Goal: Transaction & Acquisition: Purchase product/service

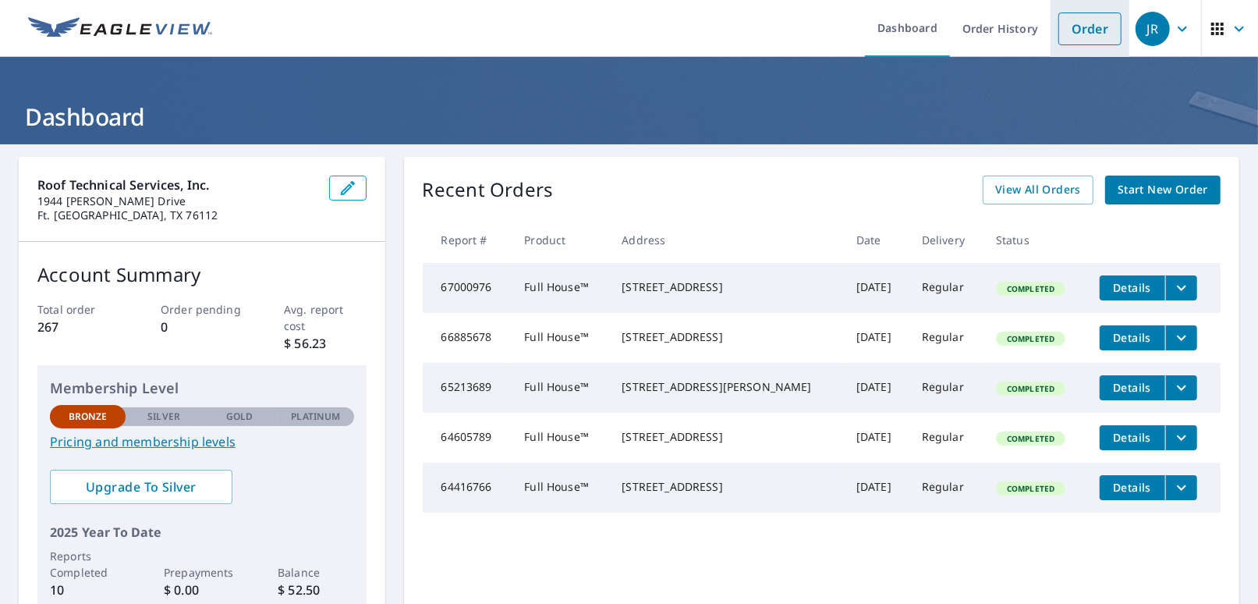
click at [435, 29] on link "Order" at bounding box center [1090, 28] width 63 height 33
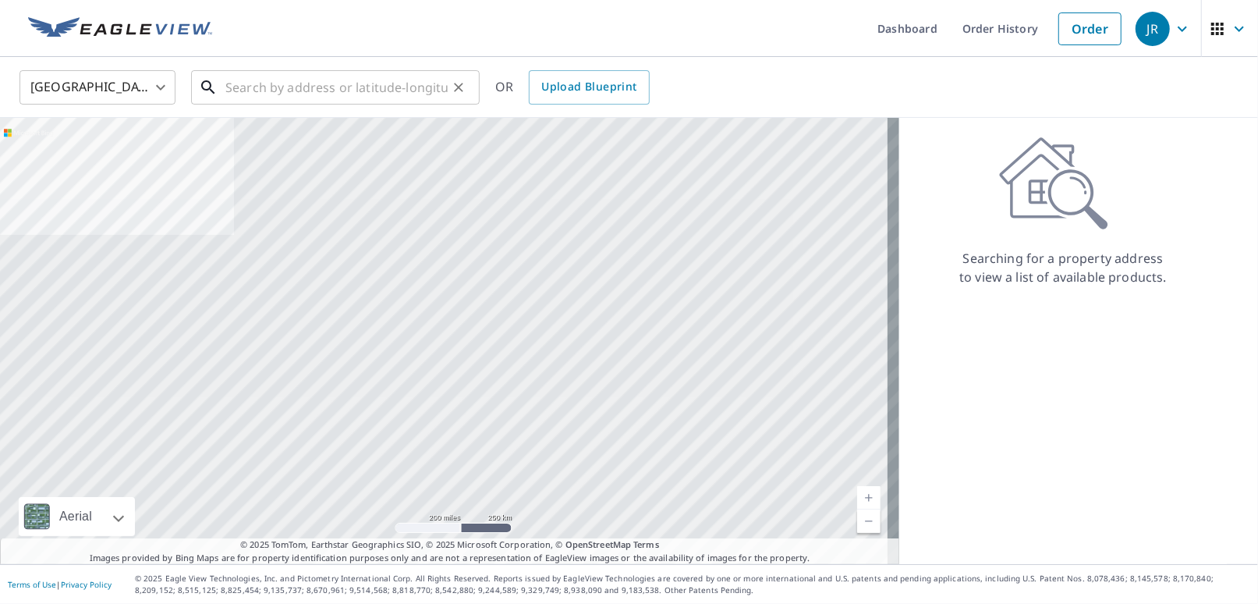
click at [293, 93] on input "text" at bounding box center [336, 88] width 222 height 44
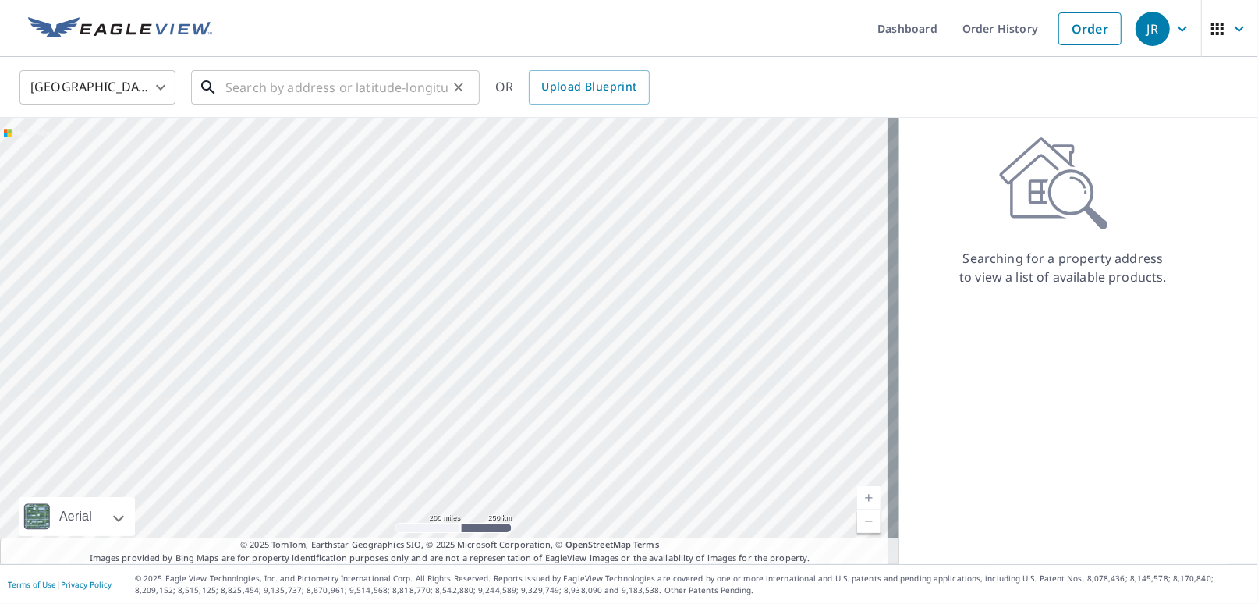
click at [270, 89] on input "text" at bounding box center [336, 88] width 222 height 44
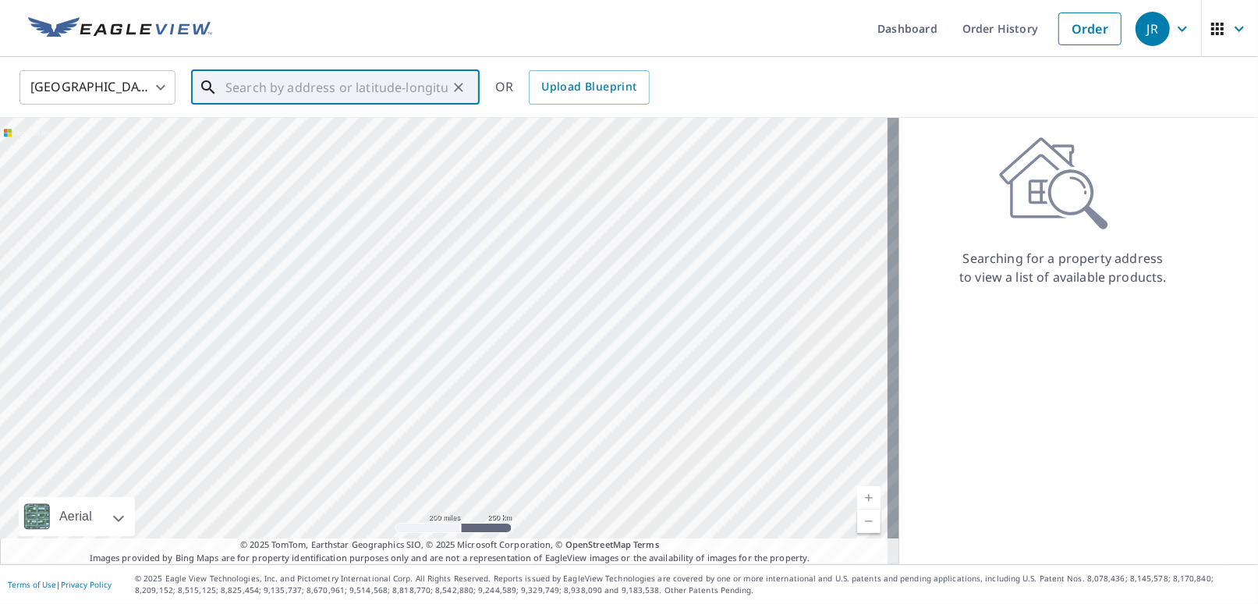
click at [257, 86] on input "text" at bounding box center [336, 88] width 222 height 44
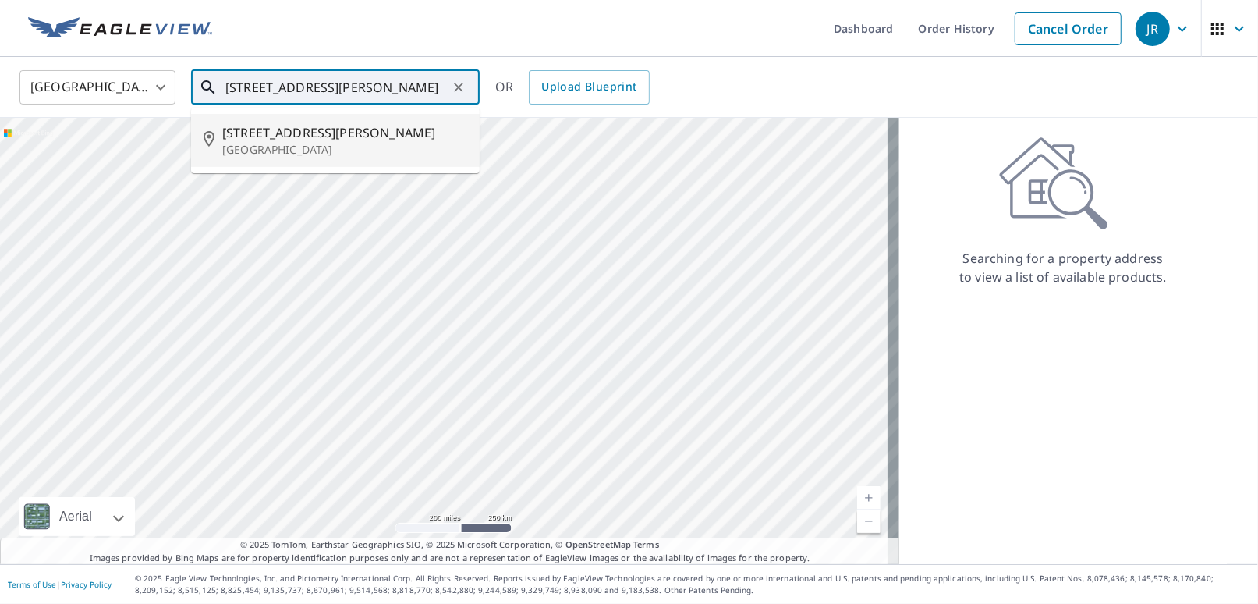
click at [261, 148] on p "[GEOGRAPHIC_DATA]" at bounding box center [344, 150] width 245 height 16
type input "[STREET_ADDRESS][PERSON_NAME]"
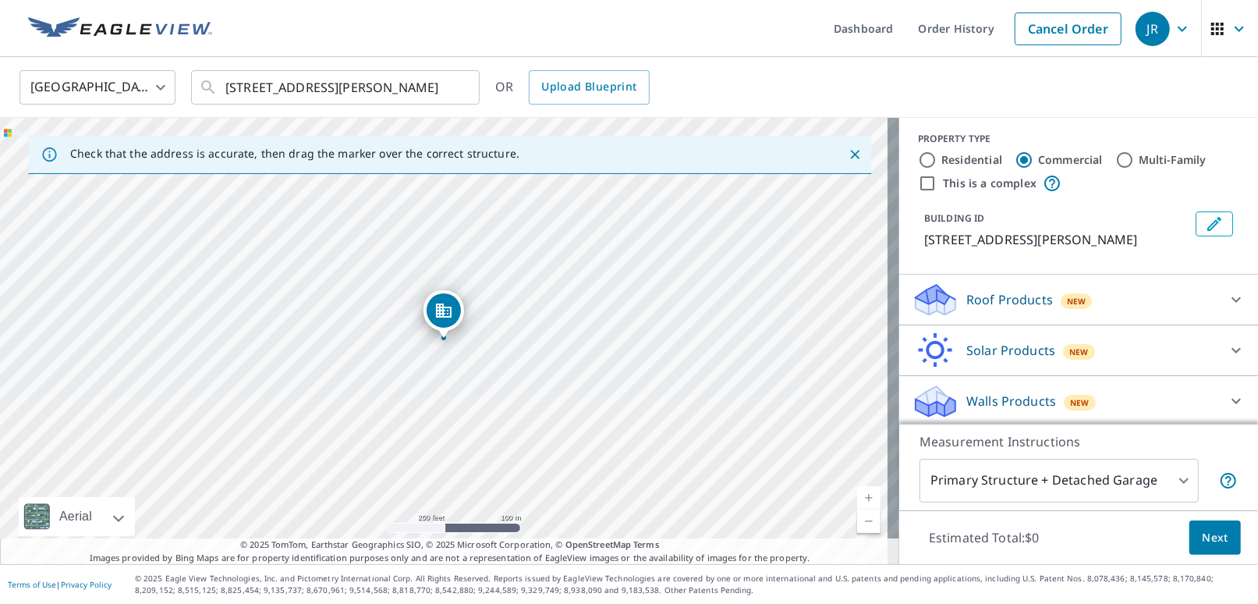
scroll to position [5, 0]
click at [435, 299] on p "Roof Products" at bounding box center [1010, 298] width 87 height 19
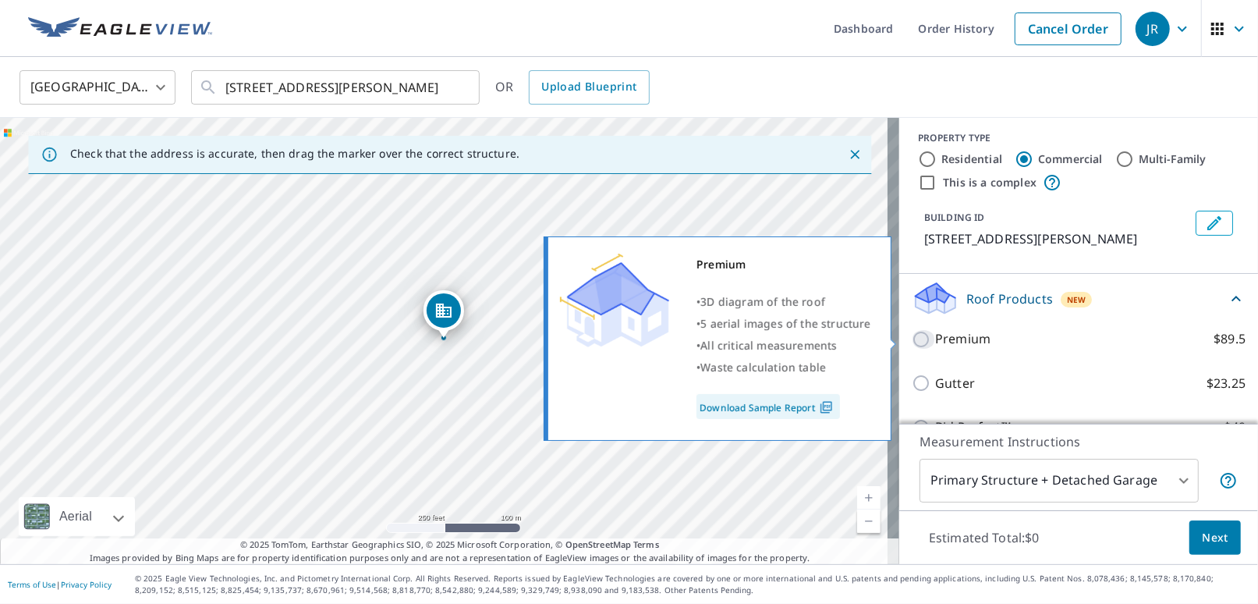
click at [435, 340] on input "Premium $89.5" at bounding box center [923, 339] width 23 height 19
checkbox input "true"
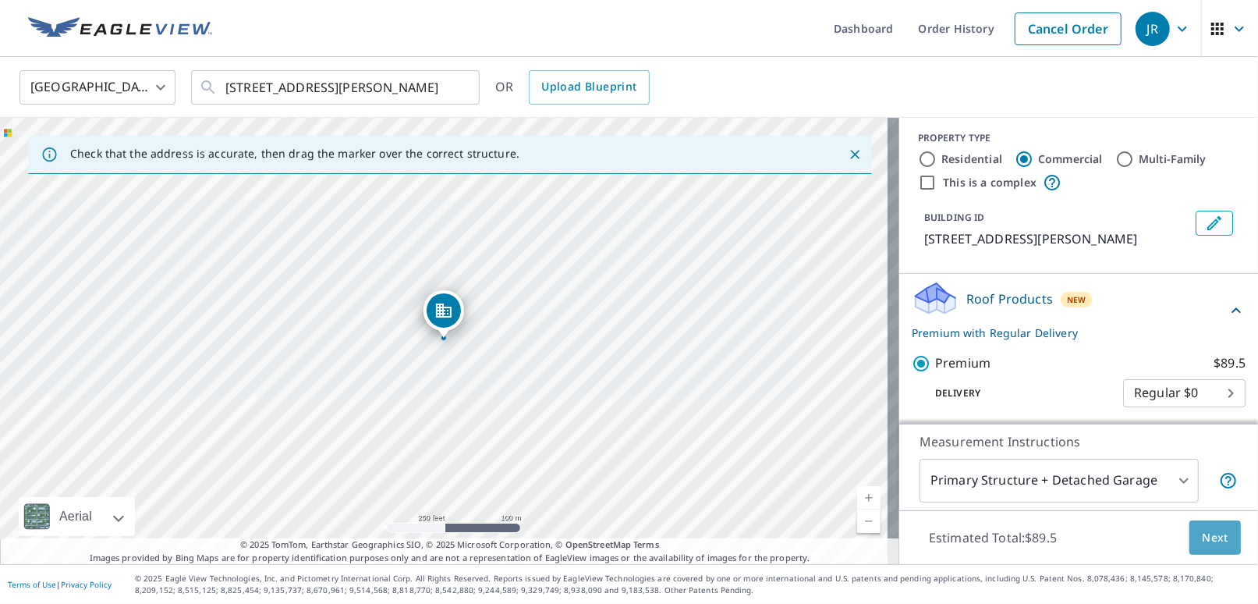
click at [435, 533] on span "Next" at bounding box center [1215, 538] width 27 height 20
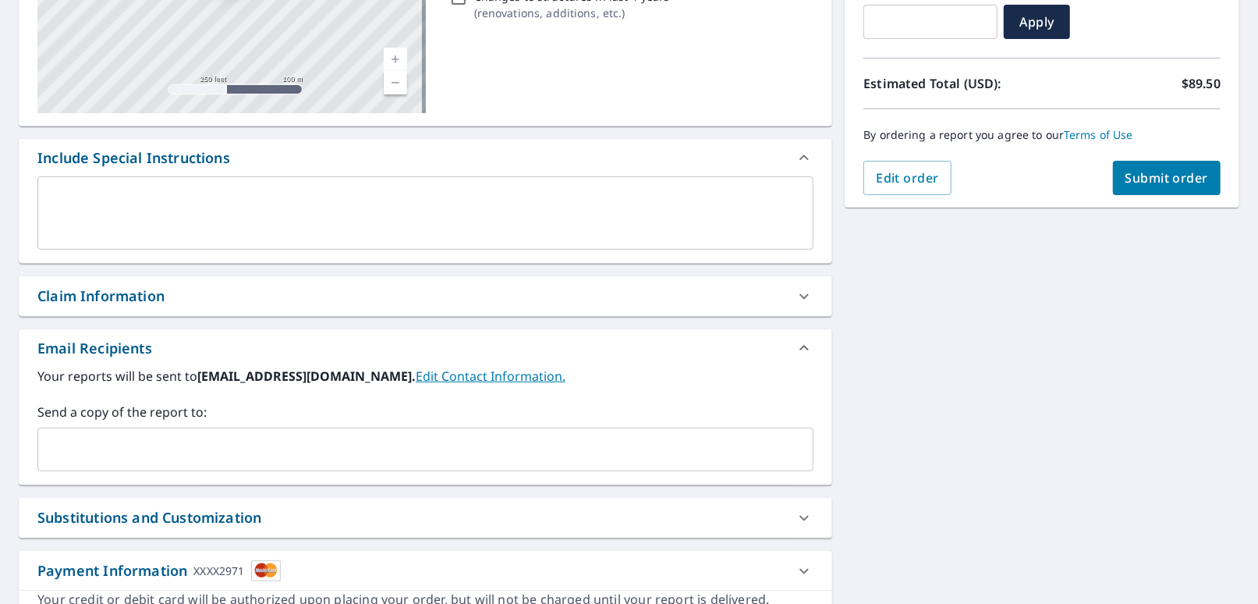
scroll to position [312, 0]
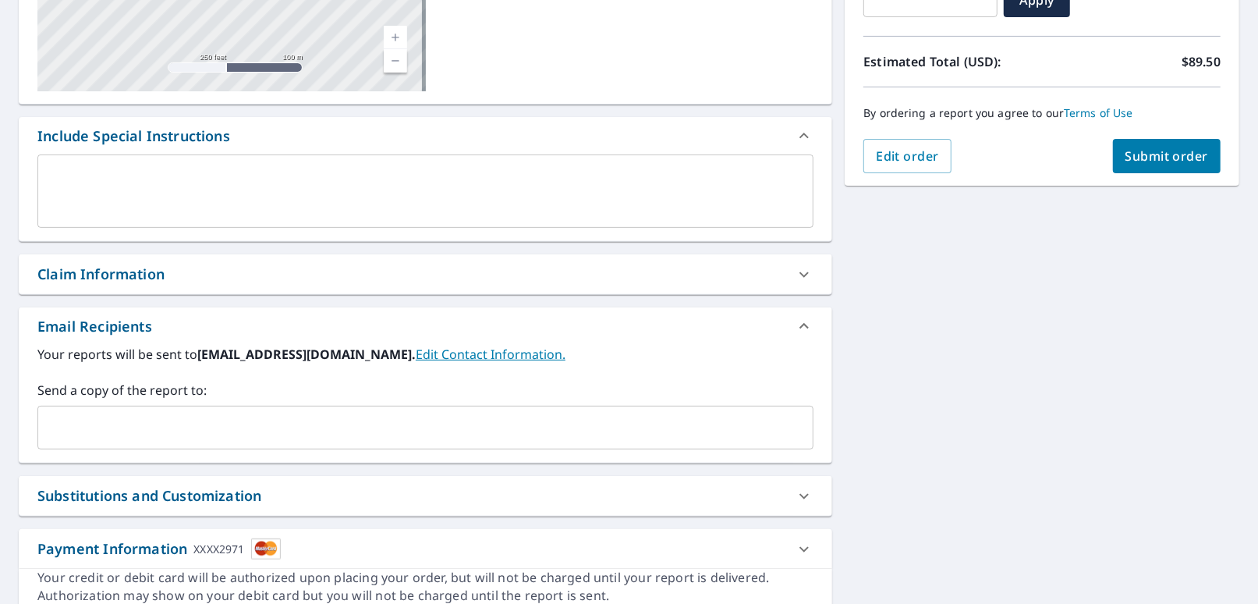
click at [435, 272] on icon at bounding box center [804, 274] width 19 height 19
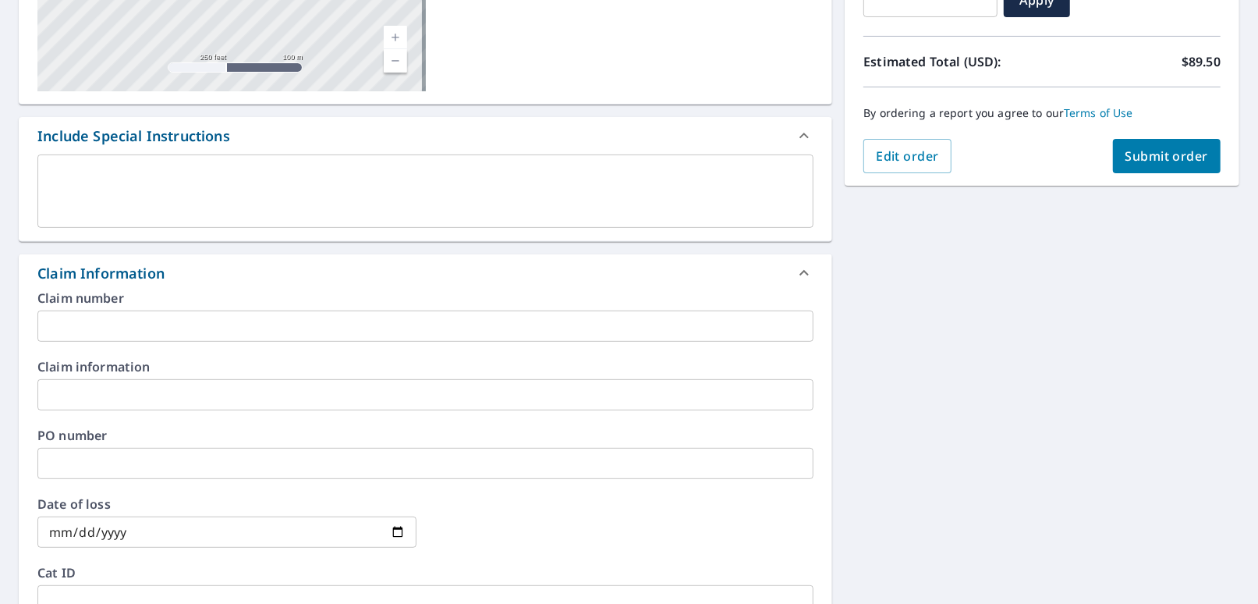
click at [144, 328] on input "text" at bounding box center [425, 325] width 776 height 31
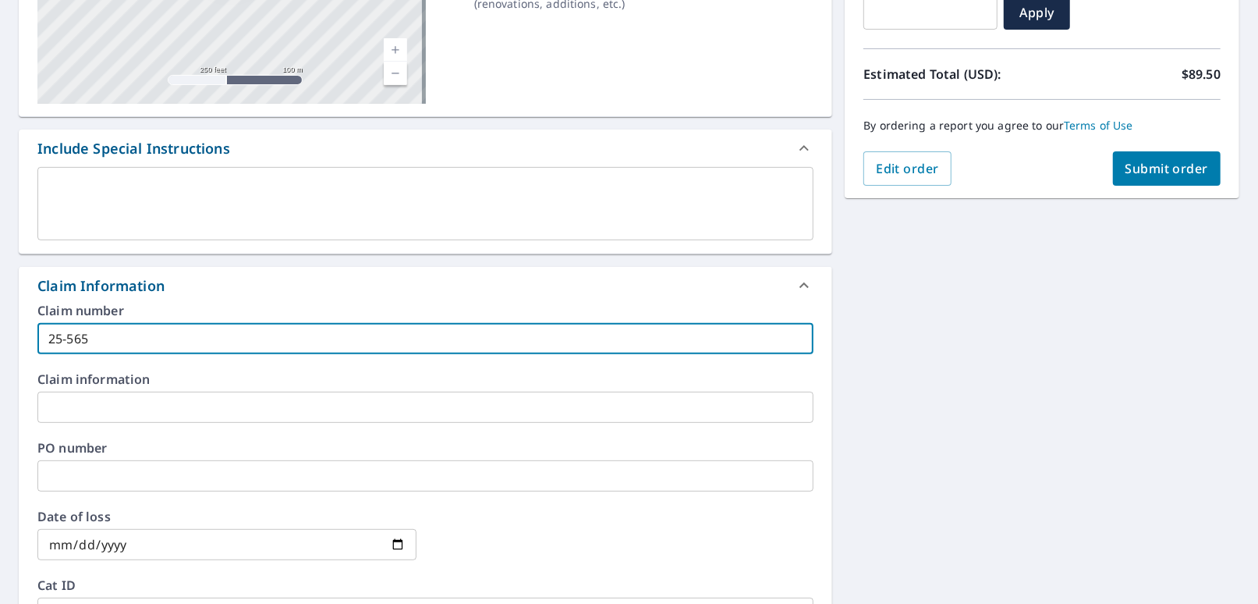
scroll to position [278, 0]
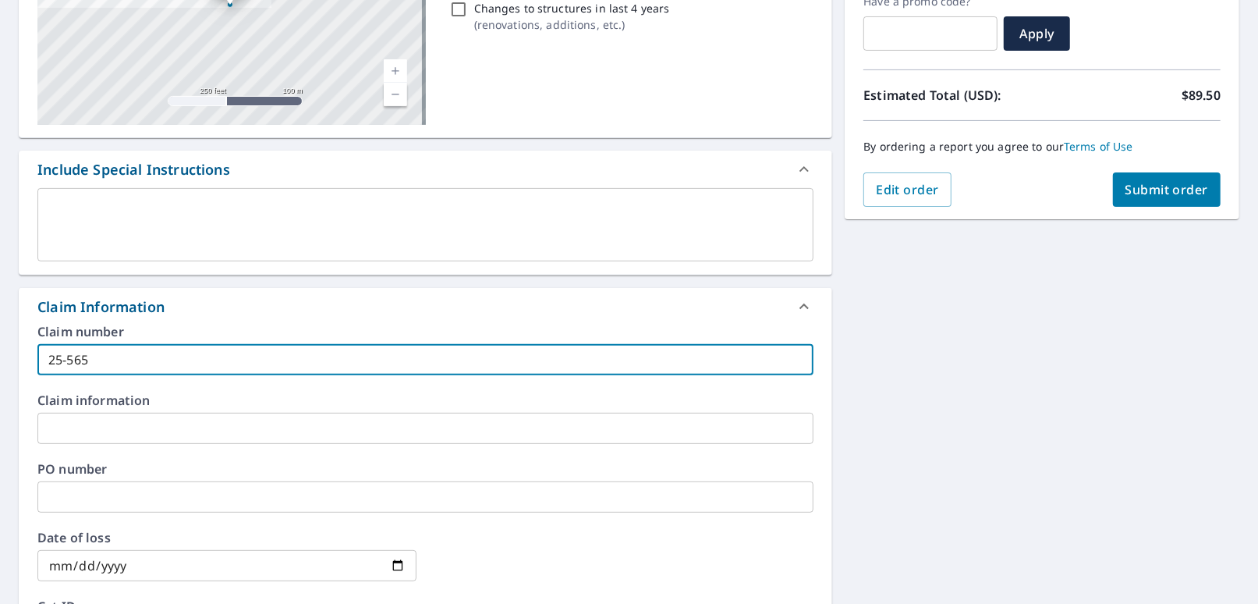
type input "25-565"
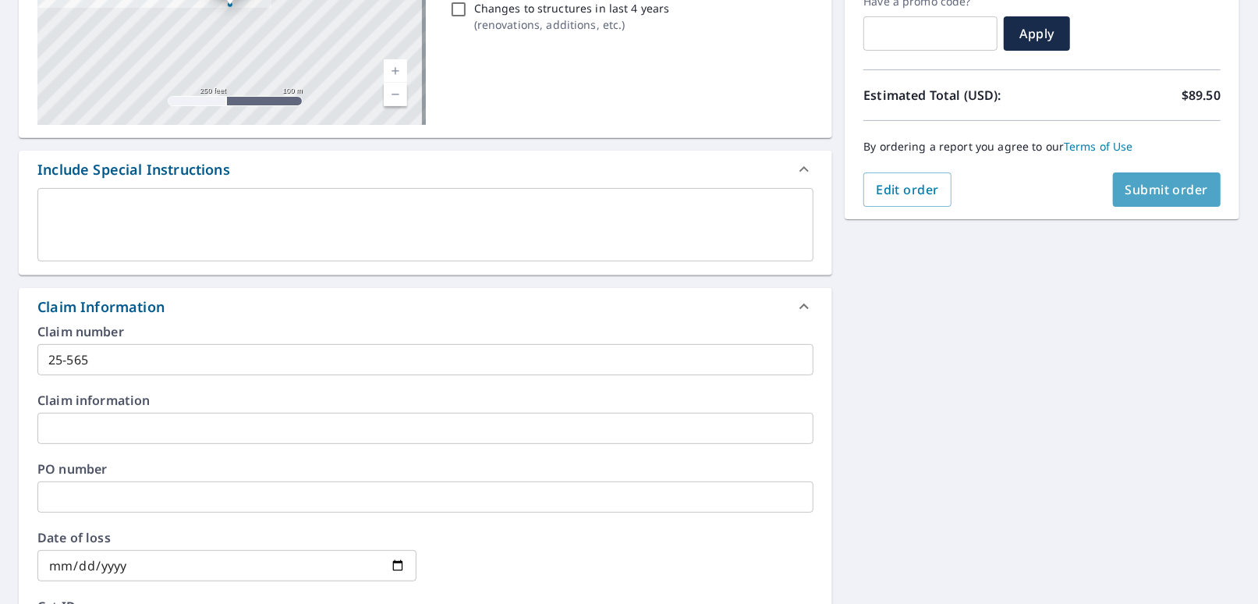
click at [435, 185] on span "Submit order" at bounding box center [1167, 189] width 83 height 17
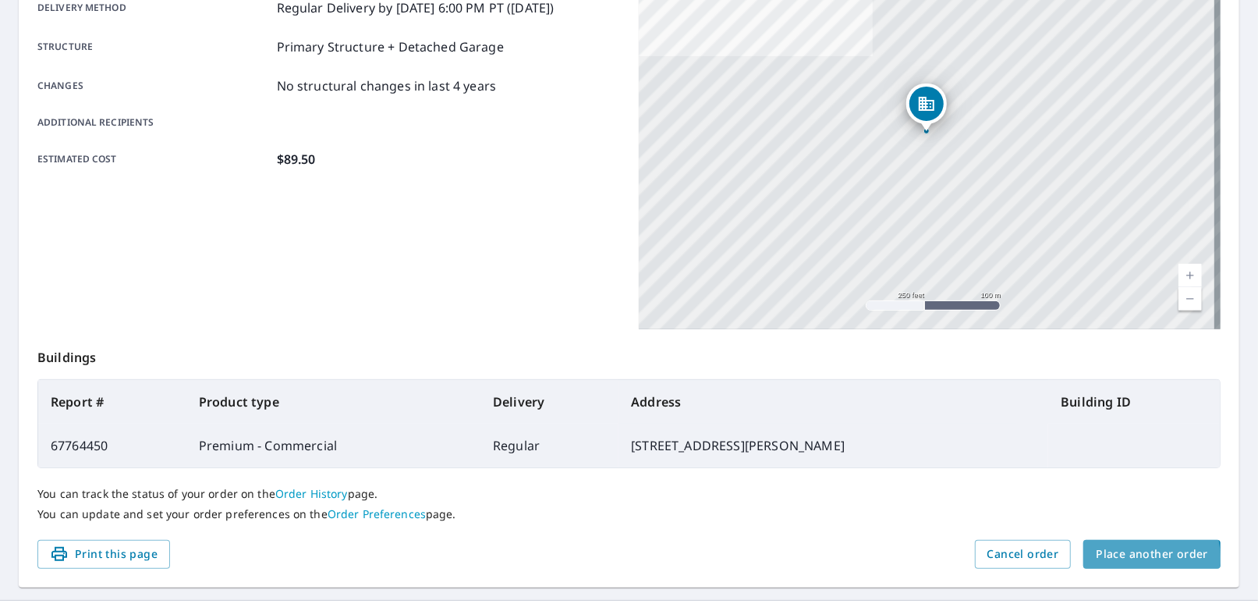
click at [435, 556] on span "Place another order" at bounding box center [1152, 554] width 112 height 20
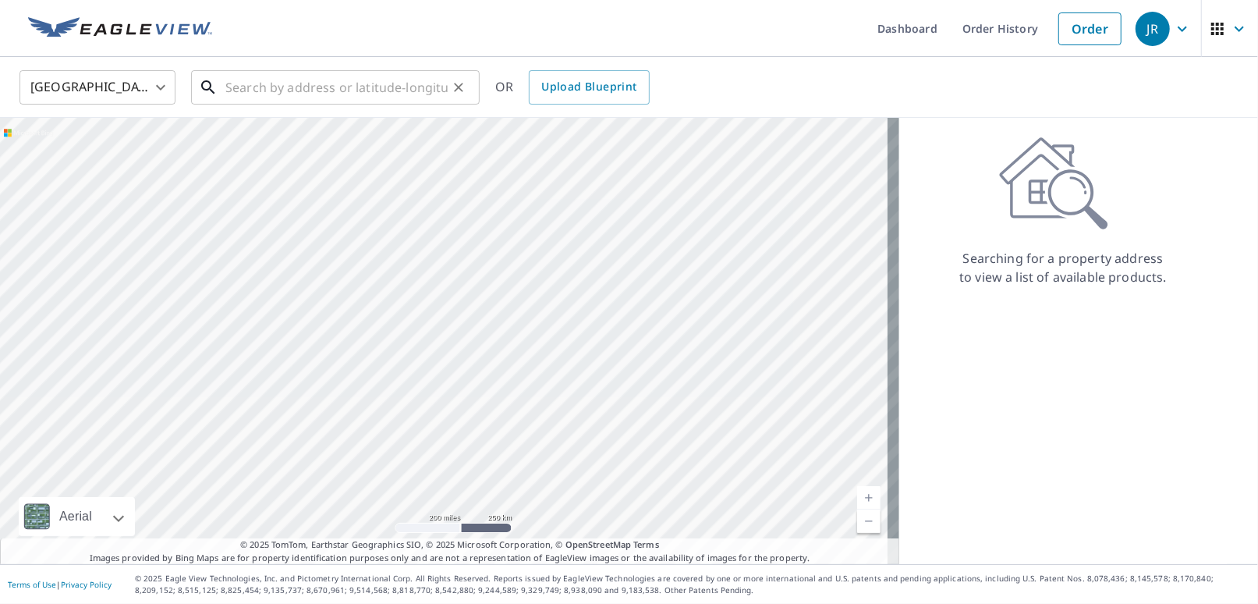
click at [248, 92] on input "text" at bounding box center [336, 88] width 222 height 44
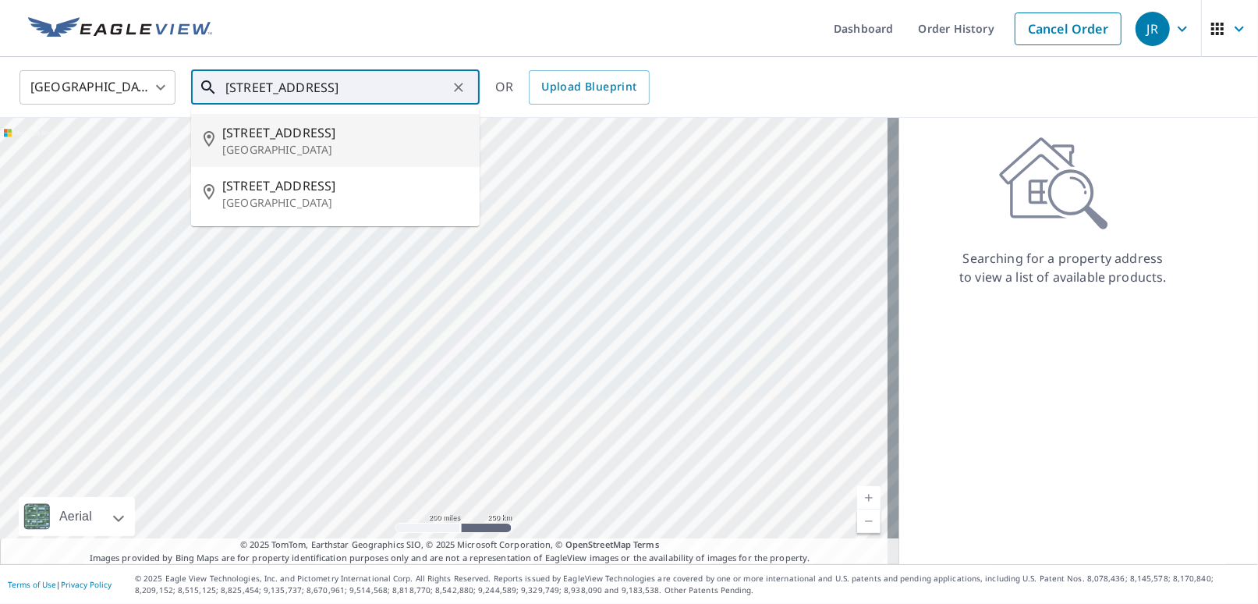
click at [293, 142] on p "[GEOGRAPHIC_DATA]" at bounding box center [344, 150] width 245 height 16
type input "[STREET_ADDRESS][PERSON_NAME]"
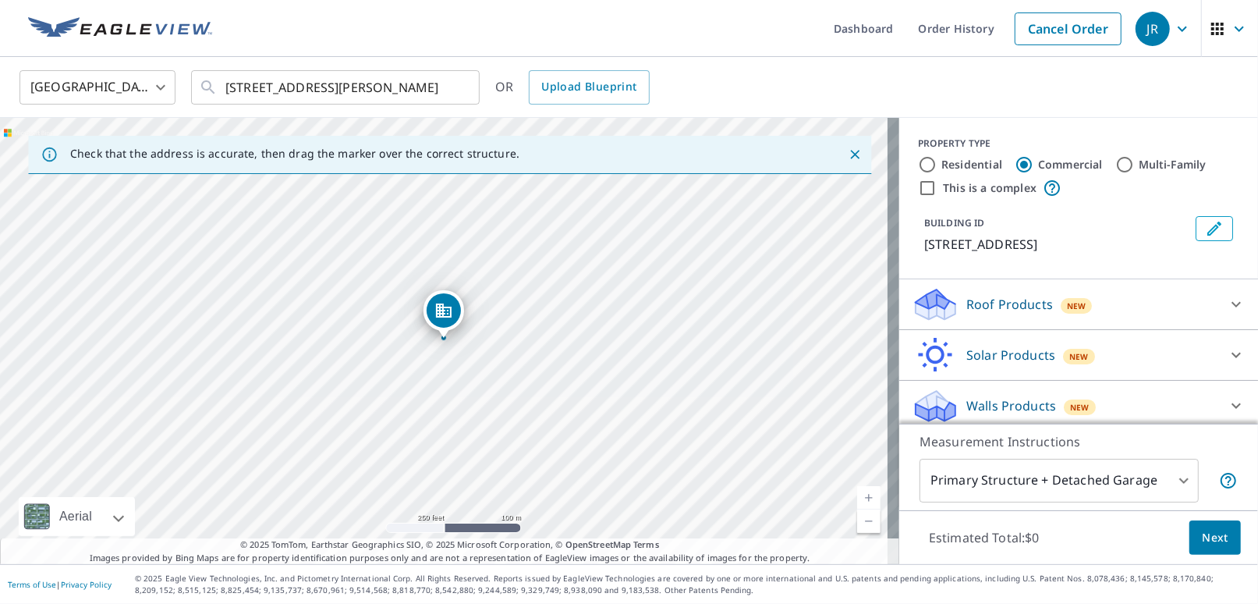
click at [435, 314] on div "Roof Products New" at bounding box center [1065, 304] width 306 height 37
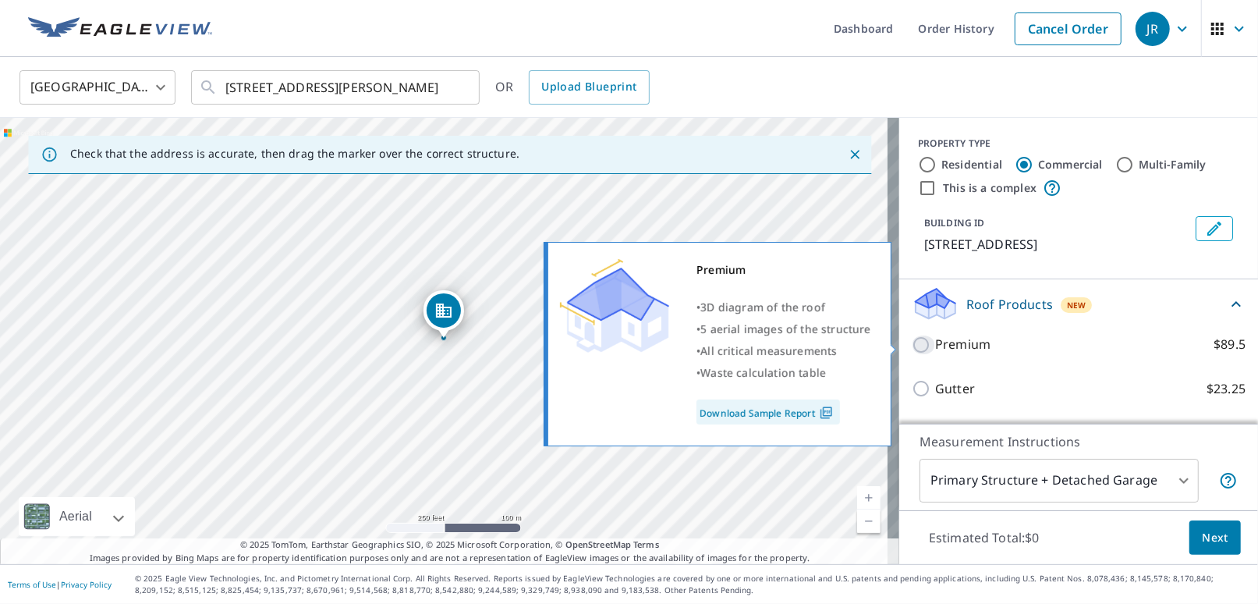
click at [435, 346] on input "Premium $89.5" at bounding box center [923, 344] width 23 height 19
checkbox input "true"
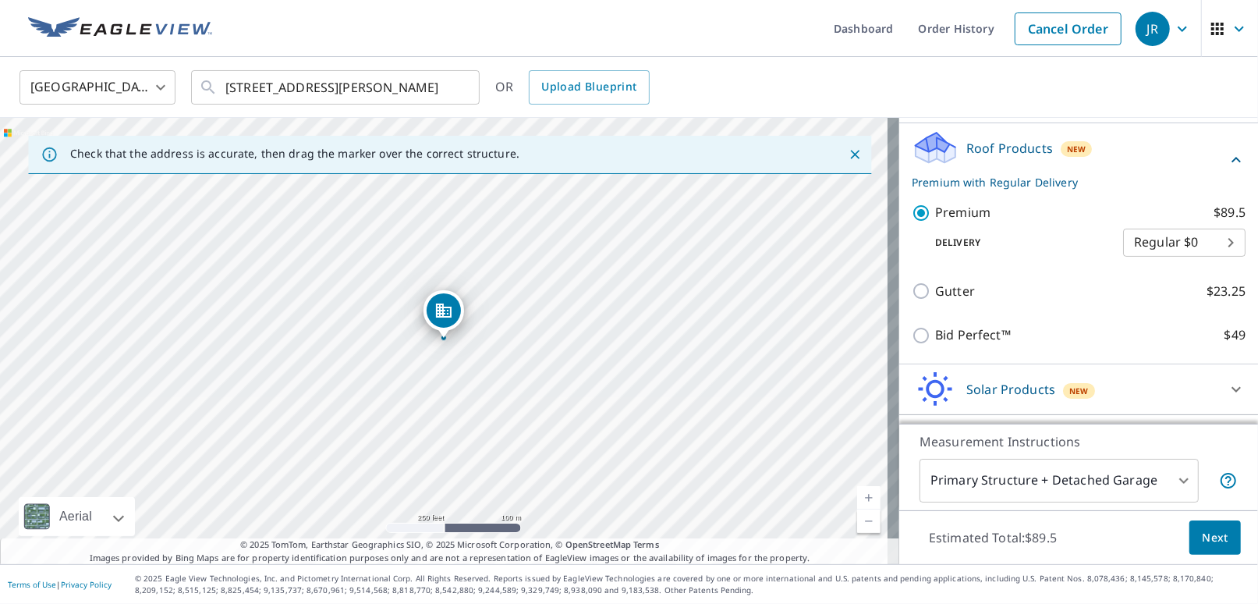
scroll to position [197, 0]
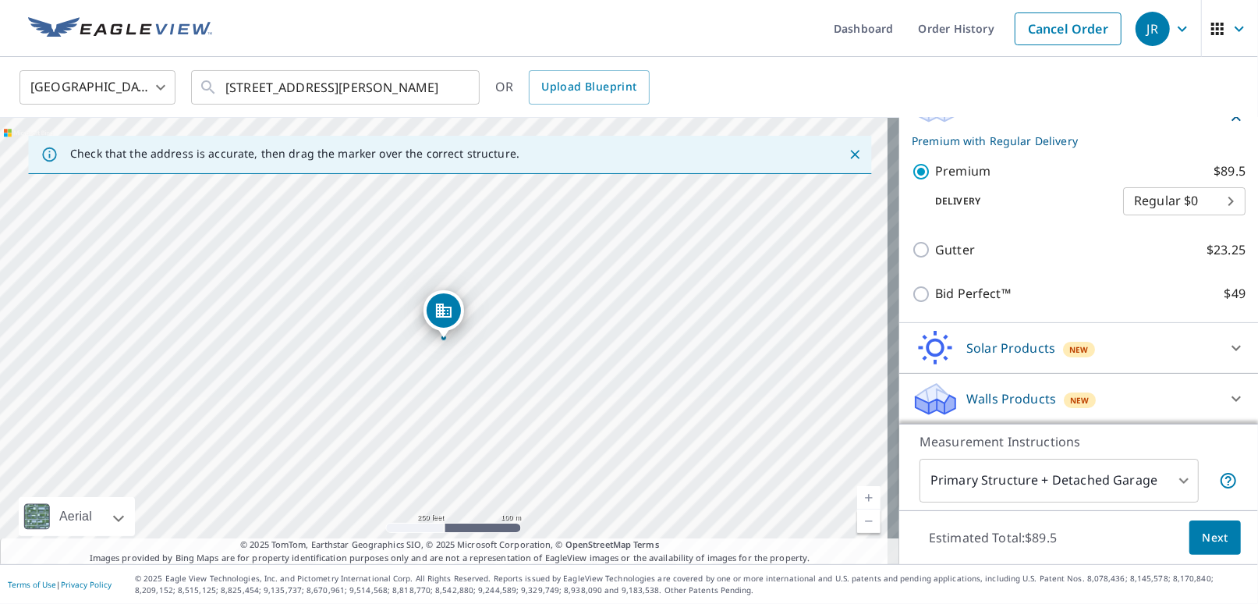
click at [435, 534] on span "Next" at bounding box center [1215, 538] width 27 height 20
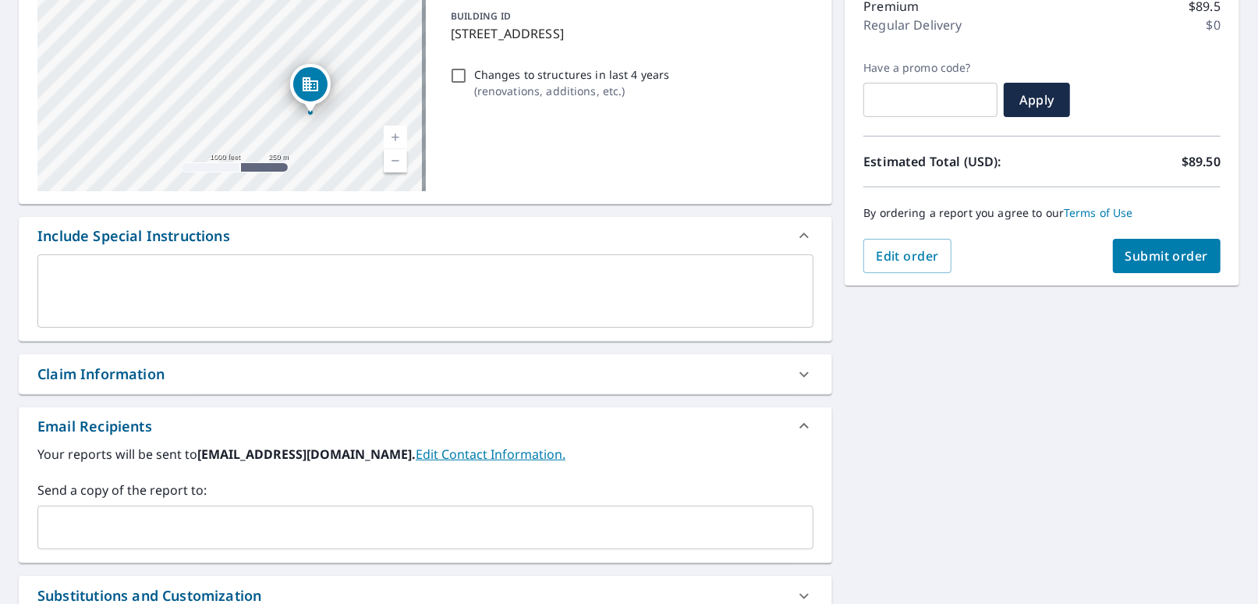
scroll to position [234, 0]
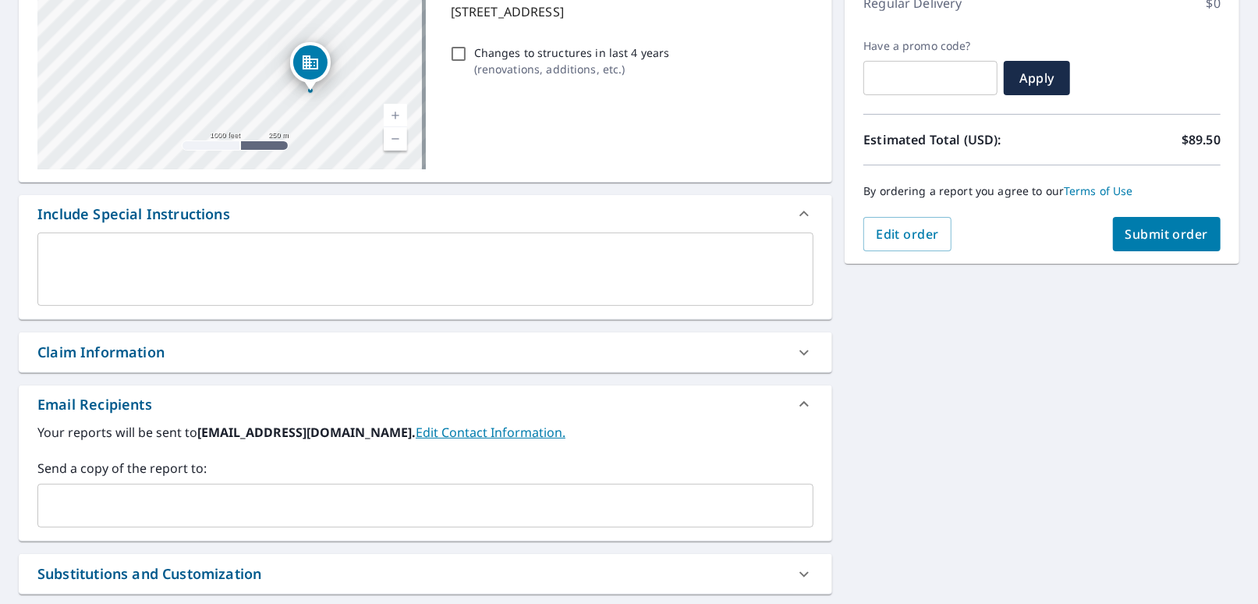
click at [223, 356] on div "Claim Information" at bounding box center [411, 352] width 748 height 21
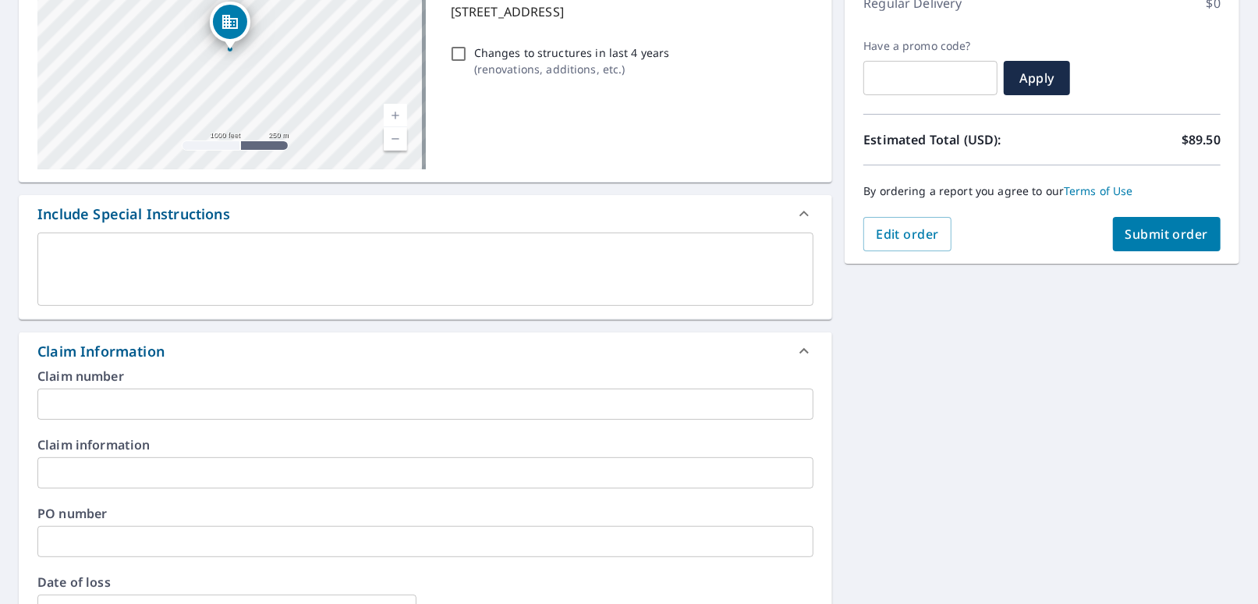
click at [111, 404] on input "text" at bounding box center [425, 403] width 776 height 31
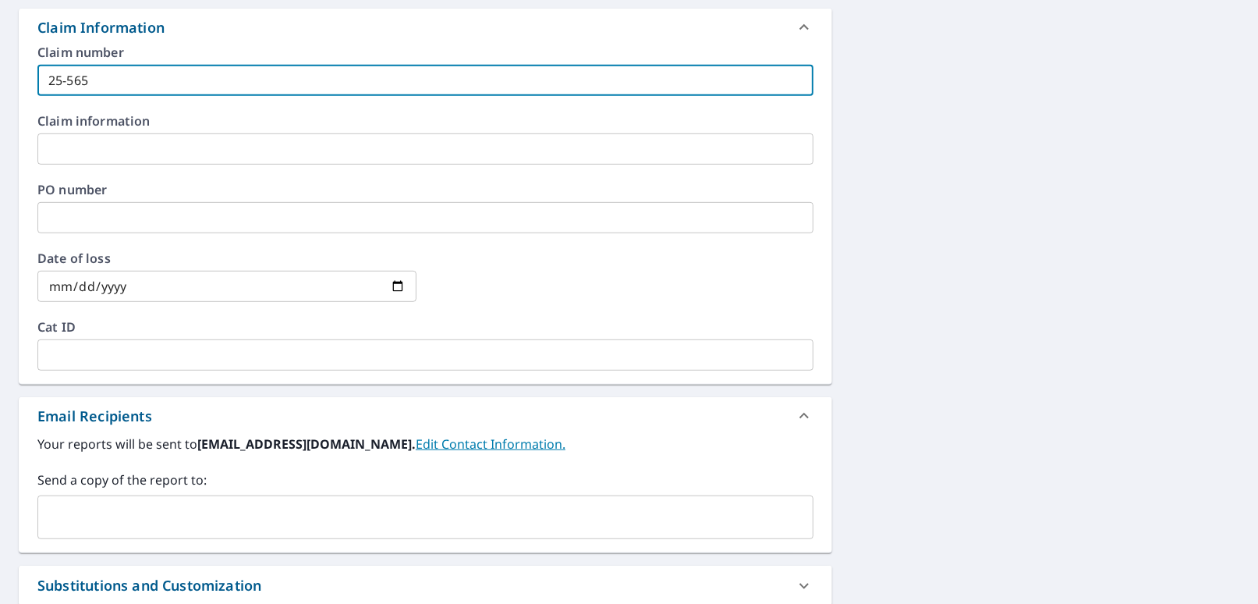
scroll to position [624, 0]
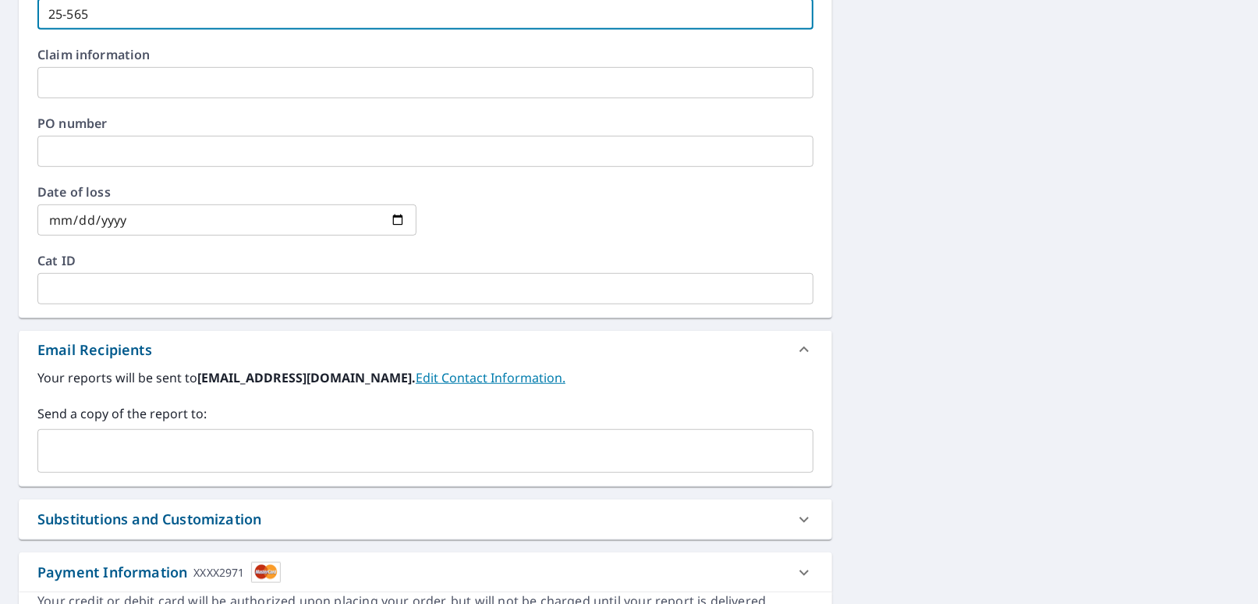
type input "25-565"
click at [65, 452] on input "text" at bounding box center [413, 451] width 739 height 30
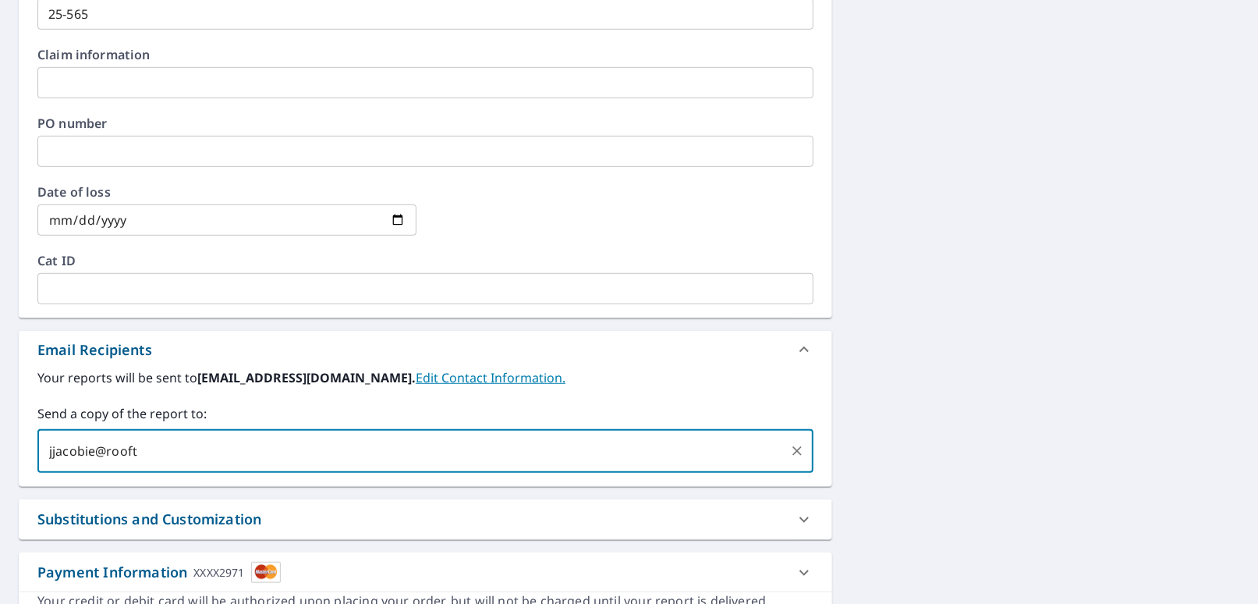
type input "jjacobie@roofte"
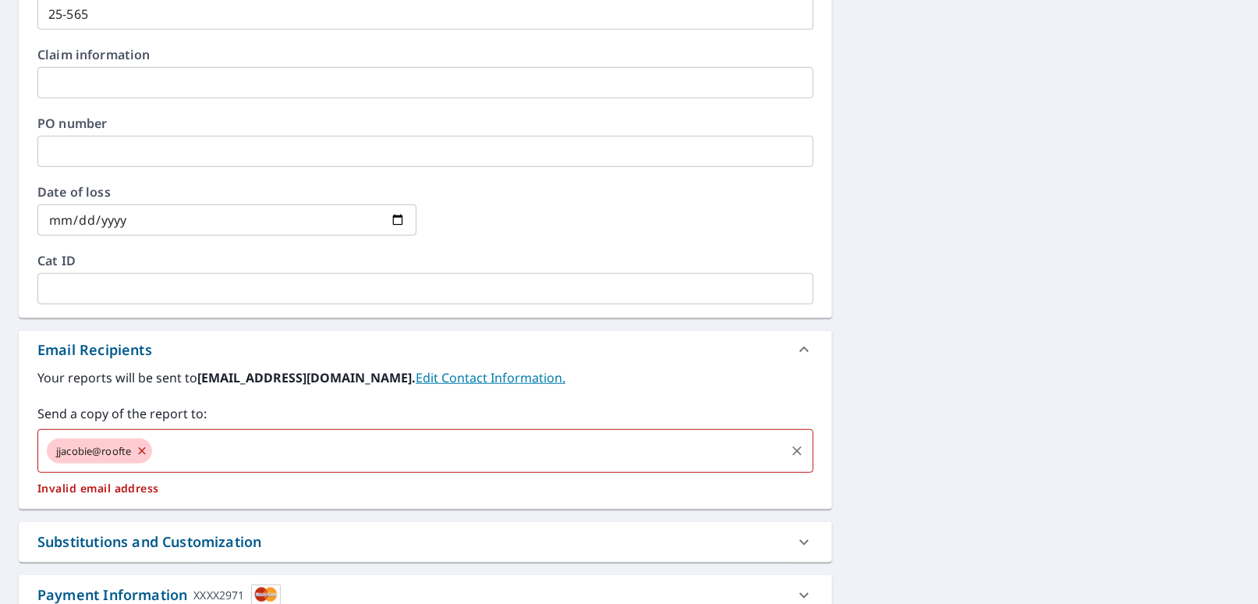
click at [145, 447] on icon at bounding box center [142, 450] width 7 height 7
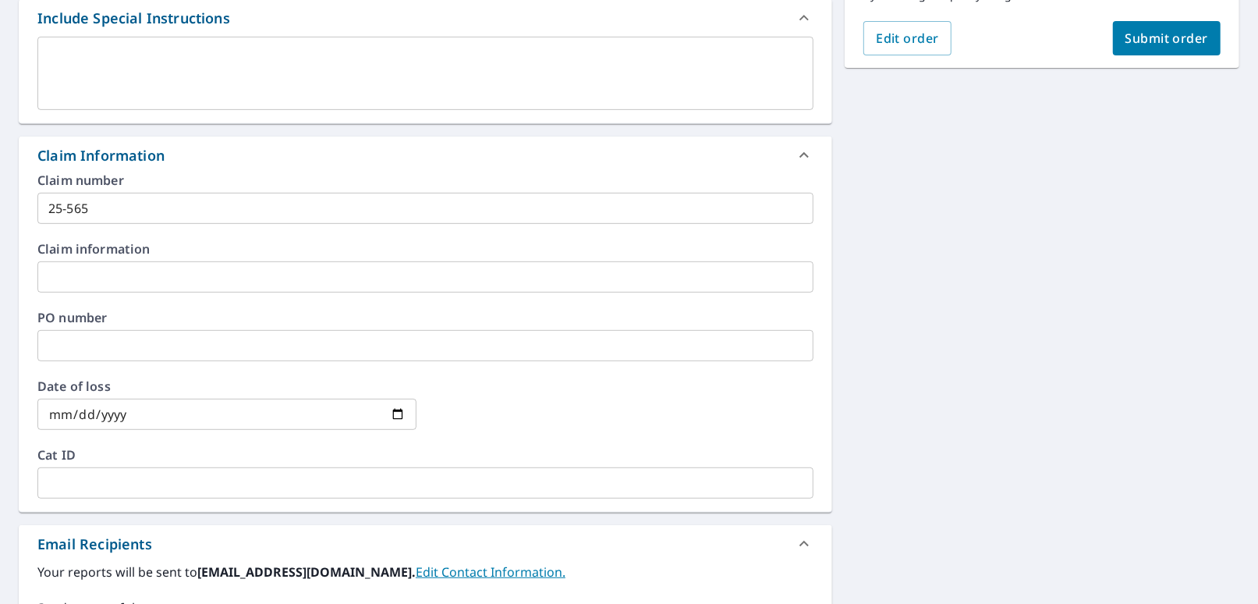
scroll to position [356, 0]
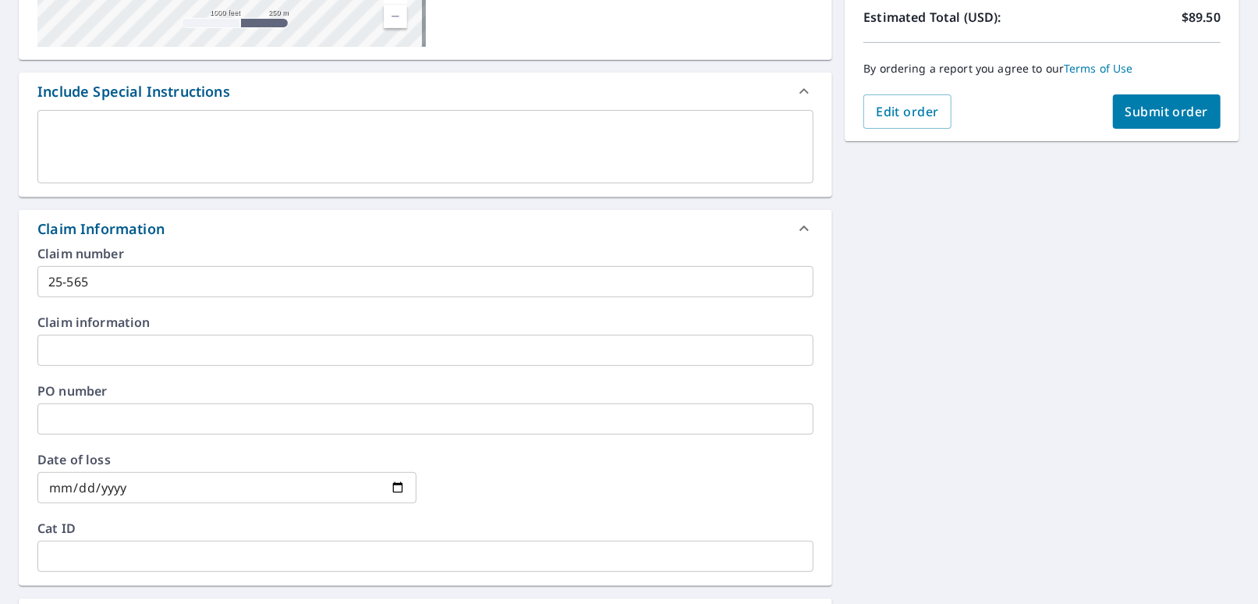
type input "[EMAIL_ADDRESS][DOMAIN_NAME]"
click at [435, 109] on span "Submit order" at bounding box center [1167, 111] width 83 height 17
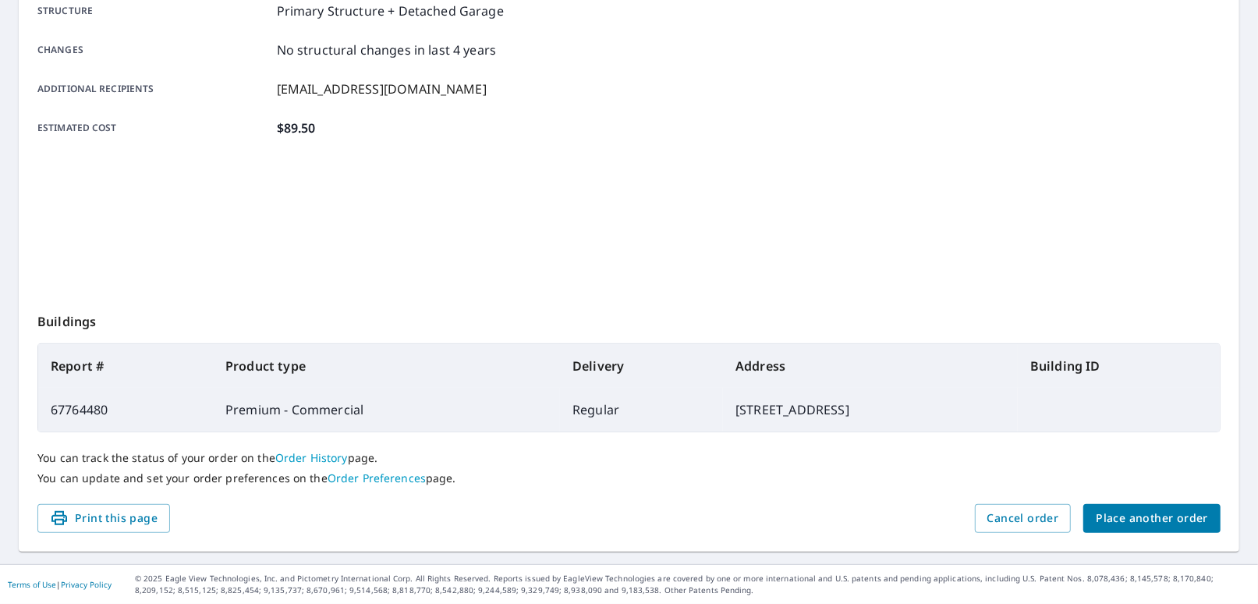
scroll to position [313, 0]
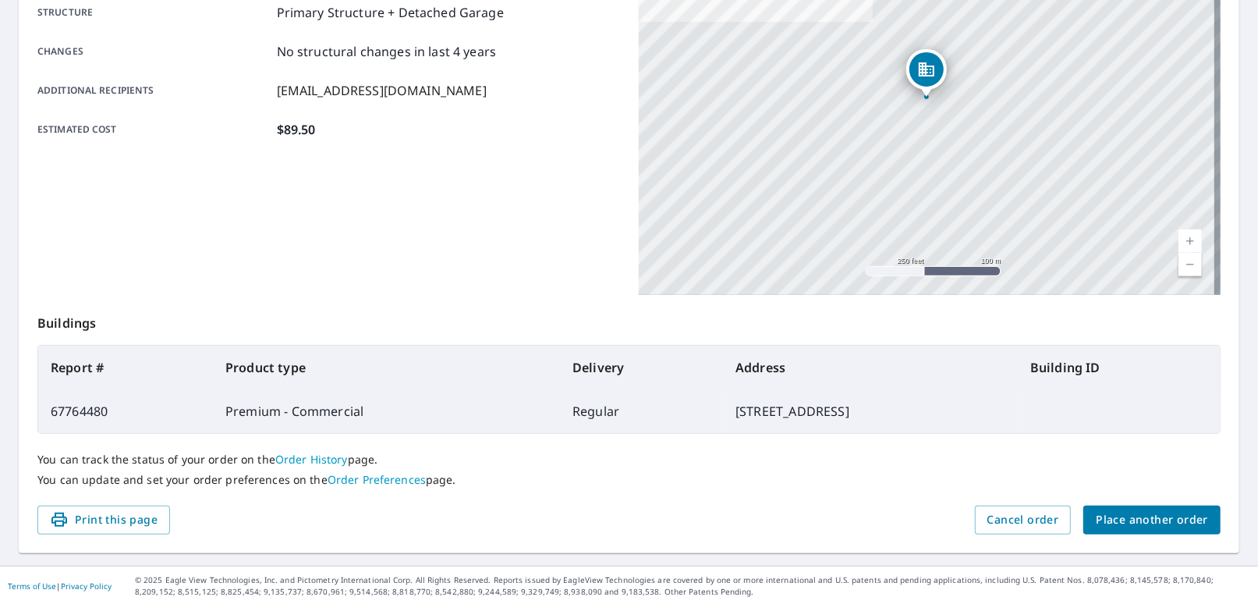
click at [435, 512] on span "Place another order" at bounding box center [1152, 520] width 112 height 20
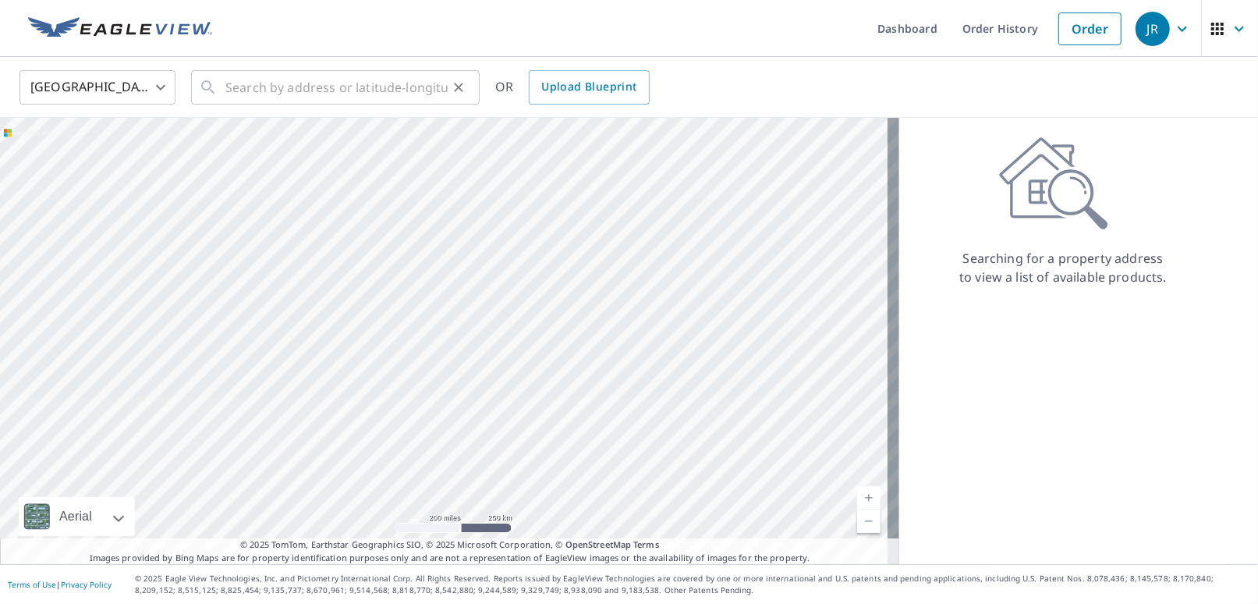
click at [220, 91] on div "​" at bounding box center [335, 87] width 289 height 34
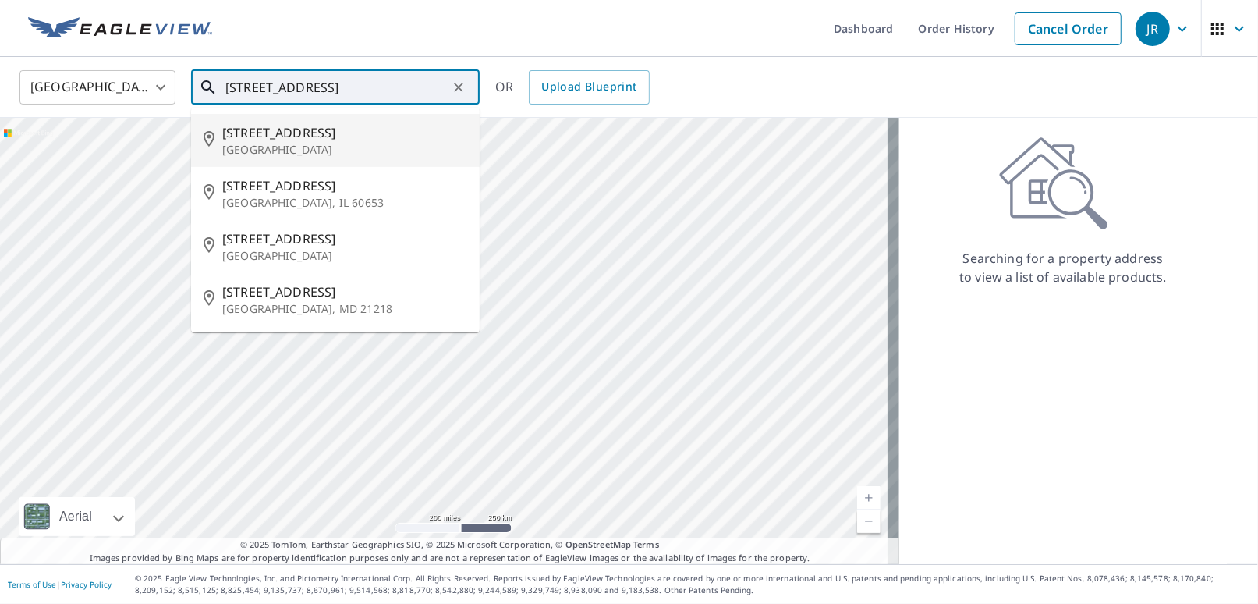
click at [268, 142] on p "[GEOGRAPHIC_DATA]" at bounding box center [344, 150] width 245 height 16
type input "[STREET_ADDRESS]"
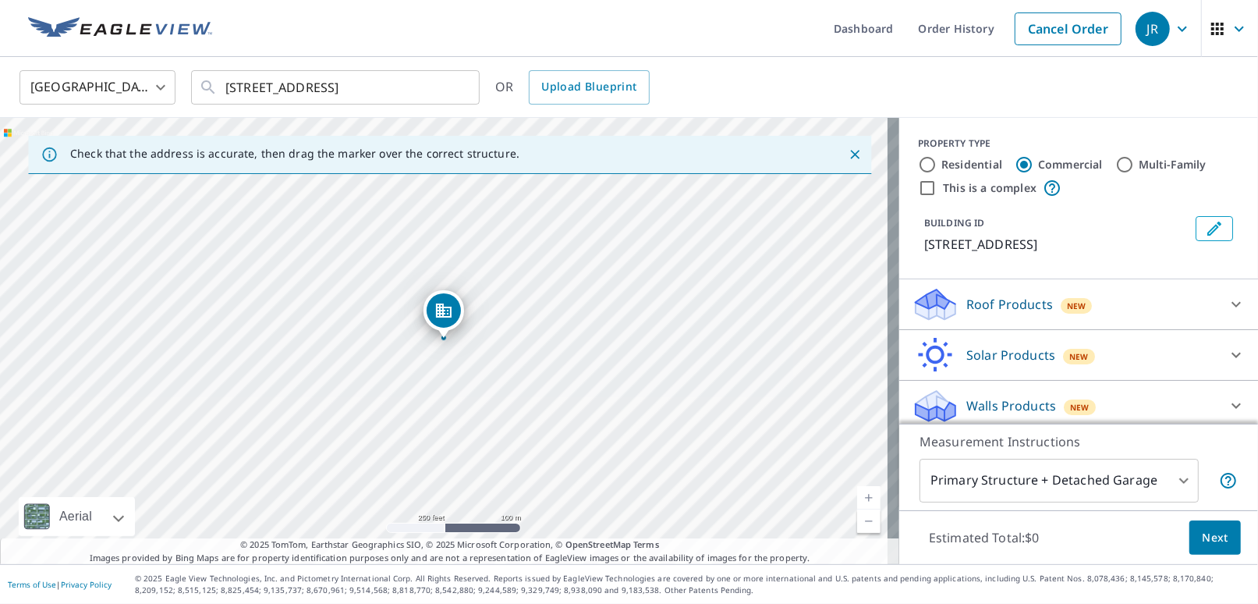
click at [435, 315] on div "Roof Products New" at bounding box center [1065, 304] width 306 height 37
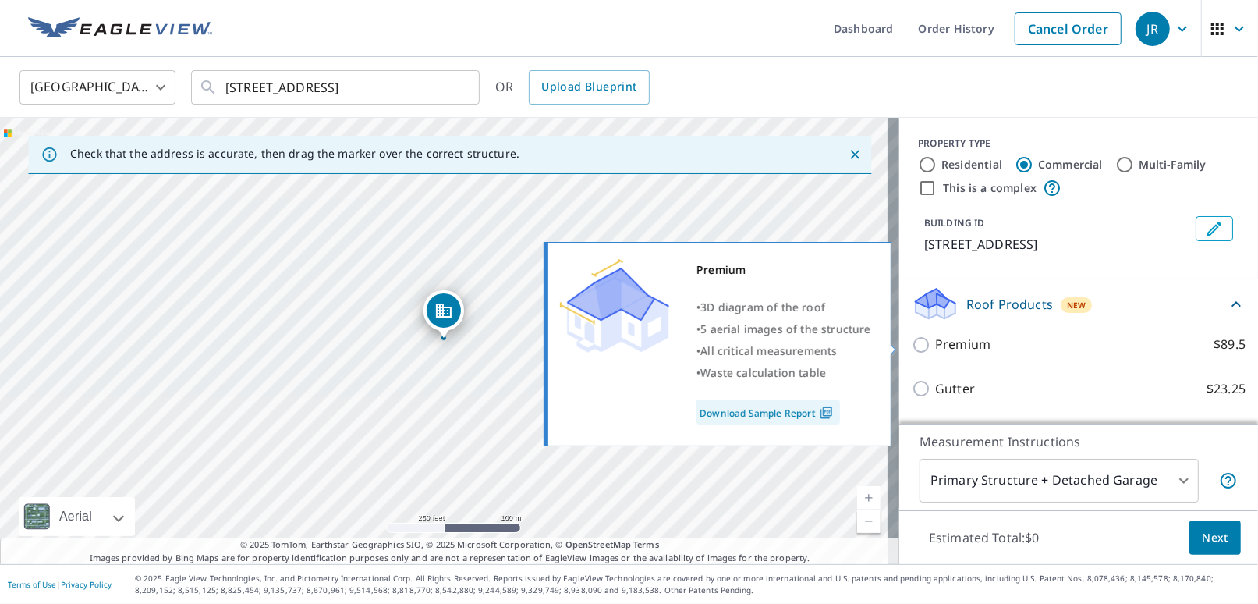
click at [435, 345] on input "Premium $89.5" at bounding box center [923, 344] width 23 height 19
checkbox input "true"
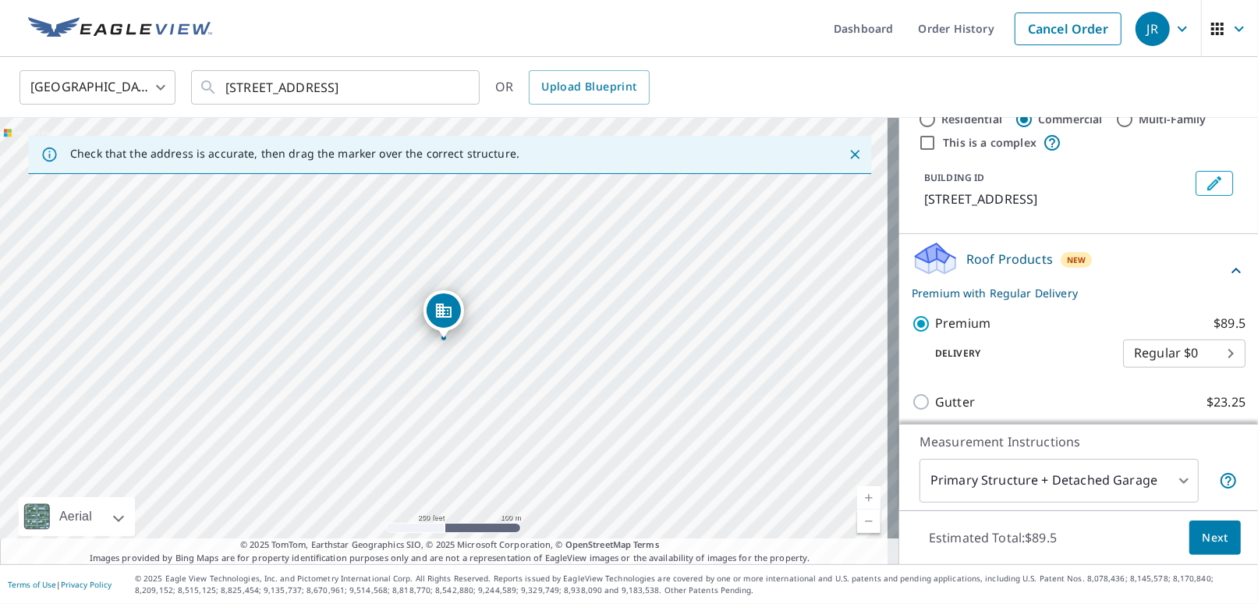
scroll to position [197, 0]
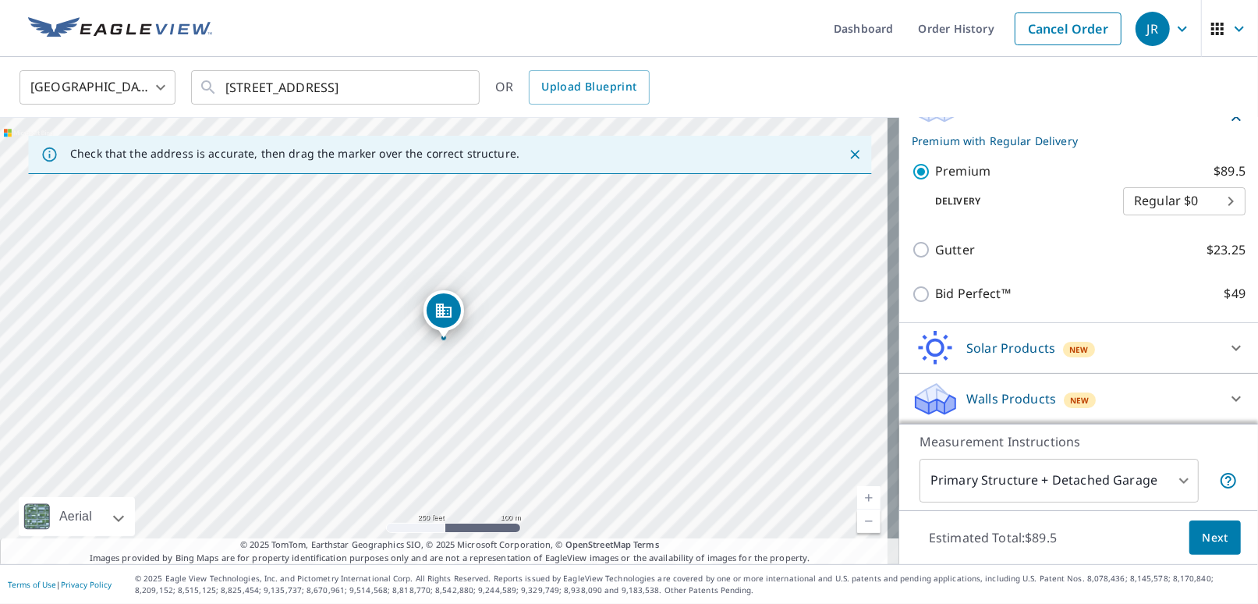
click at [435, 538] on span "Next" at bounding box center [1215, 538] width 27 height 20
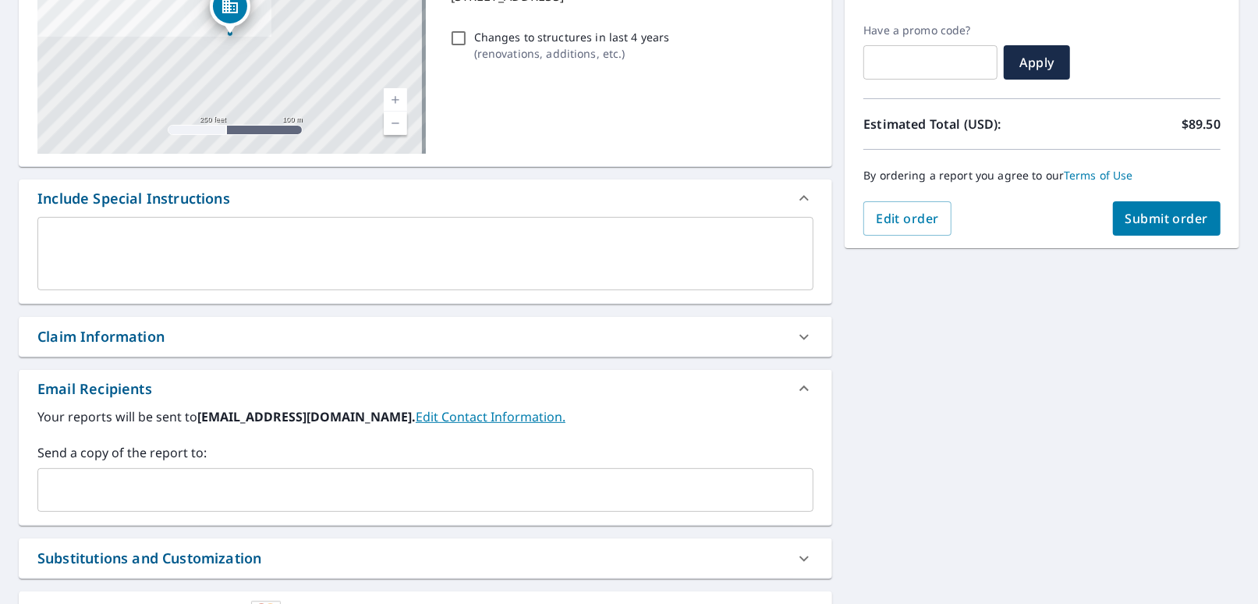
scroll to position [312, 0]
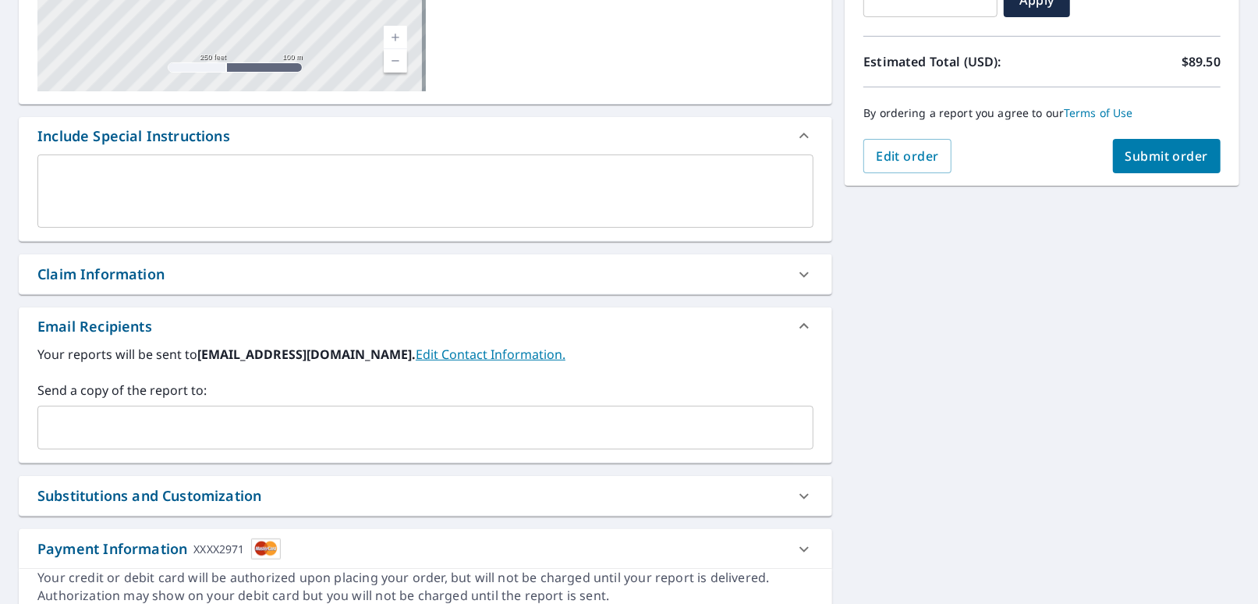
click at [122, 276] on div "Claim Information" at bounding box center [100, 274] width 127 height 21
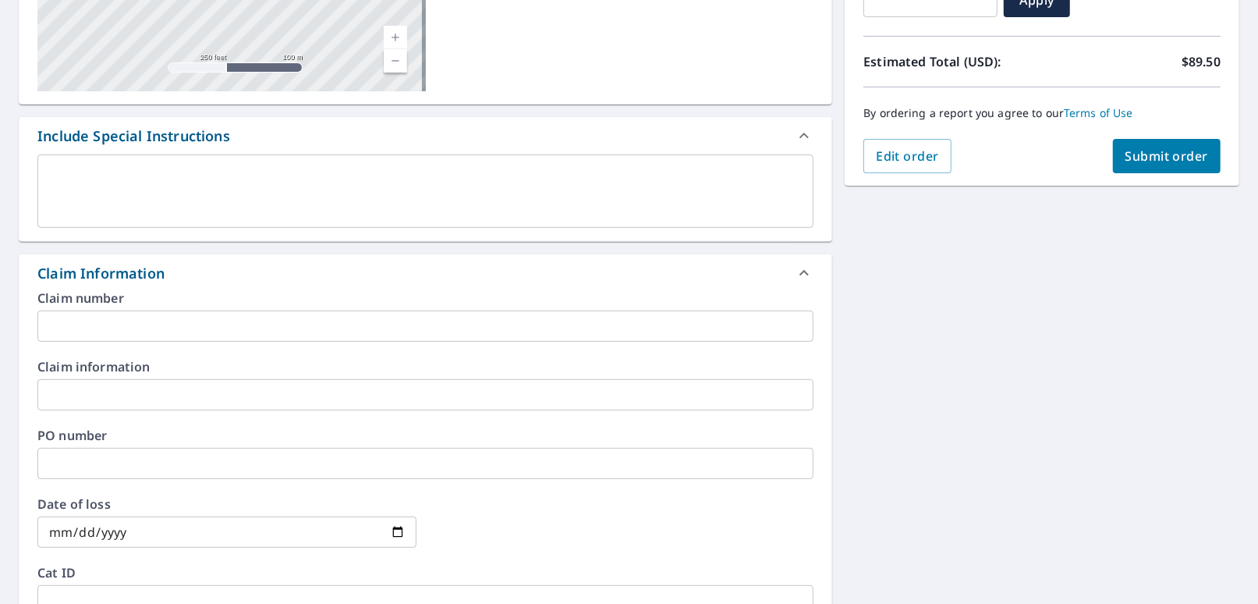
click at [88, 325] on input "text" at bounding box center [425, 325] width 776 height 31
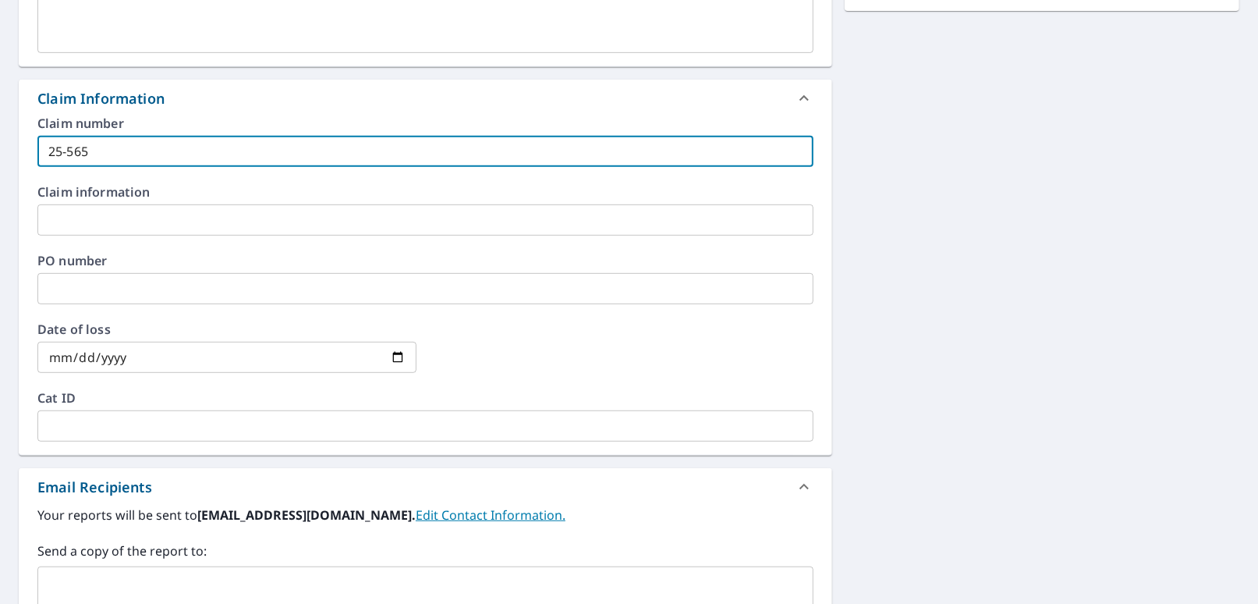
scroll to position [624, 0]
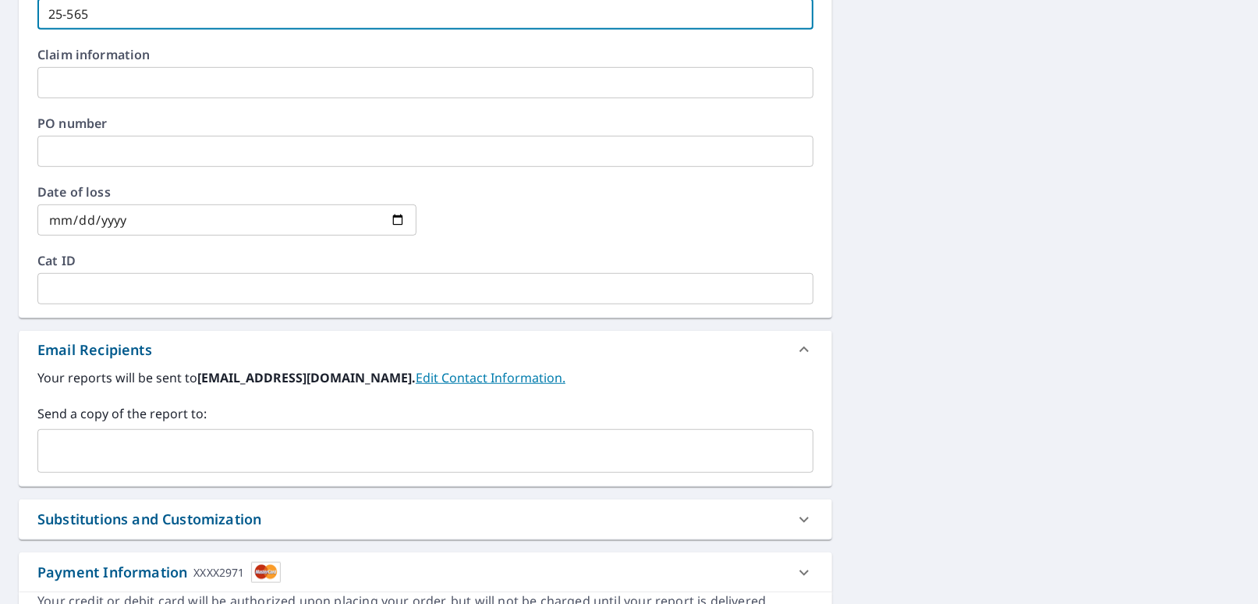
type input "25-565"
click at [120, 439] on input "text" at bounding box center [413, 451] width 739 height 30
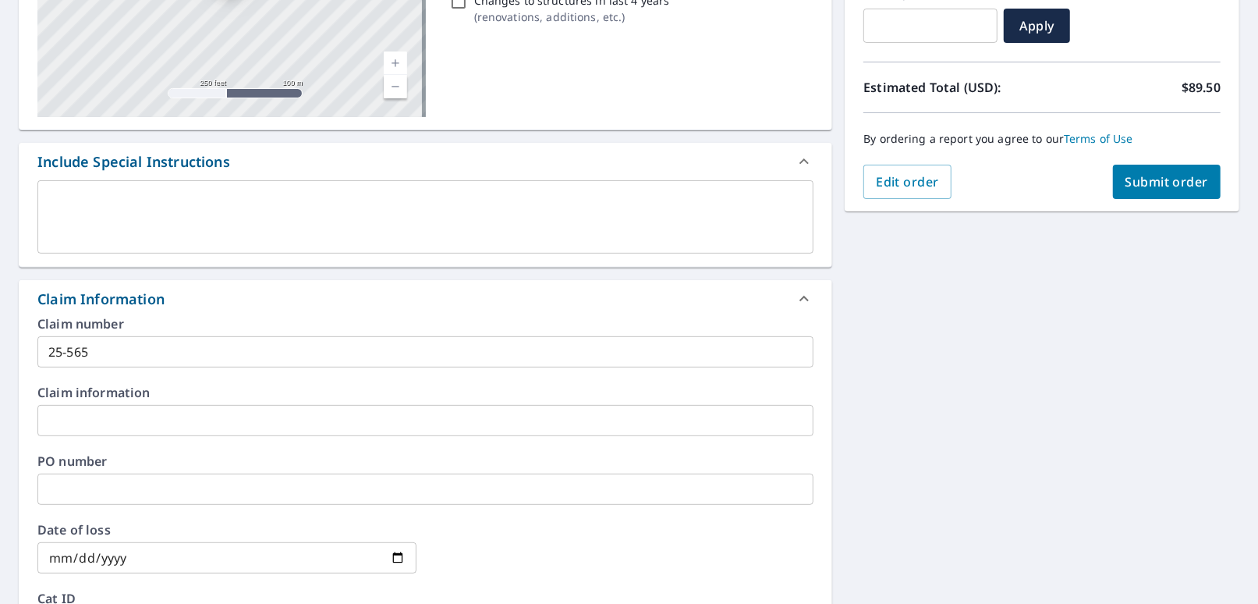
scroll to position [278, 0]
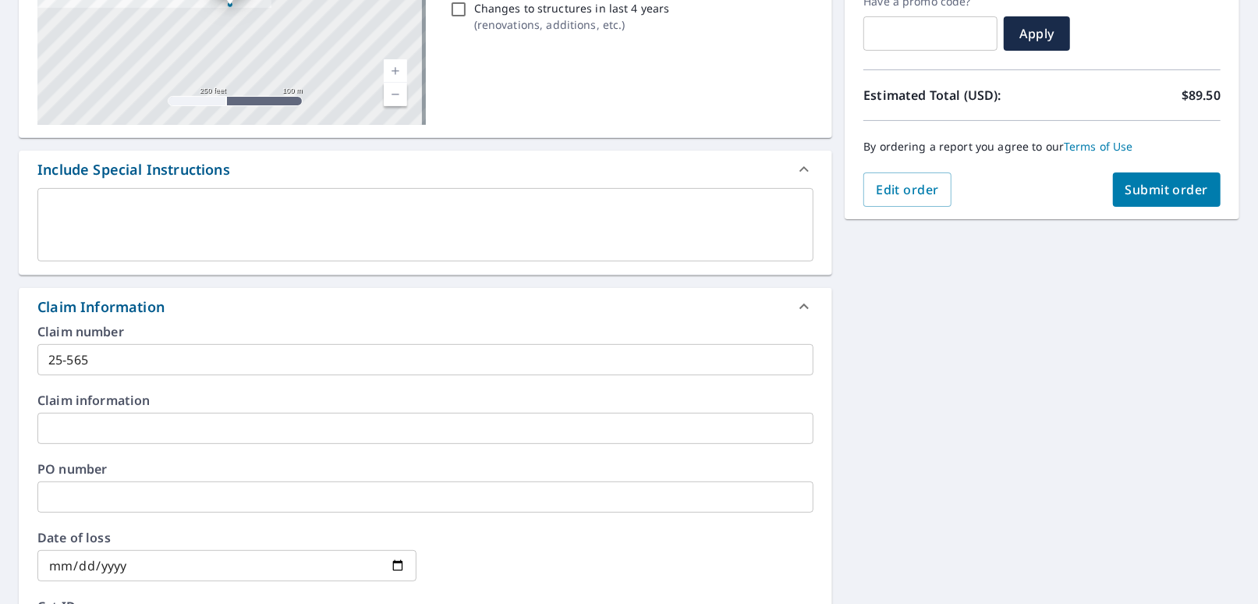
type input "[EMAIL_ADDRESS][DOMAIN_NAME]"
click at [435, 185] on span "Submit order" at bounding box center [1167, 189] width 83 height 17
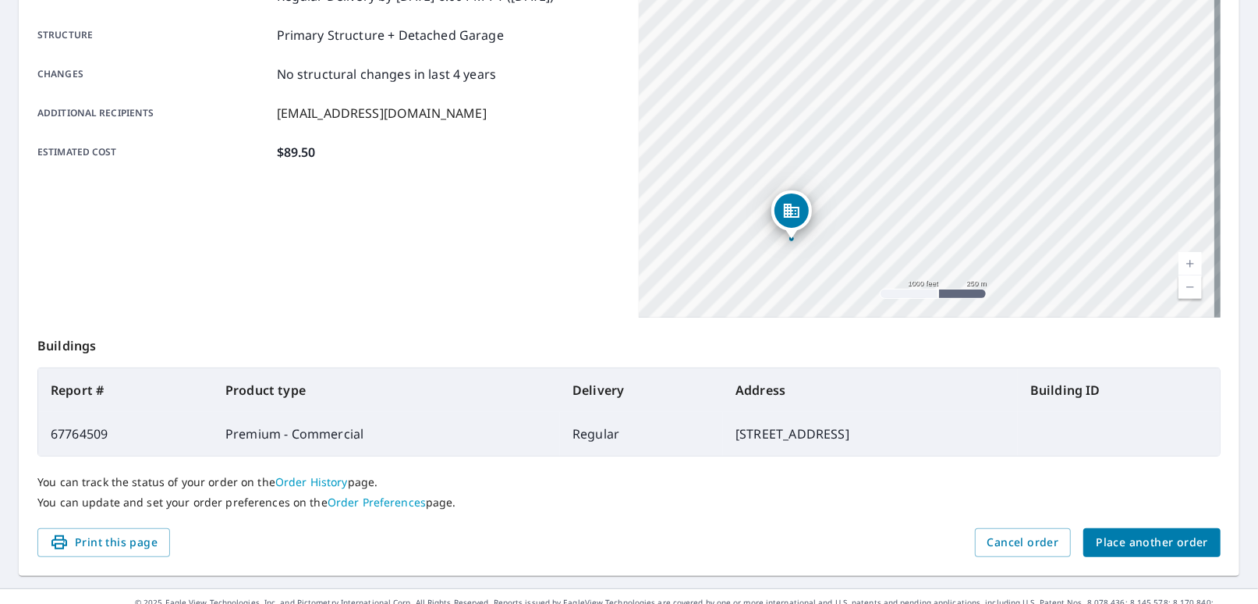
scroll to position [313, 0]
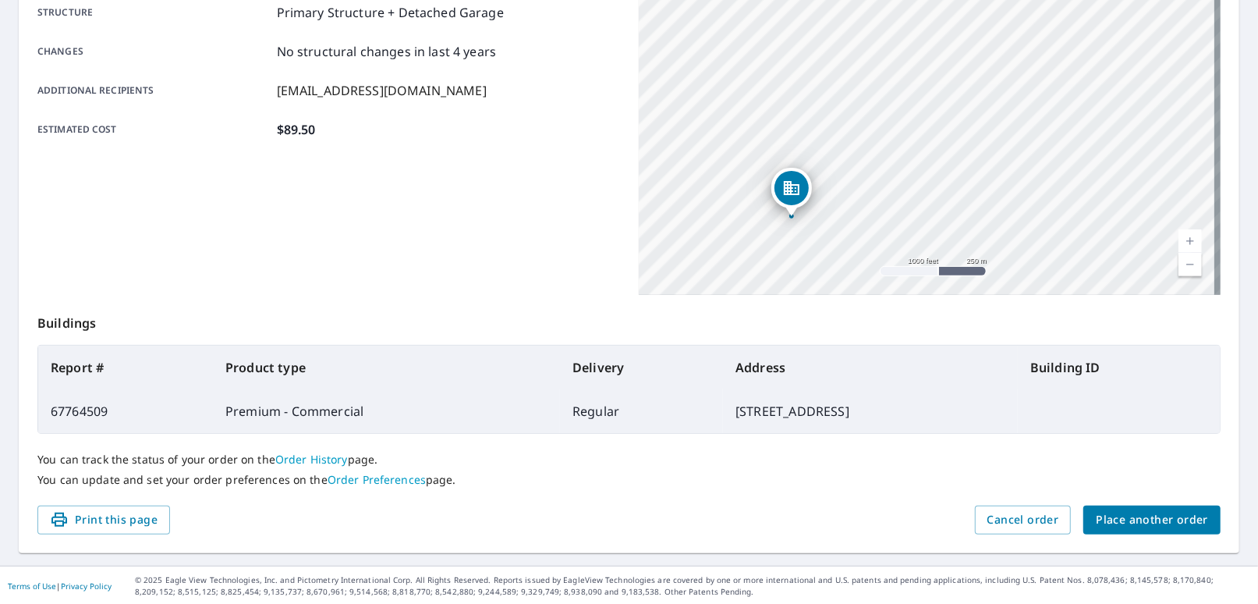
click at [435, 516] on span "Place another order" at bounding box center [1152, 520] width 112 height 20
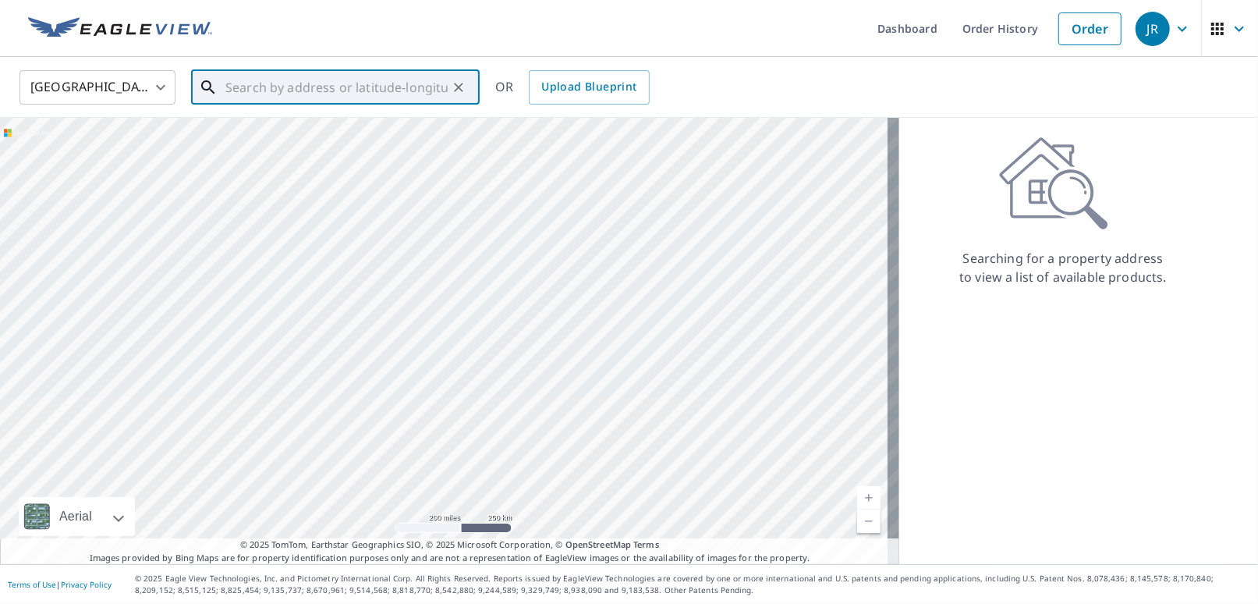
click at [250, 92] on input "text" at bounding box center [336, 88] width 222 height 44
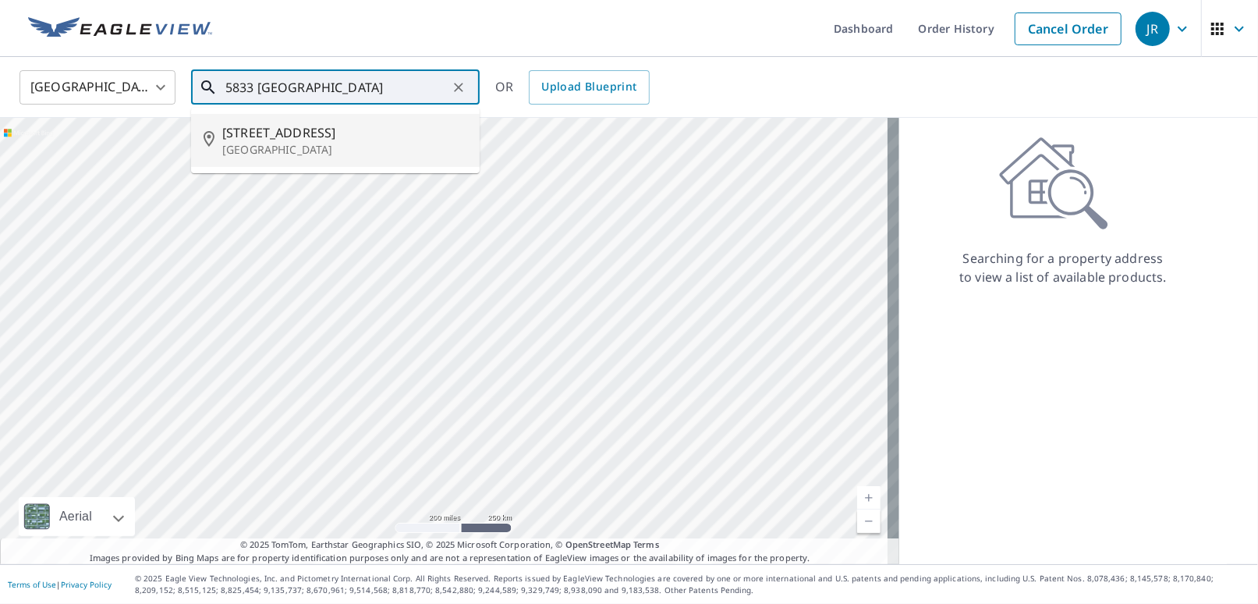
click at [240, 148] on p "[GEOGRAPHIC_DATA]" at bounding box center [344, 150] width 245 height 16
type input "[STREET_ADDRESS]"
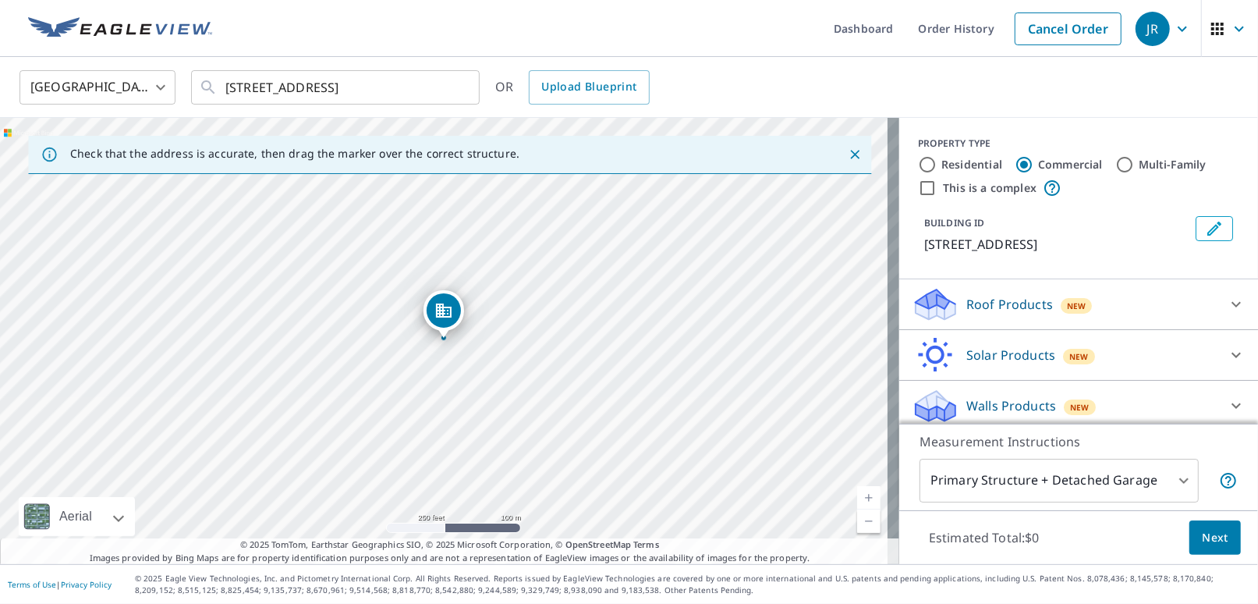
click at [435, 301] on p "Roof Products" at bounding box center [1010, 304] width 87 height 19
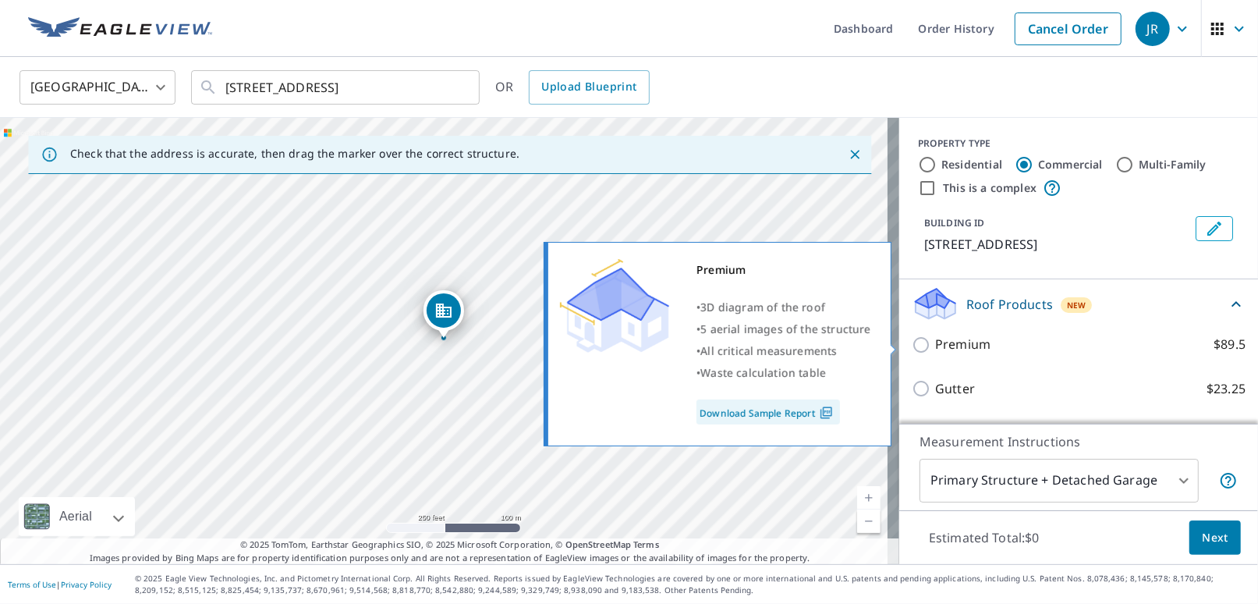
click at [435, 346] on p "Premium" at bounding box center [962, 345] width 55 height 20
click at [435, 346] on input "Premium $89.5" at bounding box center [923, 344] width 23 height 19
checkbox input "true"
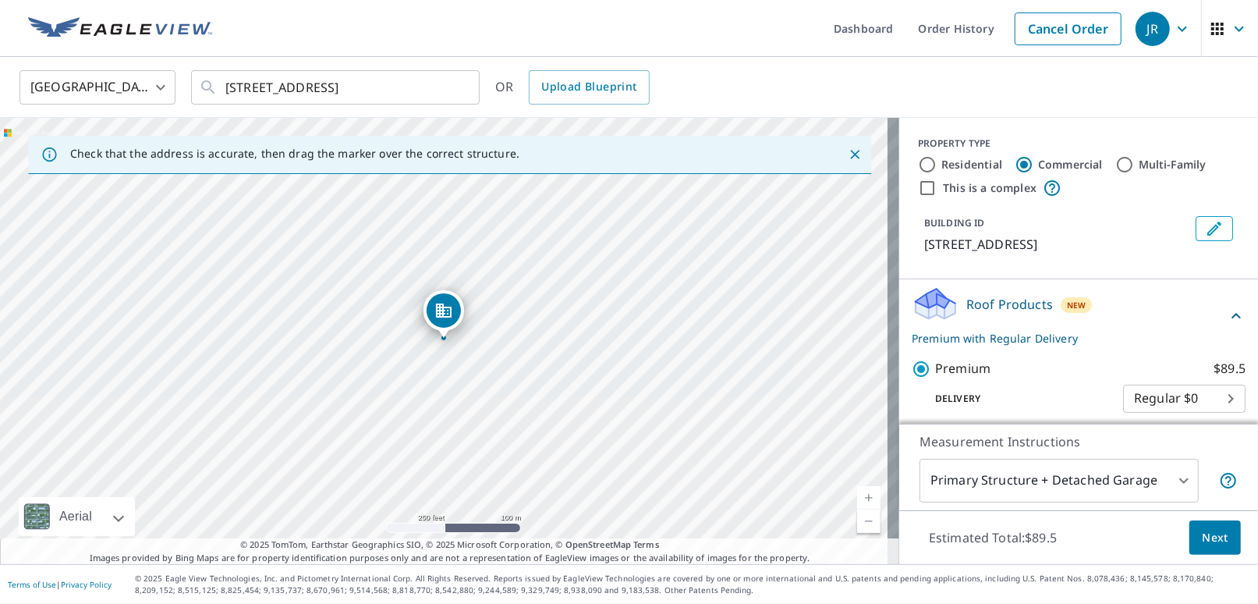
click at [435, 534] on span "Next" at bounding box center [1215, 538] width 27 height 20
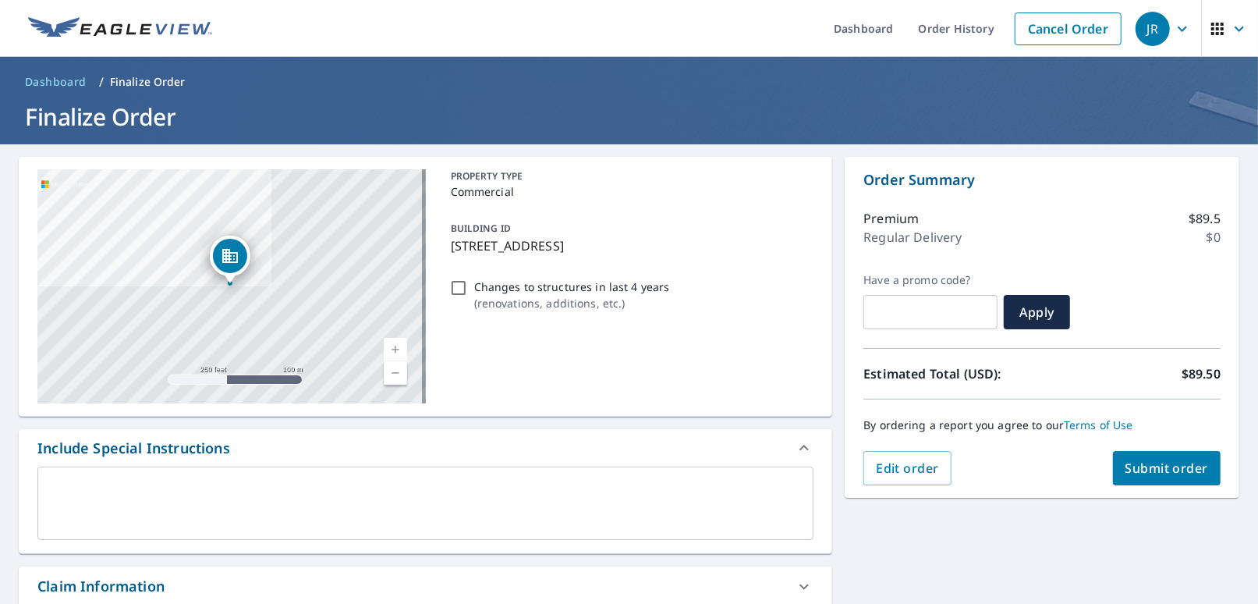
click at [435, 470] on span "Submit order" at bounding box center [1167, 467] width 83 height 17
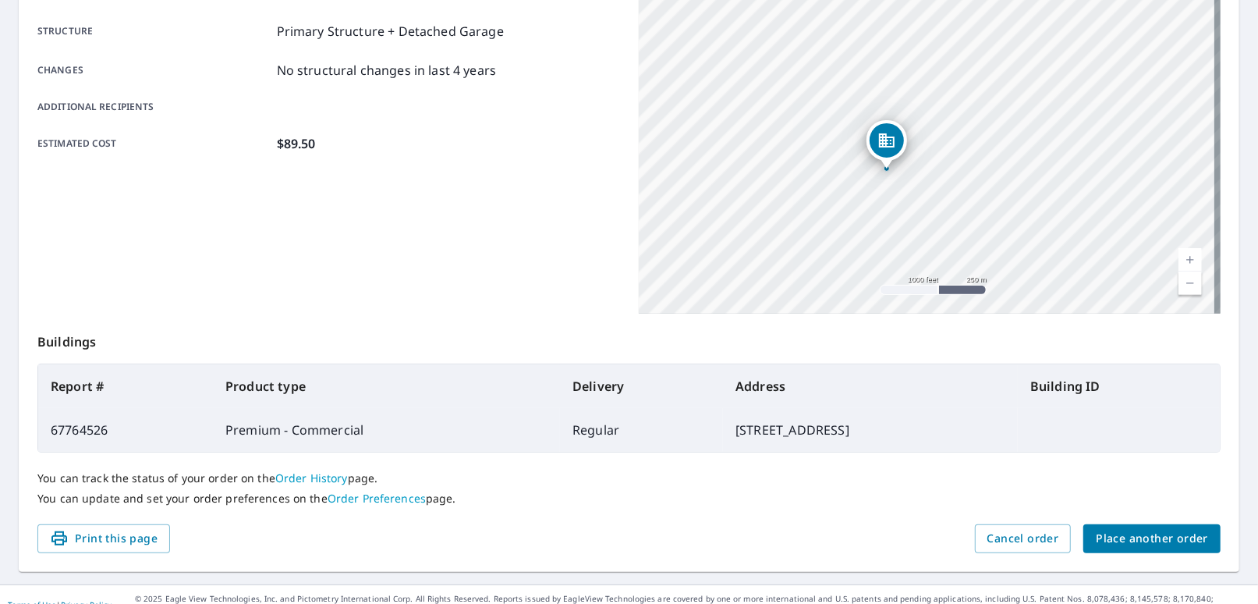
scroll to position [313, 0]
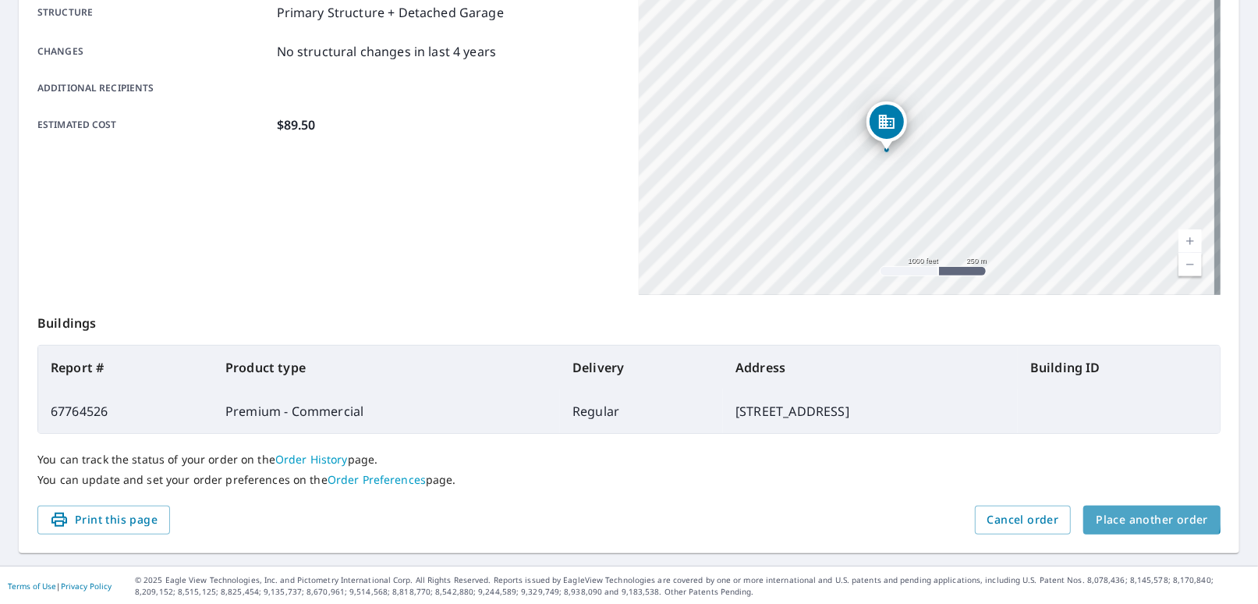
click at [435, 514] on span "Place another order" at bounding box center [1152, 520] width 112 height 20
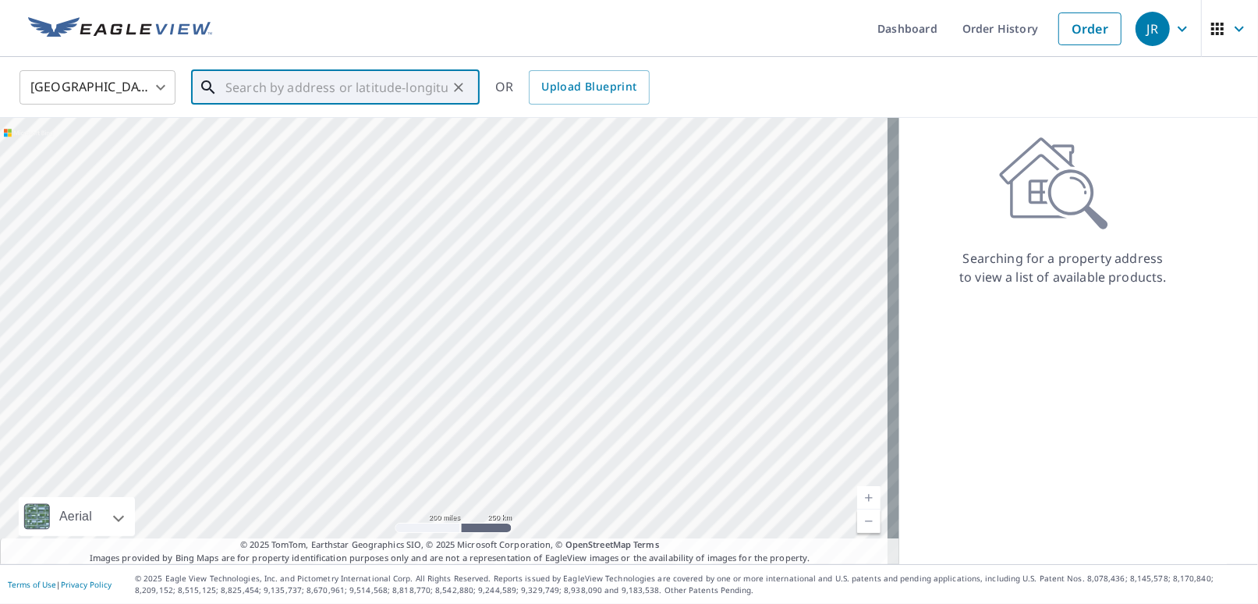
click at [238, 90] on input "text" at bounding box center [336, 88] width 222 height 44
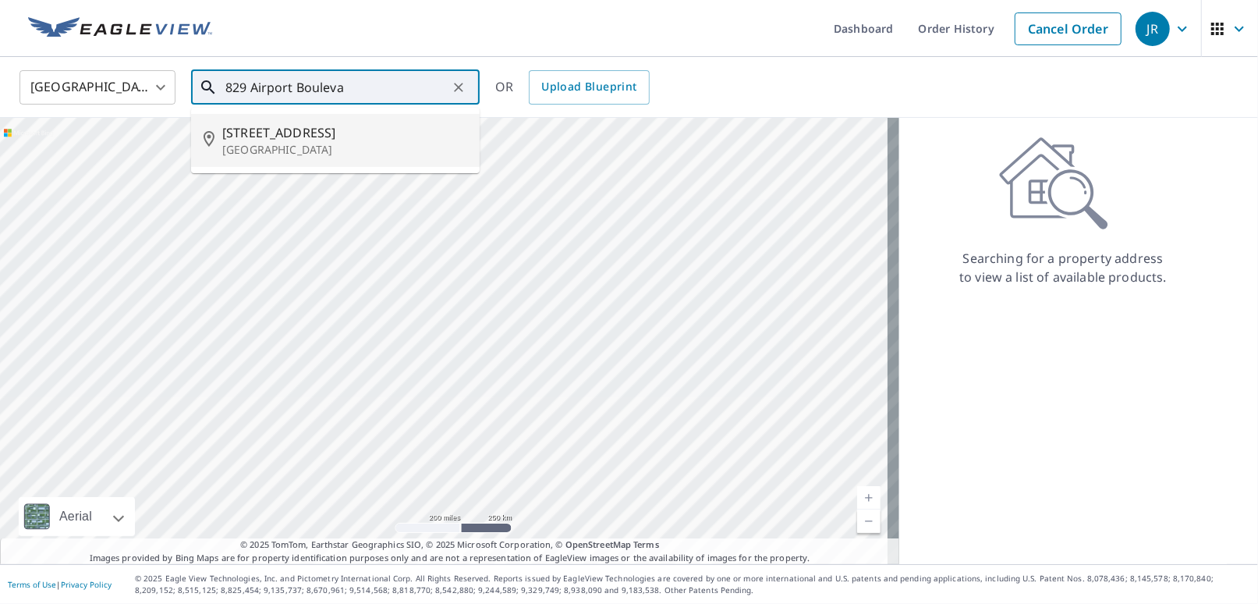
click at [255, 139] on span "[STREET_ADDRESS]" at bounding box center [344, 132] width 245 height 19
type input "[STREET_ADDRESS]"
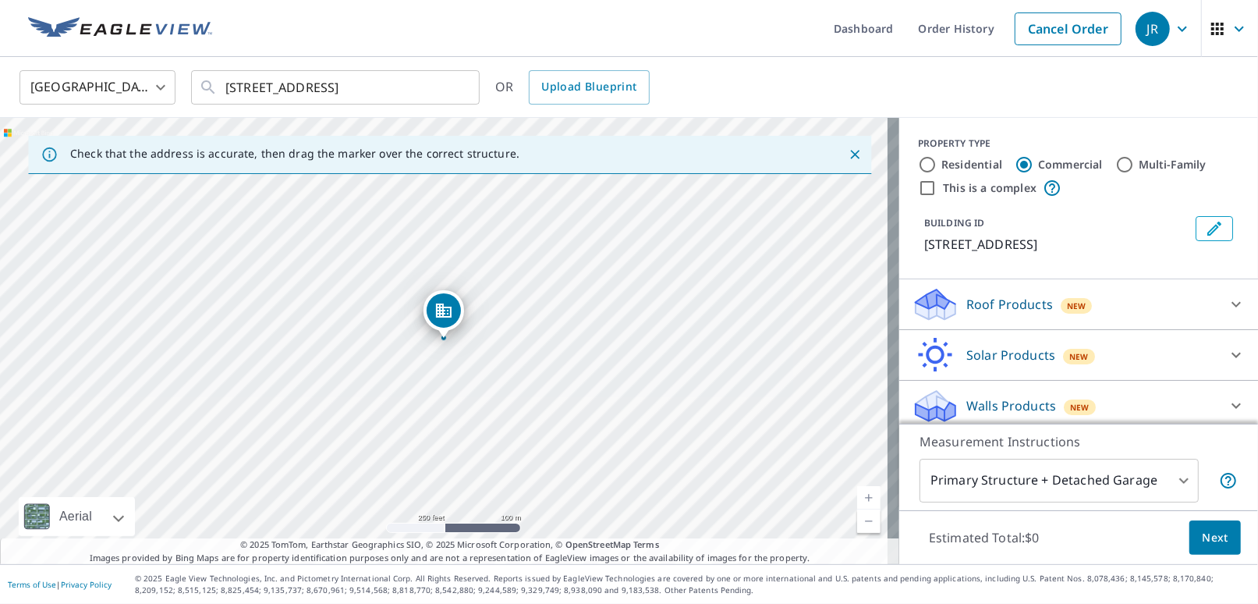
click at [435, 306] on p "Roof Products" at bounding box center [1010, 304] width 87 height 19
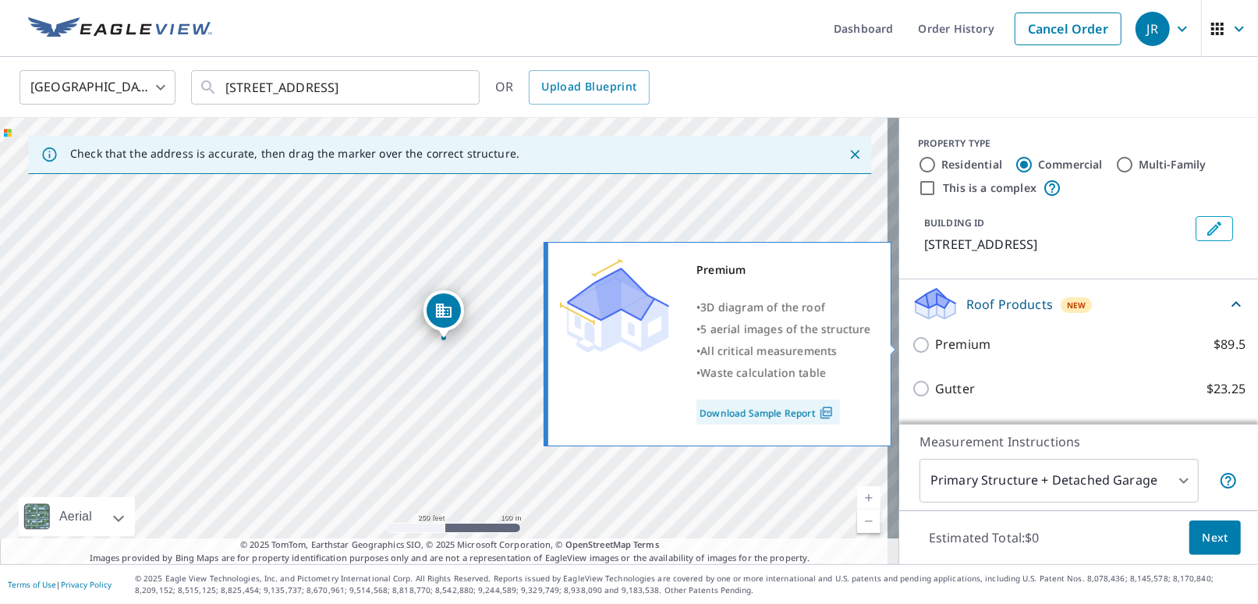
click at [435, 344] on p "Premium" at bounding box center [962, 345] width 55 height 20
click at [435, 344] on input "Premium $89.5" at bounding box center [923, 344] width 23 height 19
checkbox input "true"
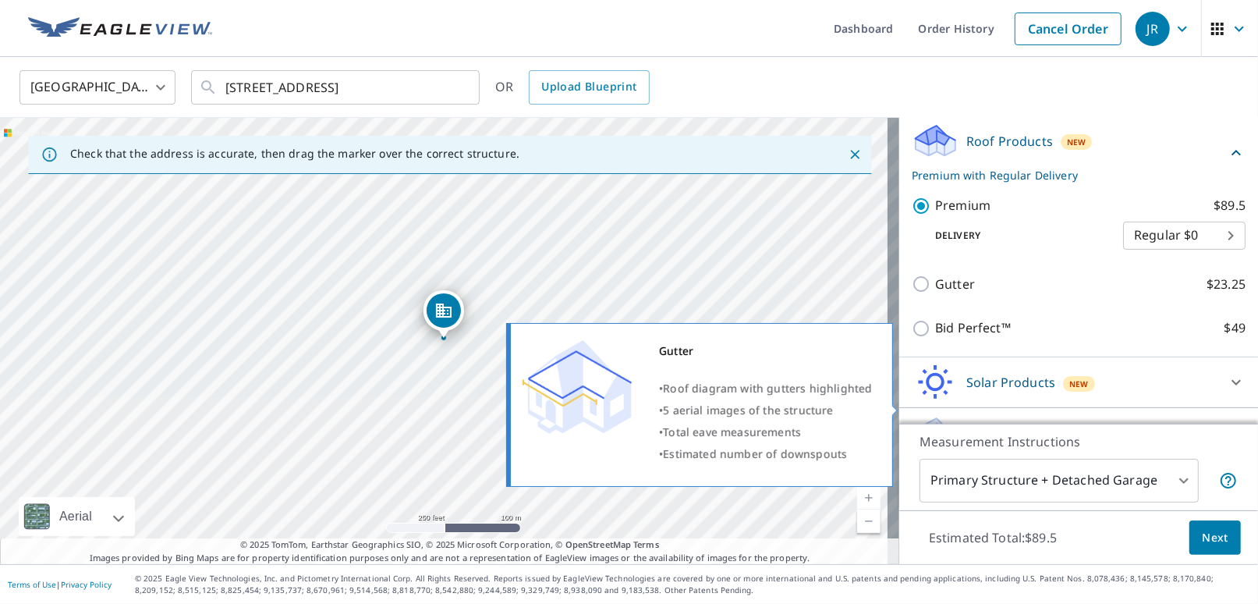
scroll to position [197, 0]
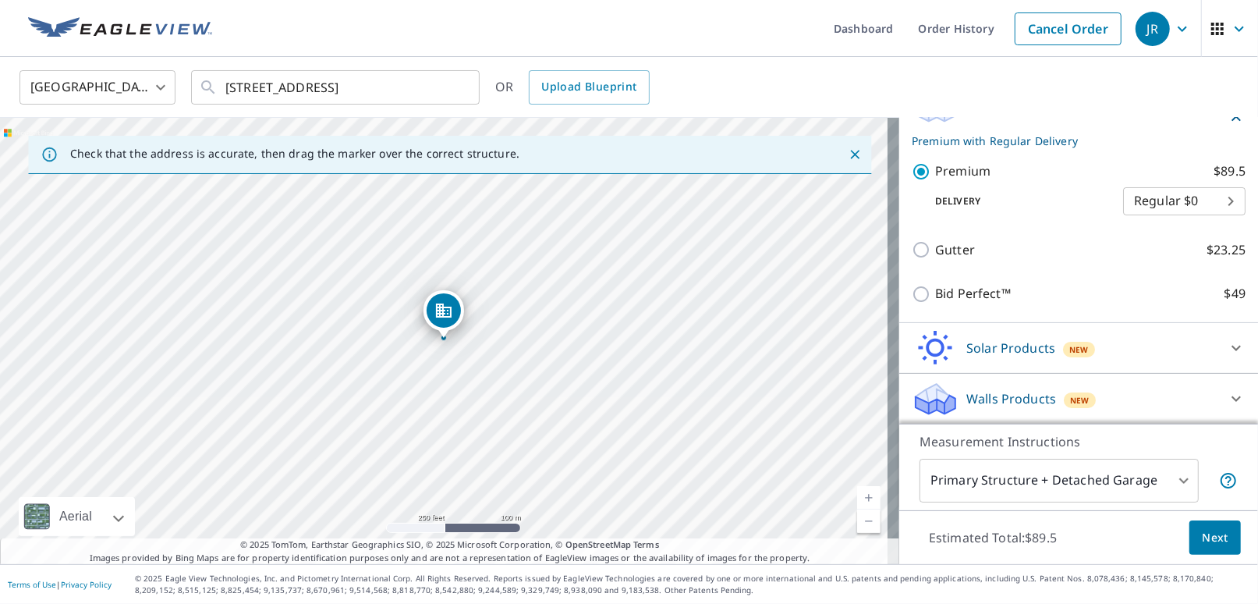
click at [435, 536] on span "Next" at bounding box center [1215, 538] width 27 height 20
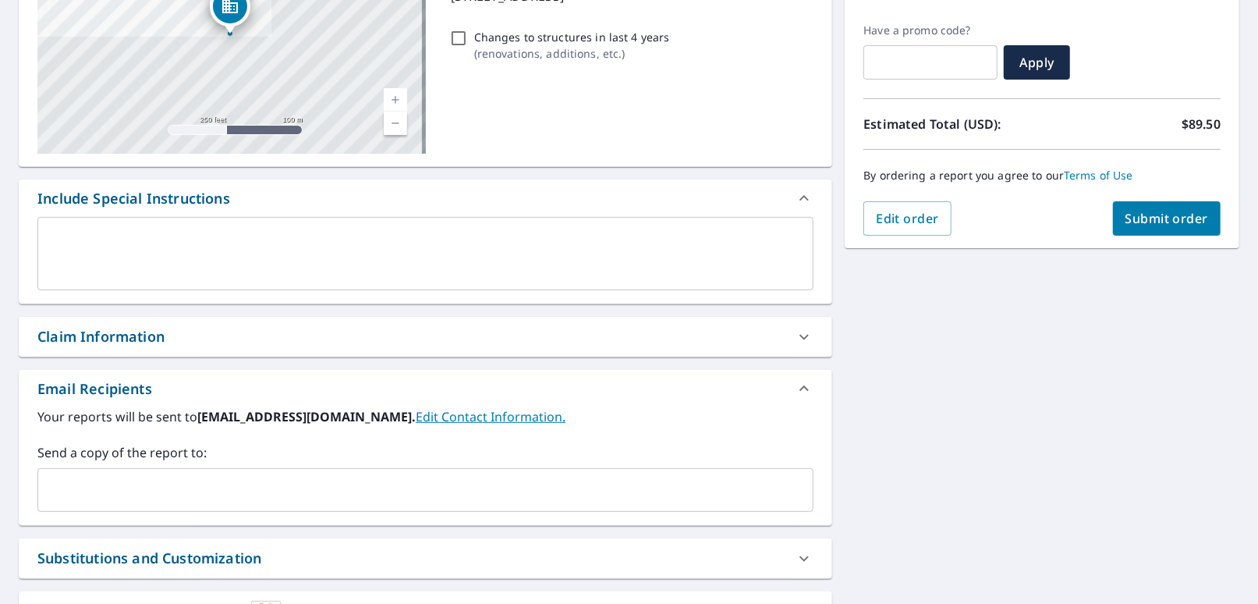
scroll to position [390, 0]
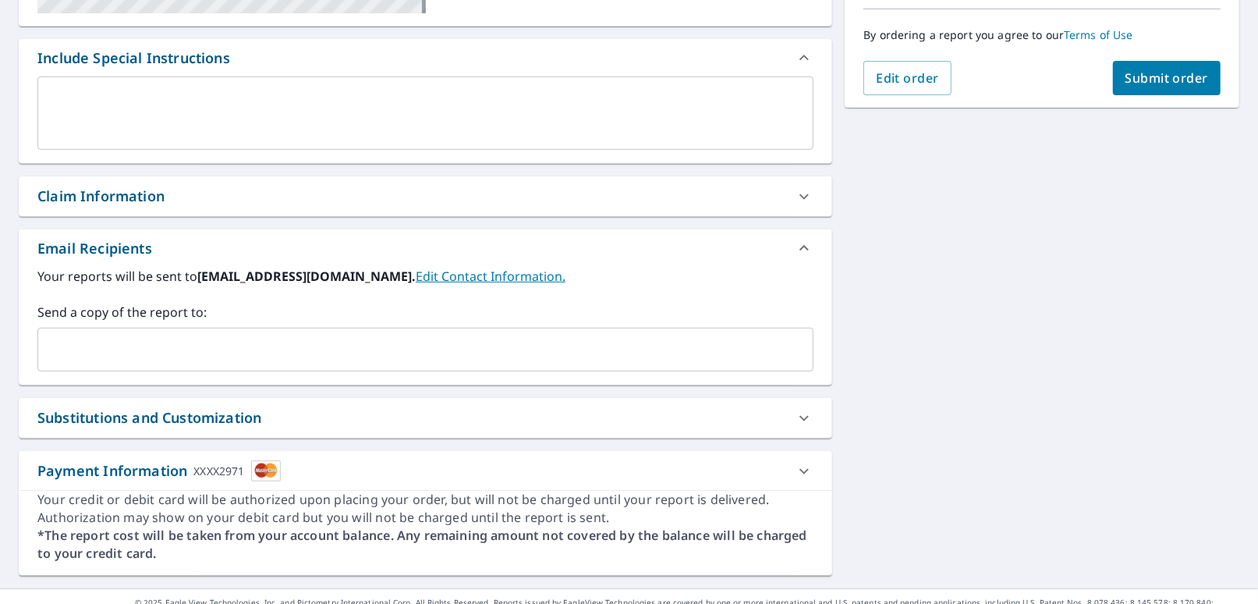
click at [133, 194] on div "Claim Information" at bounding box center [100, 196] width 127 height 21
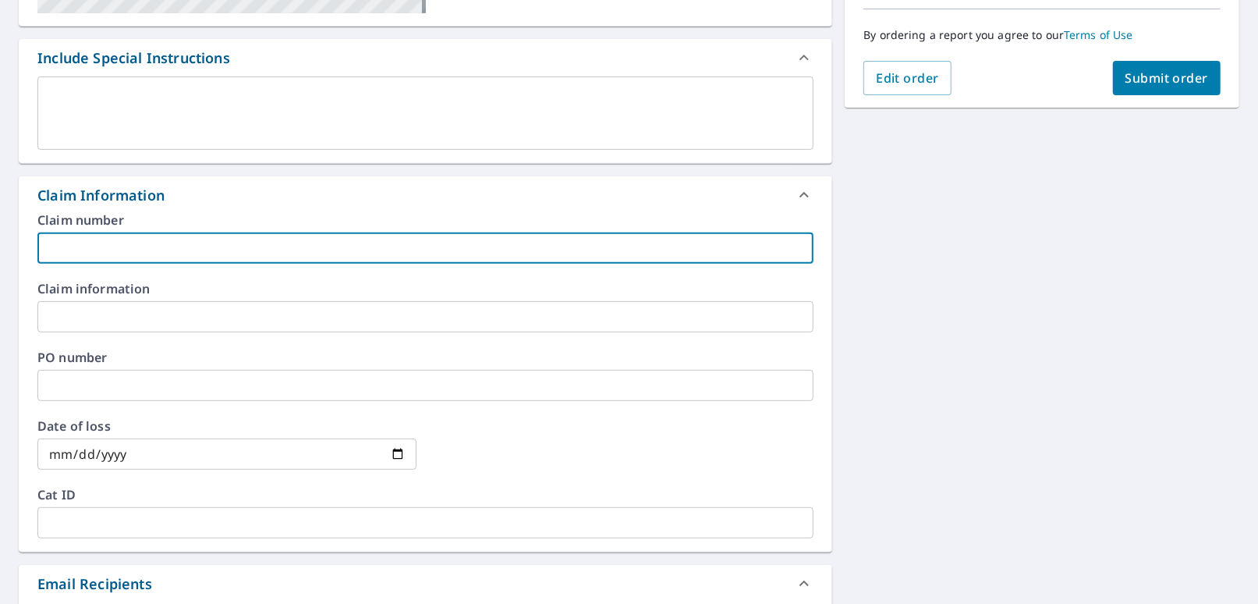
click at [69, 256] on input "text" at bounding box center [425, 247] width 776 height 31
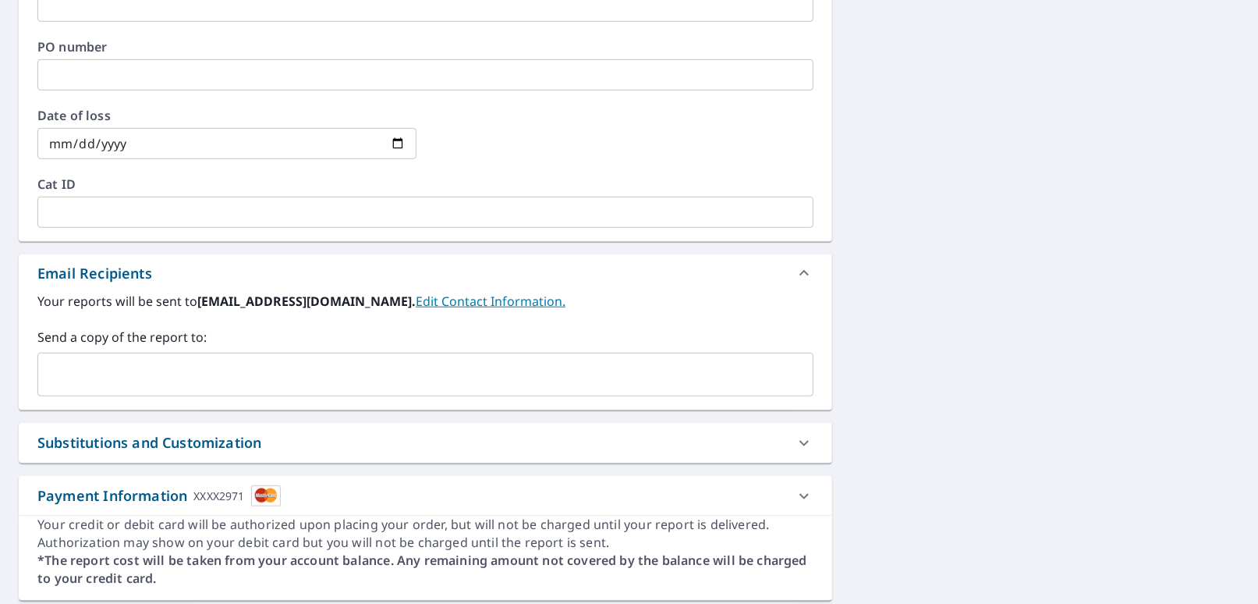
scroll to position [702, 0]
type input "25-565"
click at [79, 367] on input "text" at bounding box center [413, 373] width 739 height 30
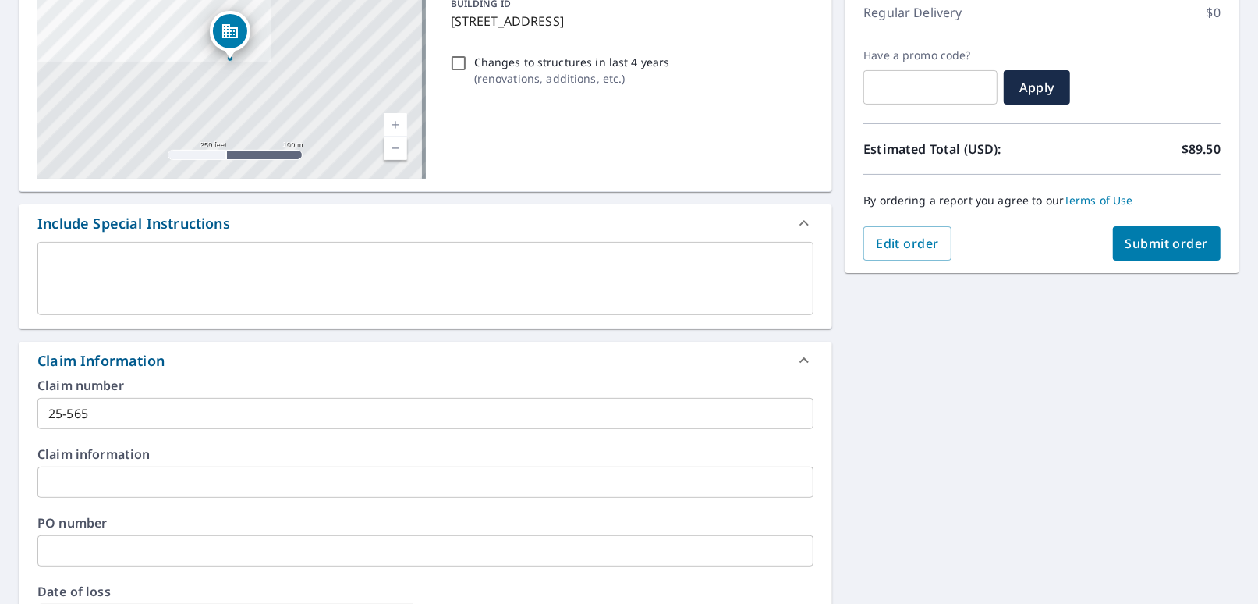
scroll to position [200, 0]
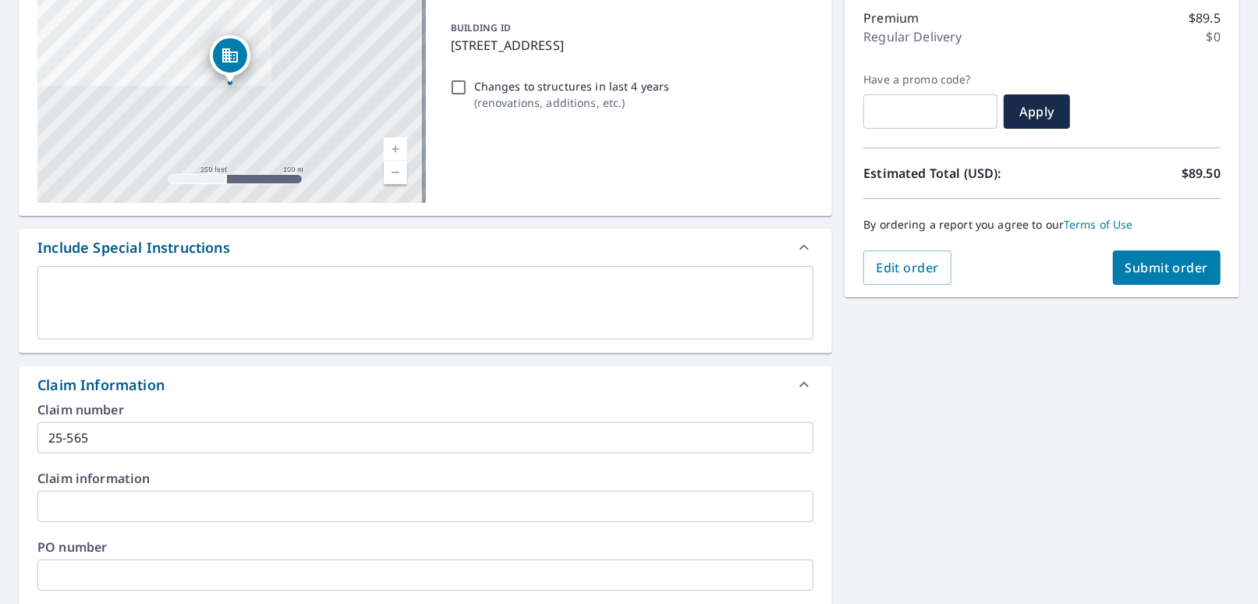
type input "[EMAIL_ADDRESS][DOMAIN_NAME]"
click at [435, 271] on span "Submit order" at bounding box center [1167, 267] width 83 height 17
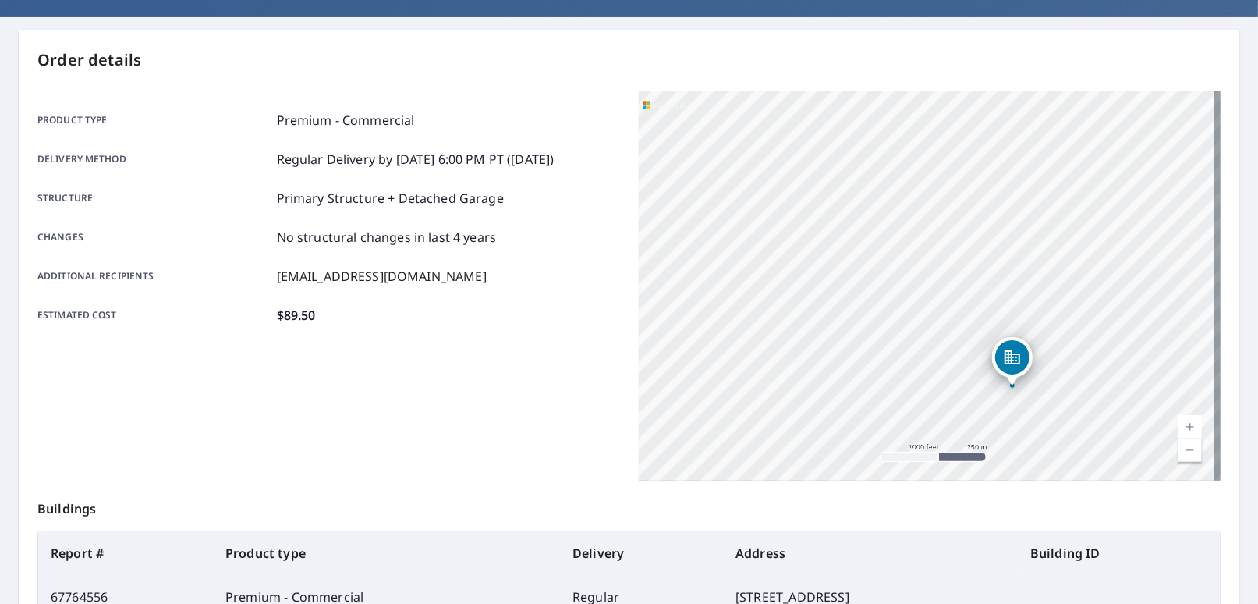
scroll to position [313, 0]
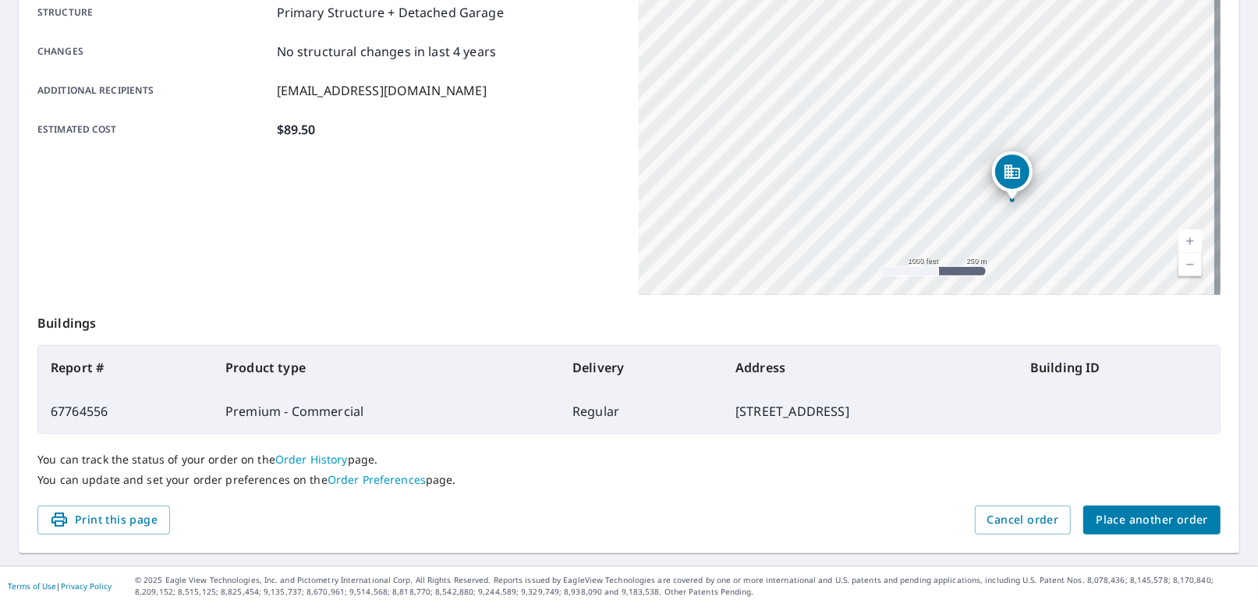
click at [435, 516] on span "Place another order" at bounding box center [1152, 520] width 112 height 20
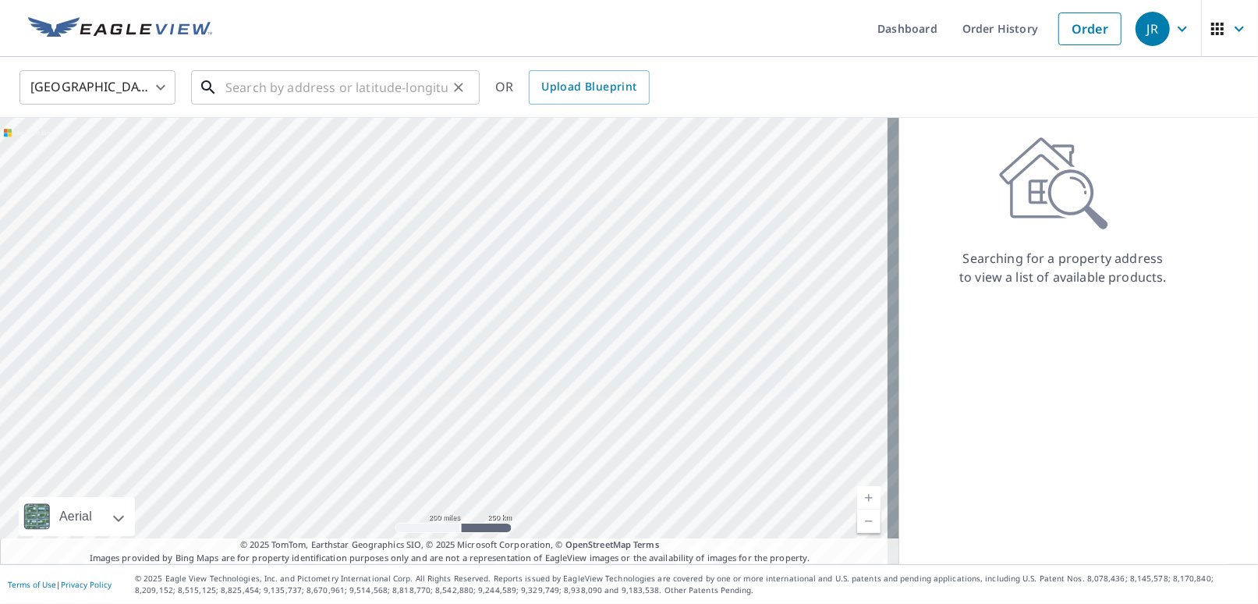
click at [232, 83] on input "text" at bounding box center [336, 88] width 222 height 44
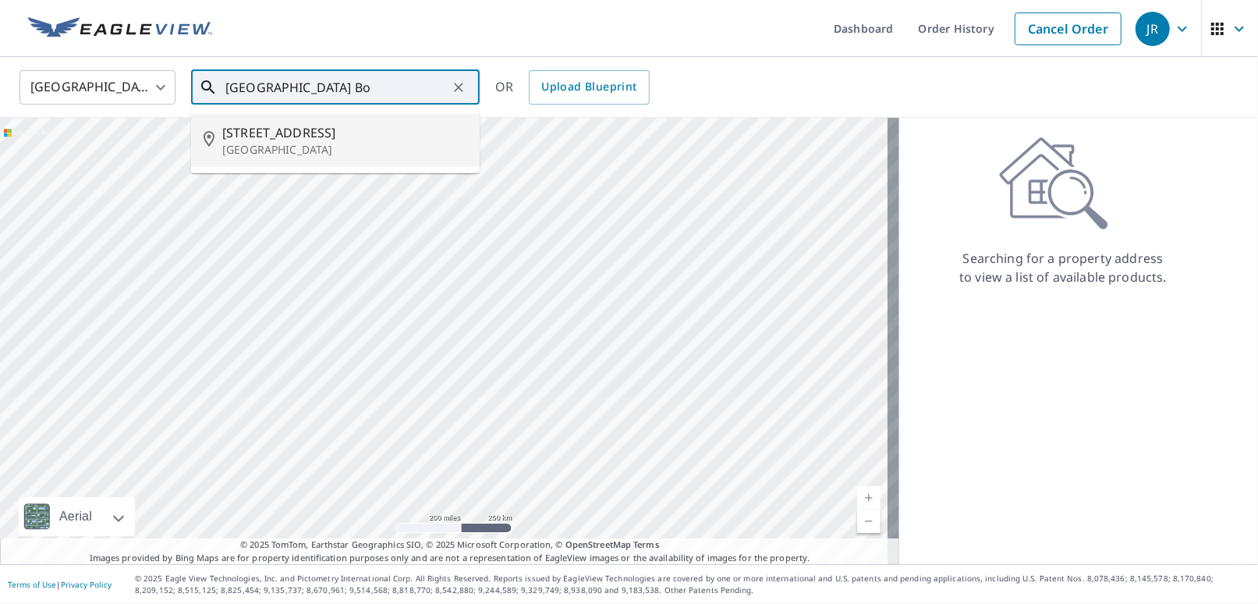
click at [275, 134] on span "[STREET_ADDRESS]" at bounding box center [344, 132] width 245 height 19
type input "[STREET_ADDRESS]"
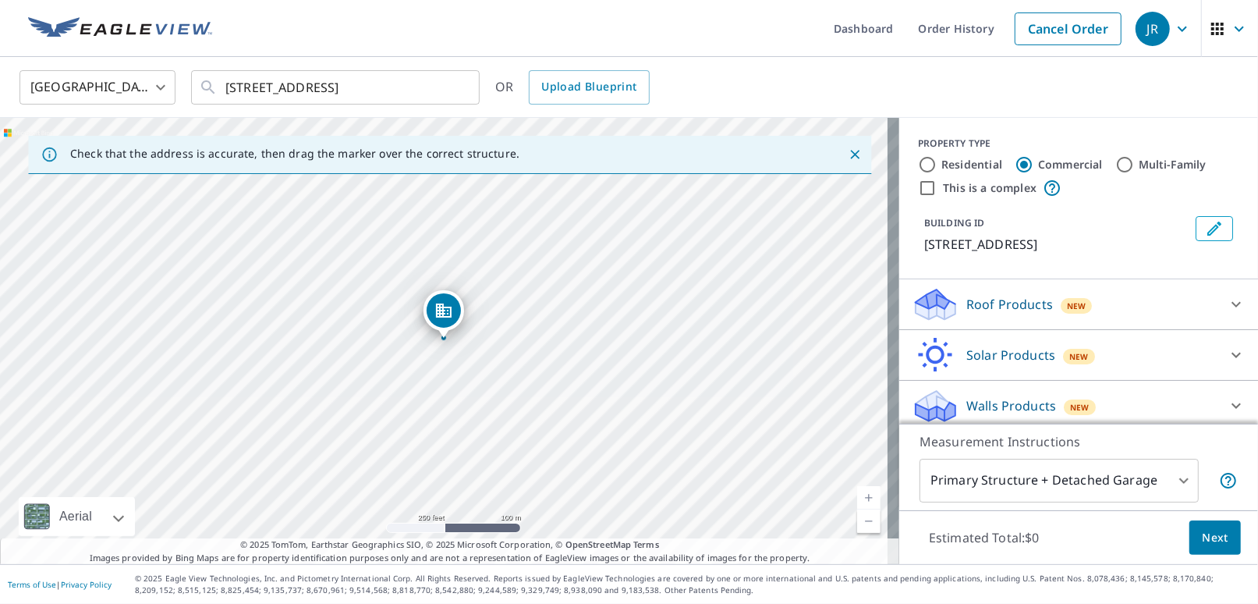
click at [435, 303] on p "Roof Products" at bounding box center [1010, 304] width 87 height 19
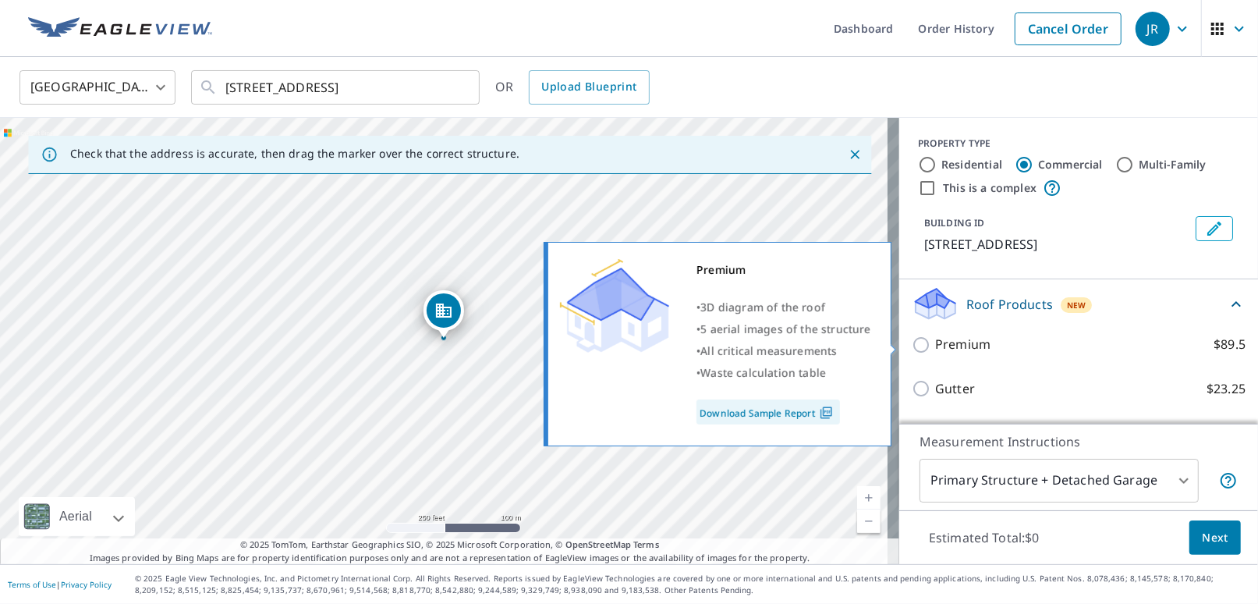
click at [435, 346] on input "Premium $89.5" at bounding box center [923, 344] width 23 height 19
checkbox input "true"
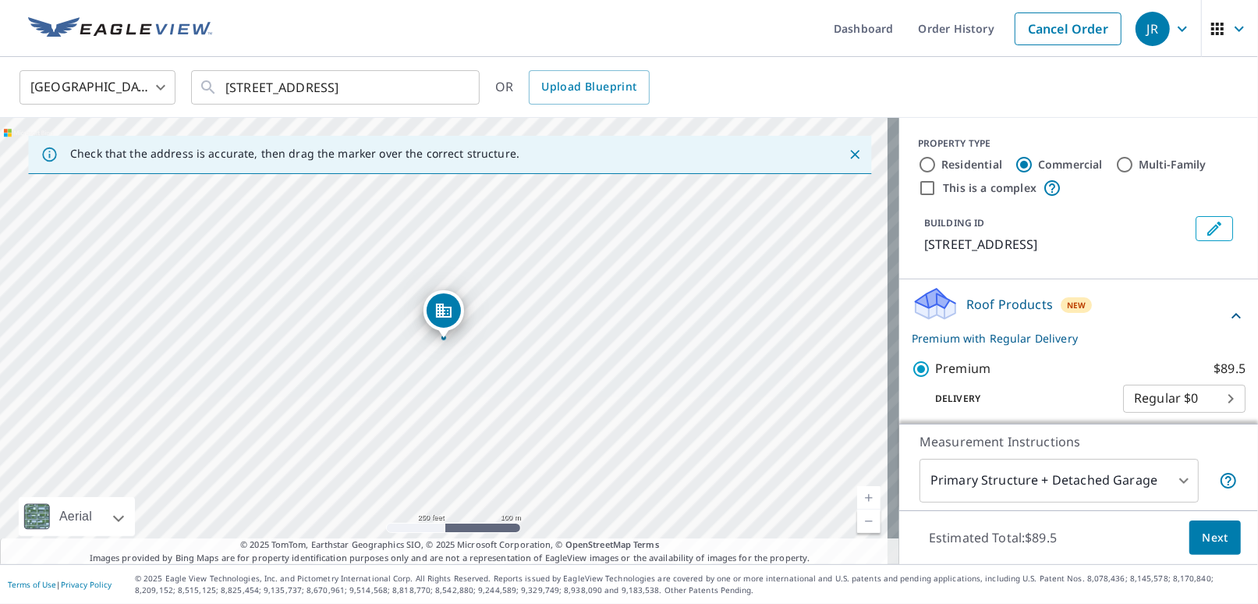
click at [435, 538] on span "Next" at bounding box center [1215, 538] width 27 height 20
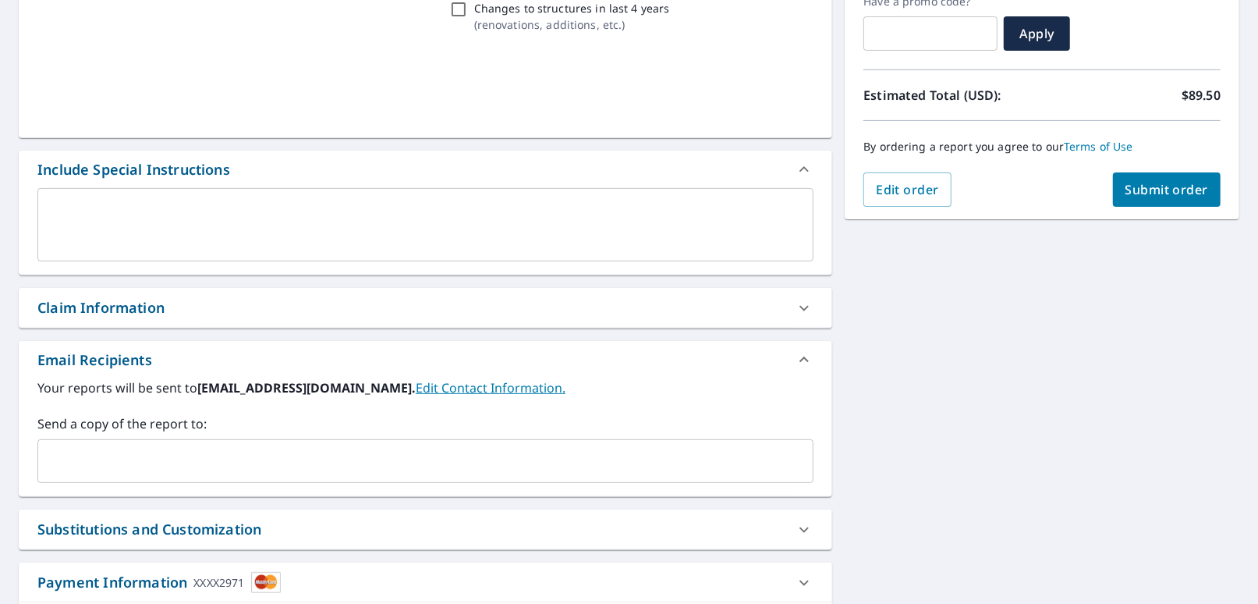
scroll to position [411, 0]
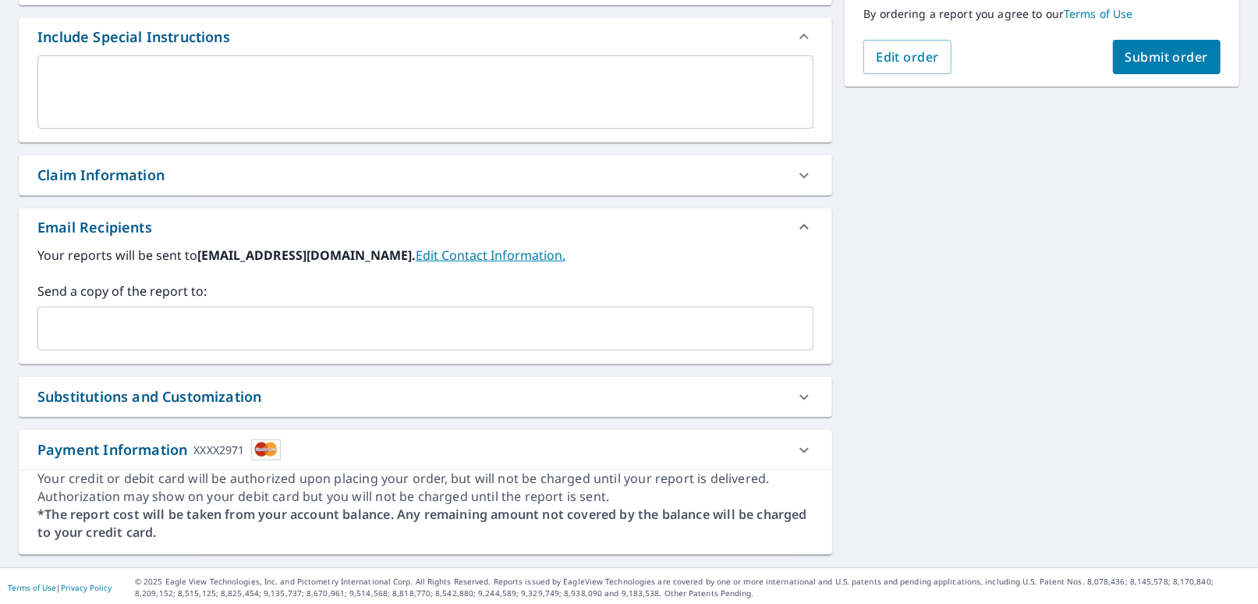
click at [137, 171] on div "Claim Information" at bounding box center [100, 175] width 127 height 21
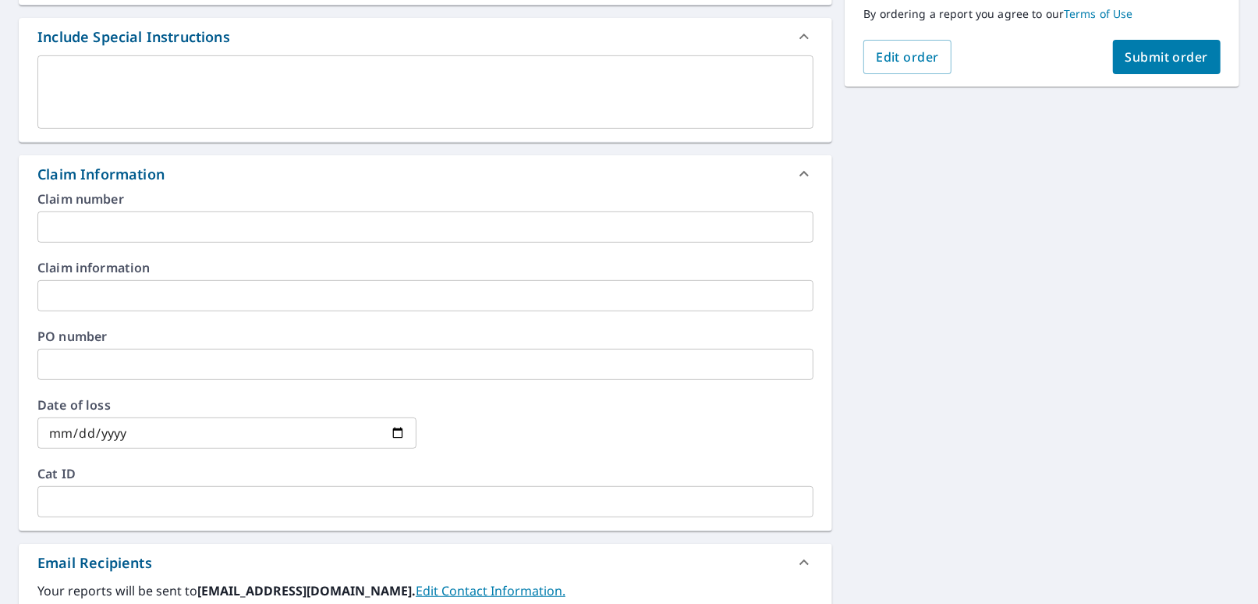
click at [102, 231] on input "text" at bounding box center [425, 226] width 776 height 31
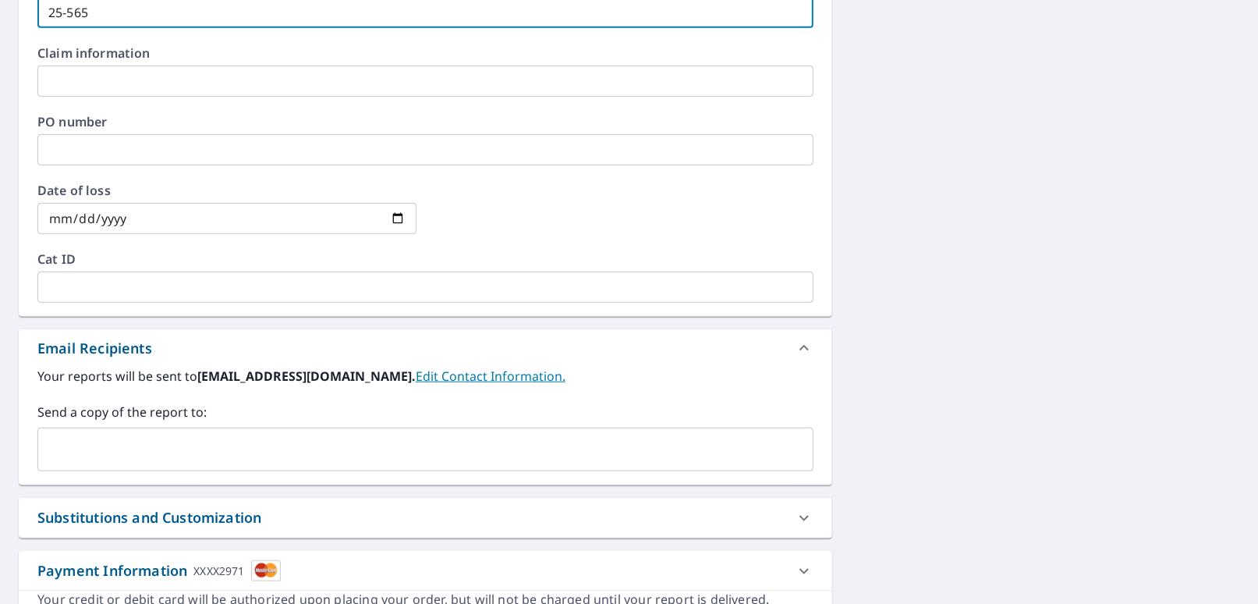
scroll to position [645, 0]
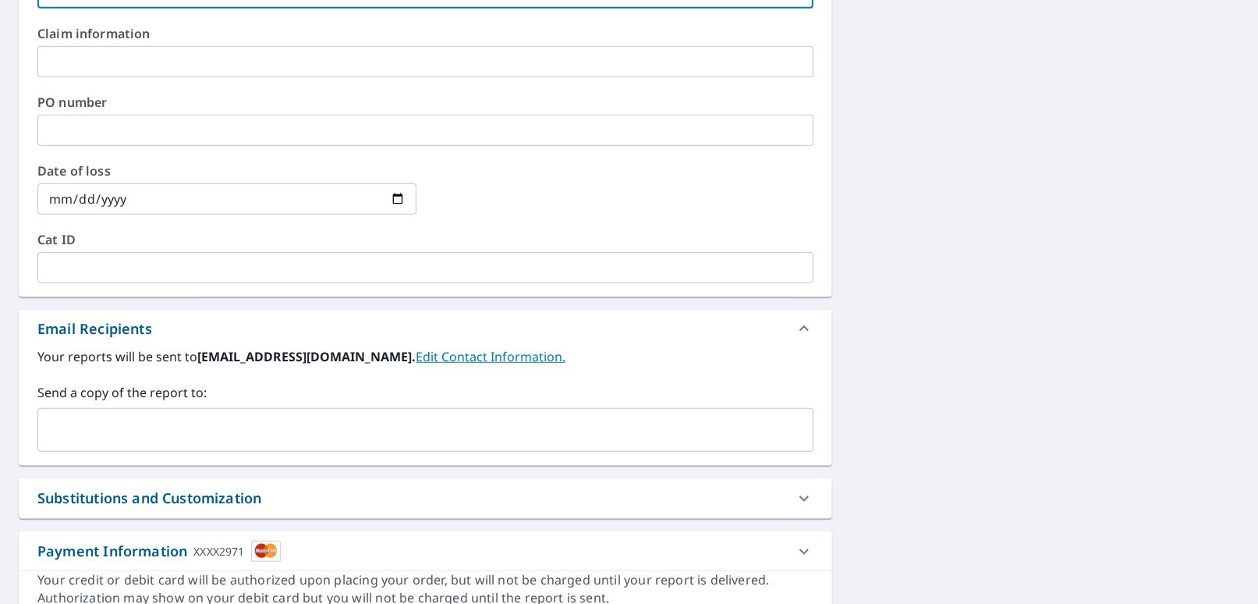
type input "25-565"
click at [80, 433] on input "text" at bounding box center [413, 430] width 739 height 30
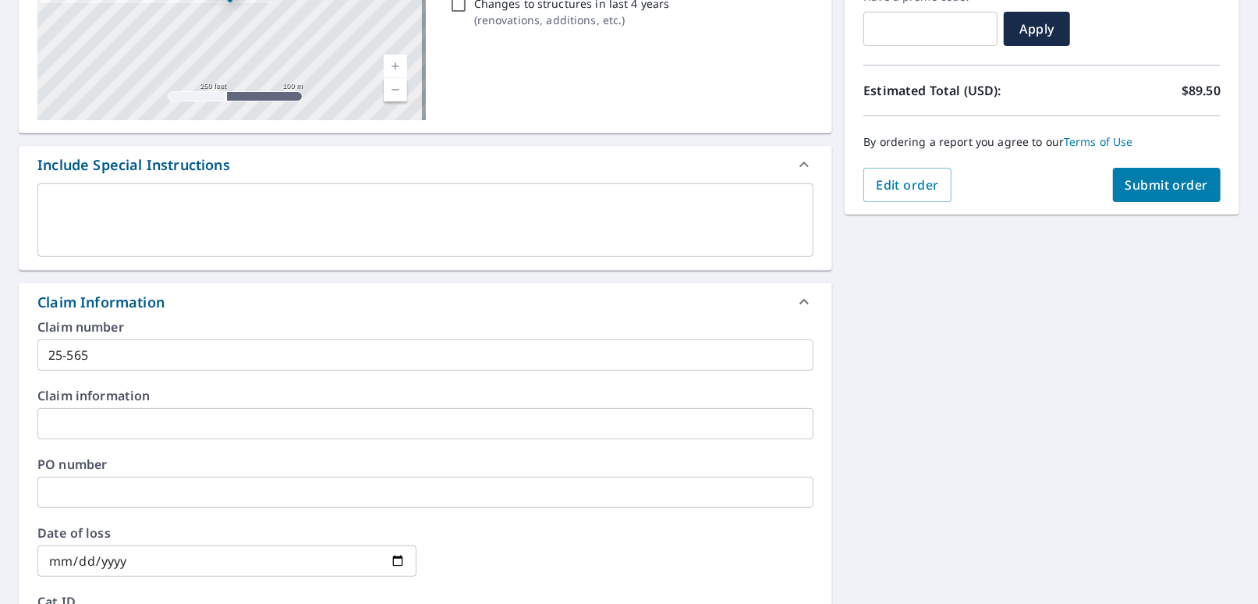
scroll to position [278, 0]
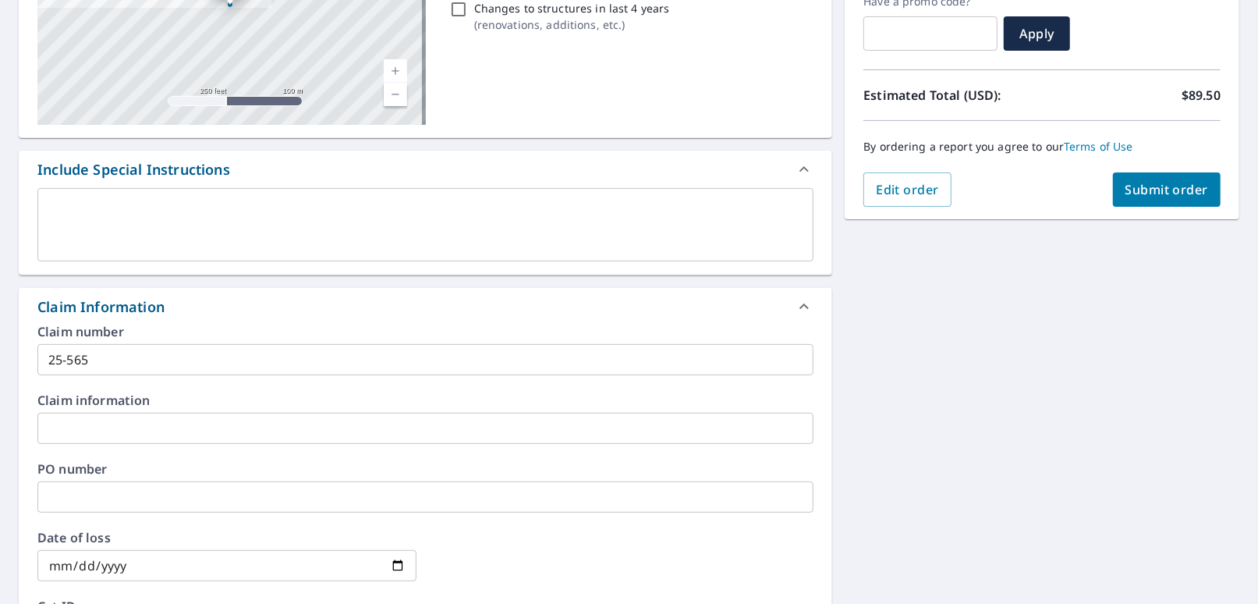
type input "[EMAIL_ADDRESS][DOMAIN_NAME]"
click at [435, 181] on span "Submit order" at bounding box center [1167, 189] width 83 height 17
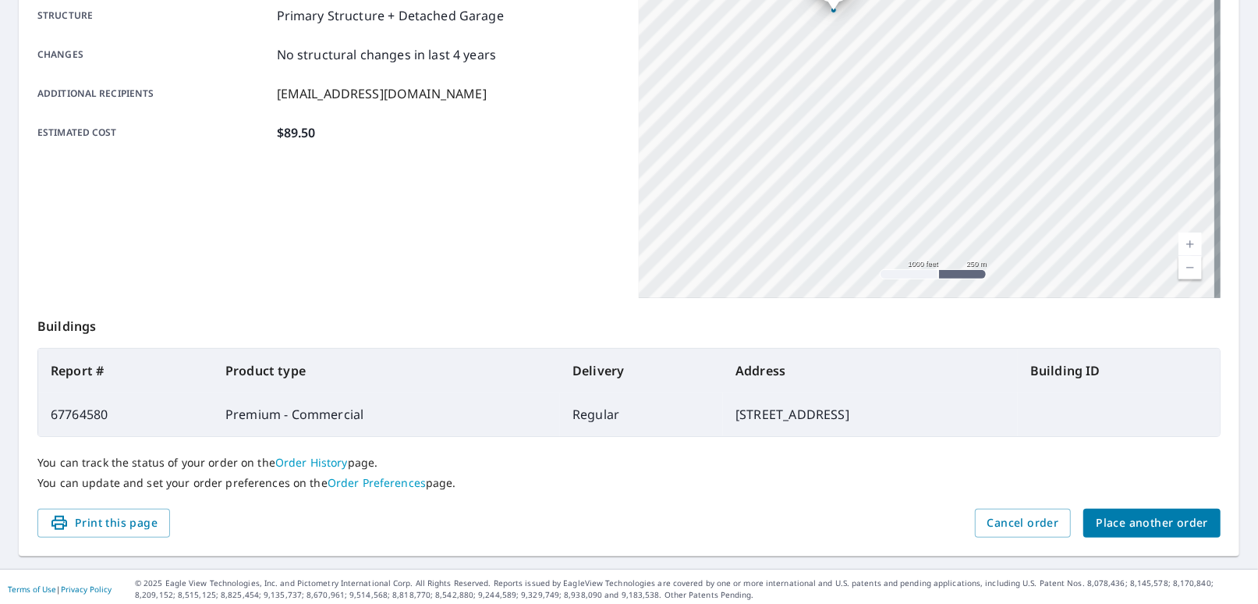
scroll to position [313, 0]
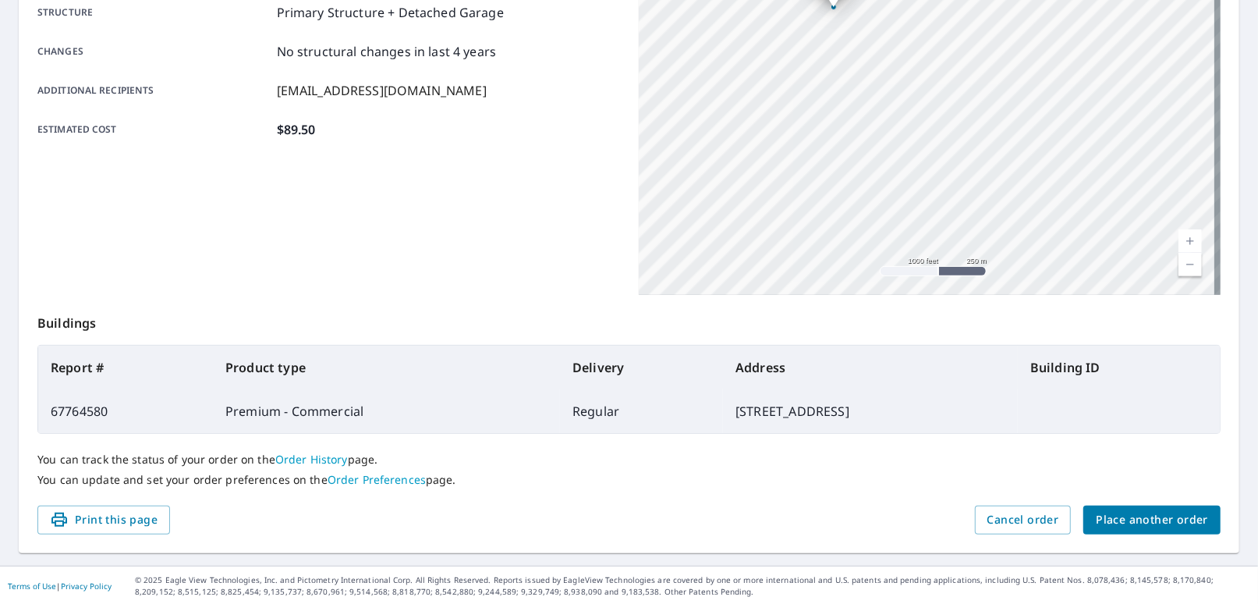
click at [435, 513] on span "Place another order" at bounding box center [1152, 520] width 112 height 20
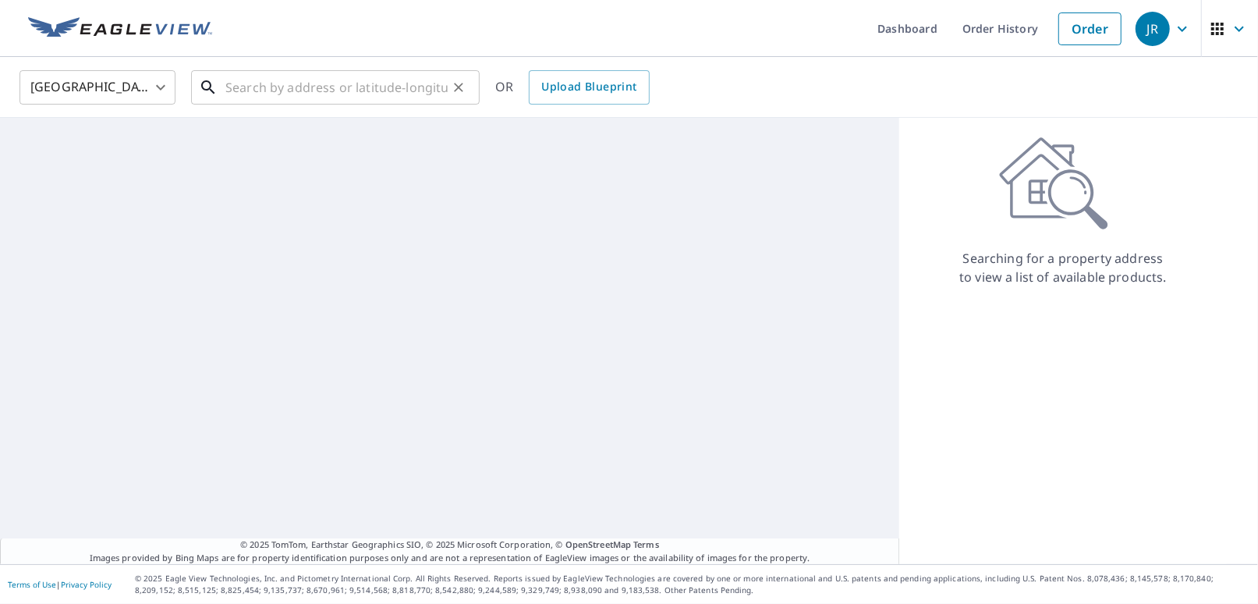
click at [245, 85] on input "text" at bounding box center [336, 88] width 222 height 44
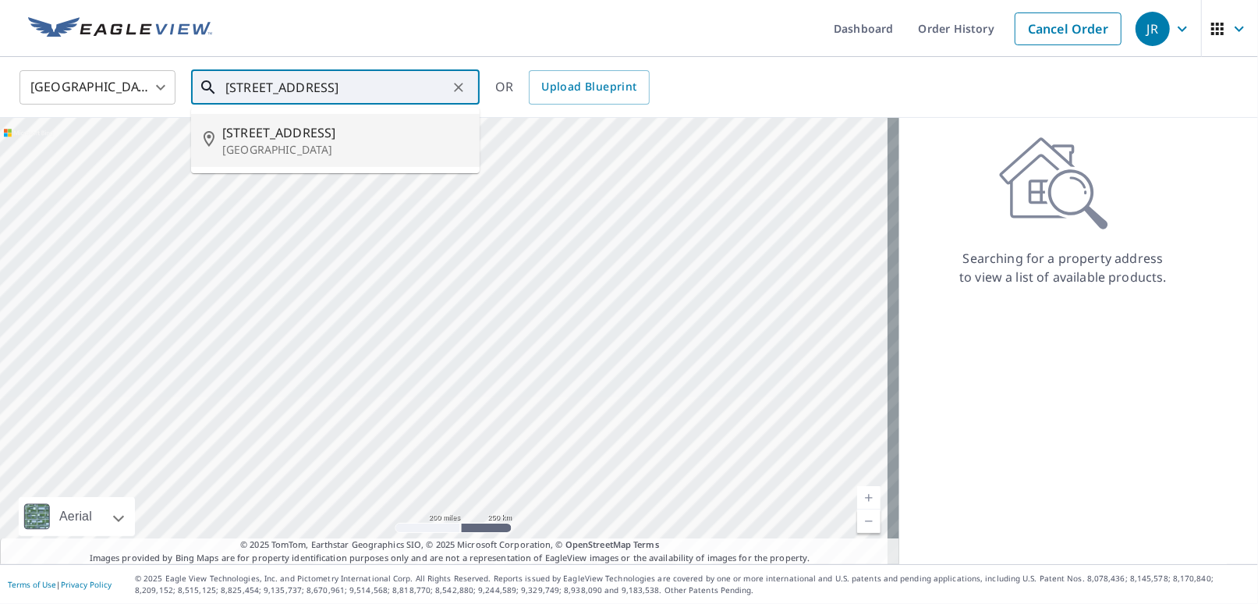
click at [254, 137] on span "[STREET_ADDRESS]" at bounding box center [344, 132] width 245 height 19
type input "[STREET_ADDRESS][PERSON_NAME]"
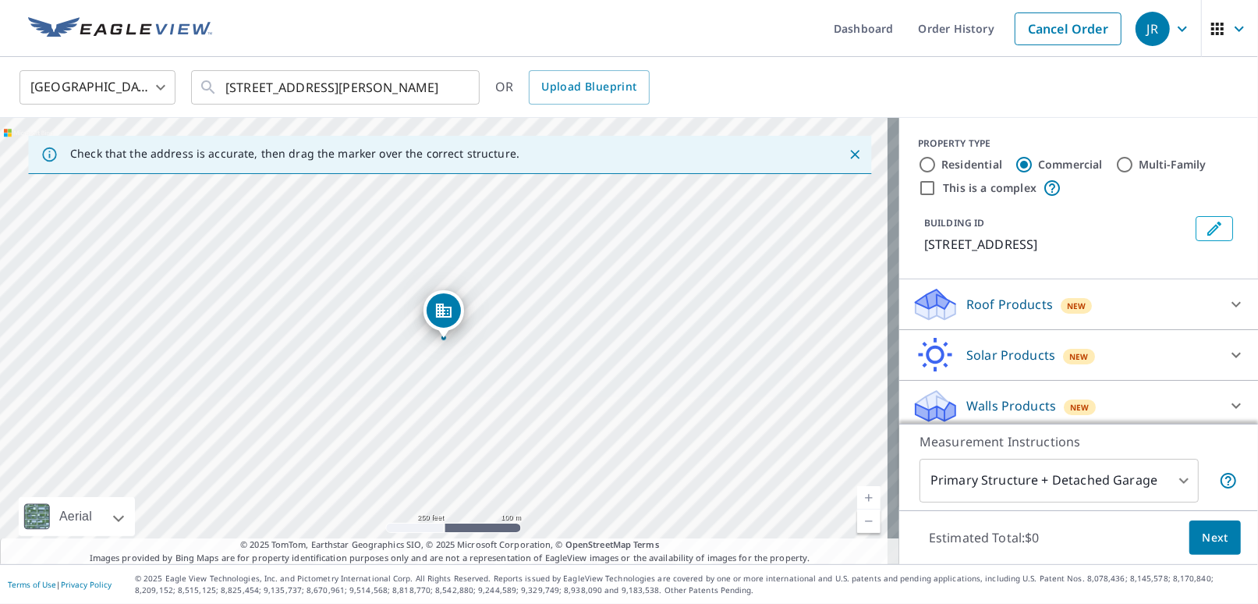
click at [435, 310] on p "Roof Products" at bounding box center [1010, 304] width 87 height 19
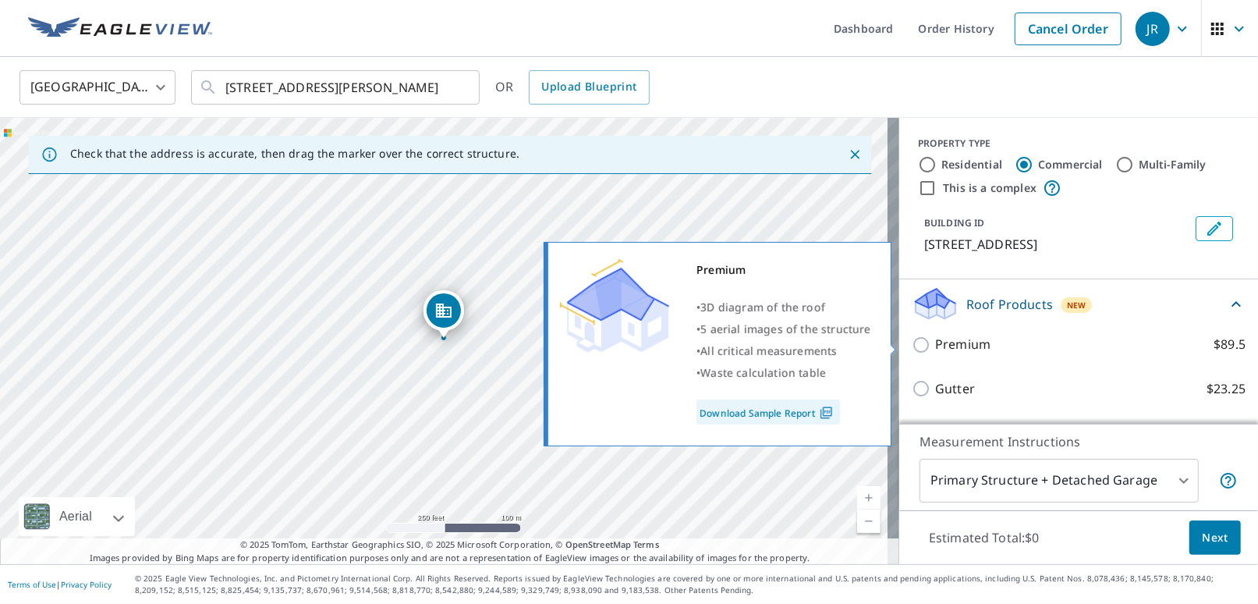
click at [435, 343] on input "Premium $89.5" at bounding box center [923, 344] width 23 height 19
checkbox input "true"
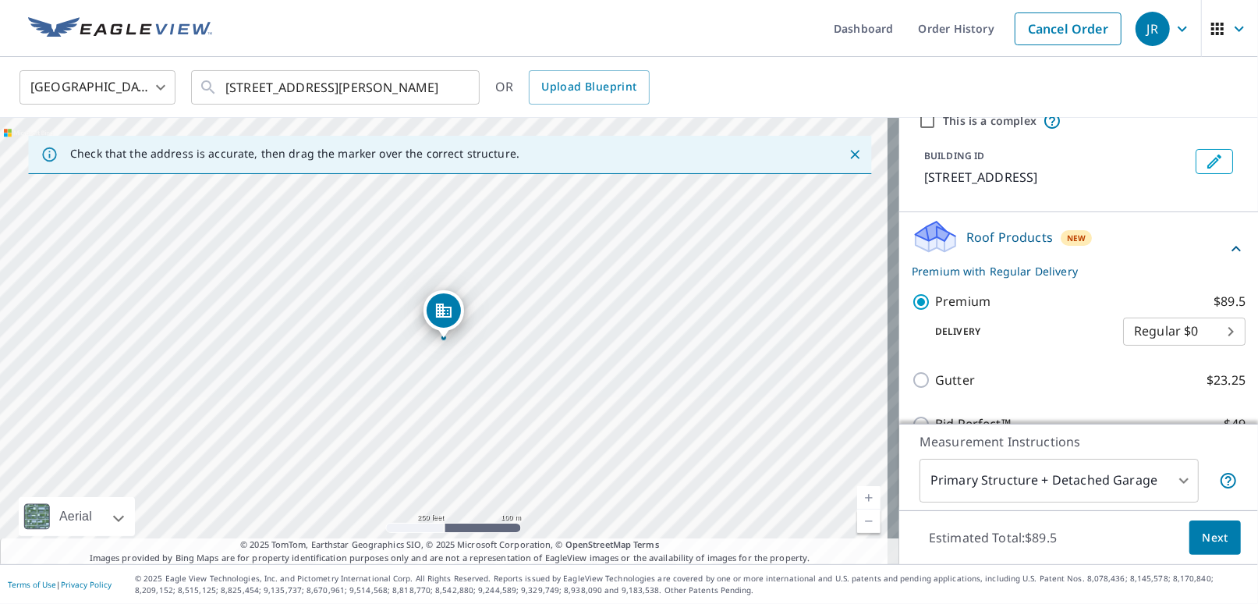
scroll to position [197, 0]
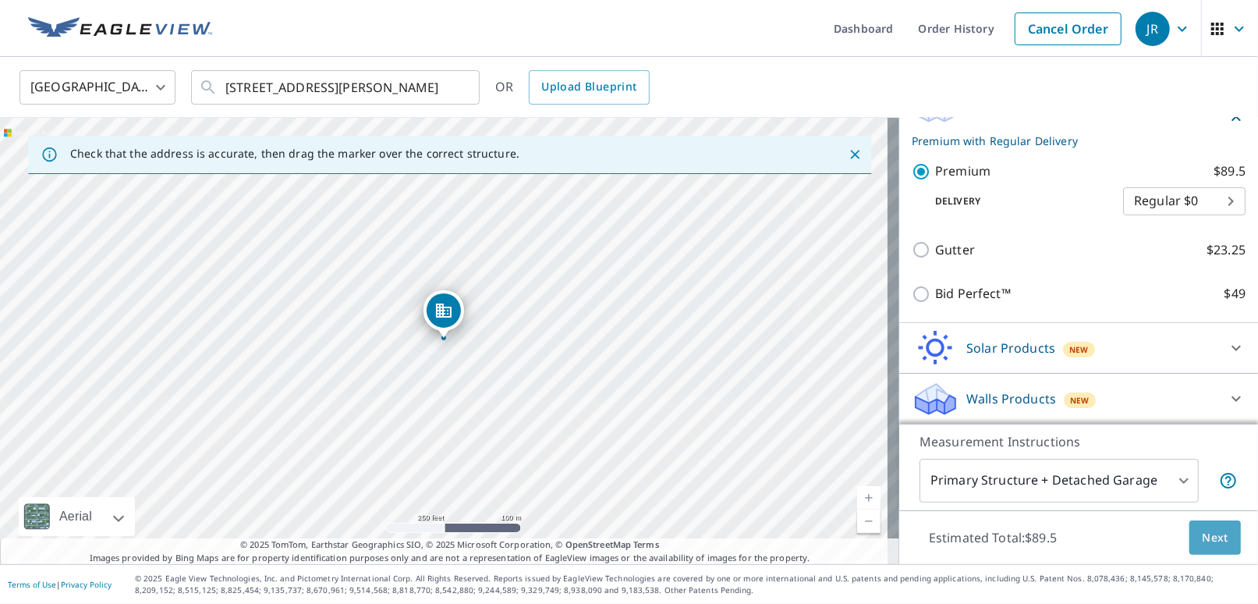
click at [435, 540] on span "Next" at bounding box center [1215, 538] width 27 height 20
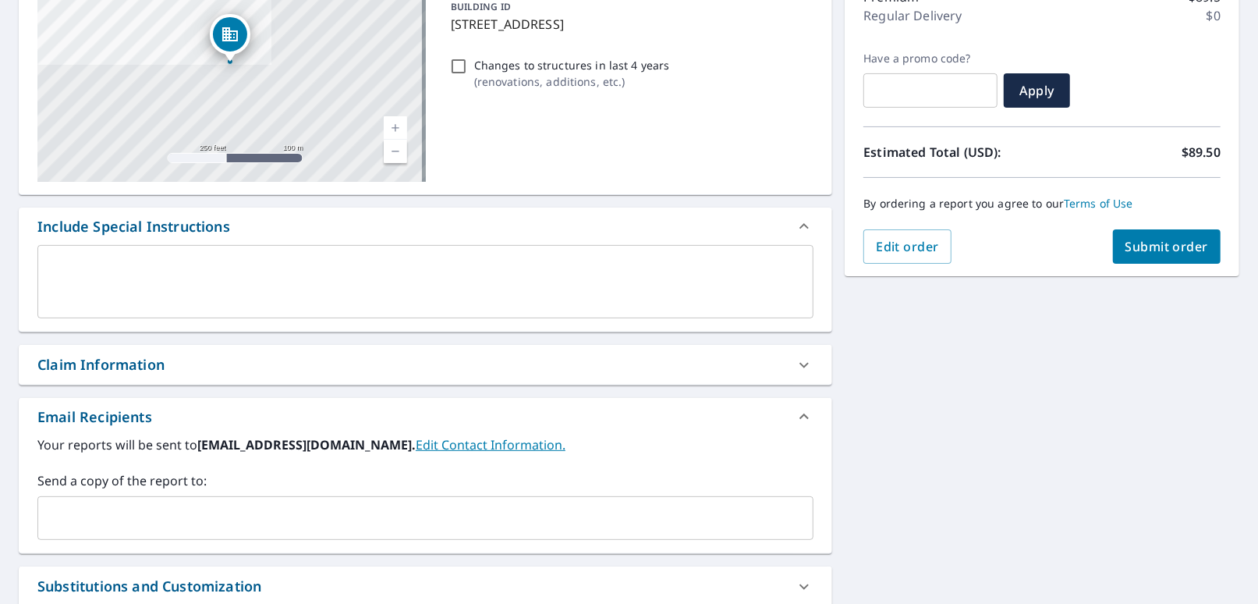
scroll to position [312, 0]
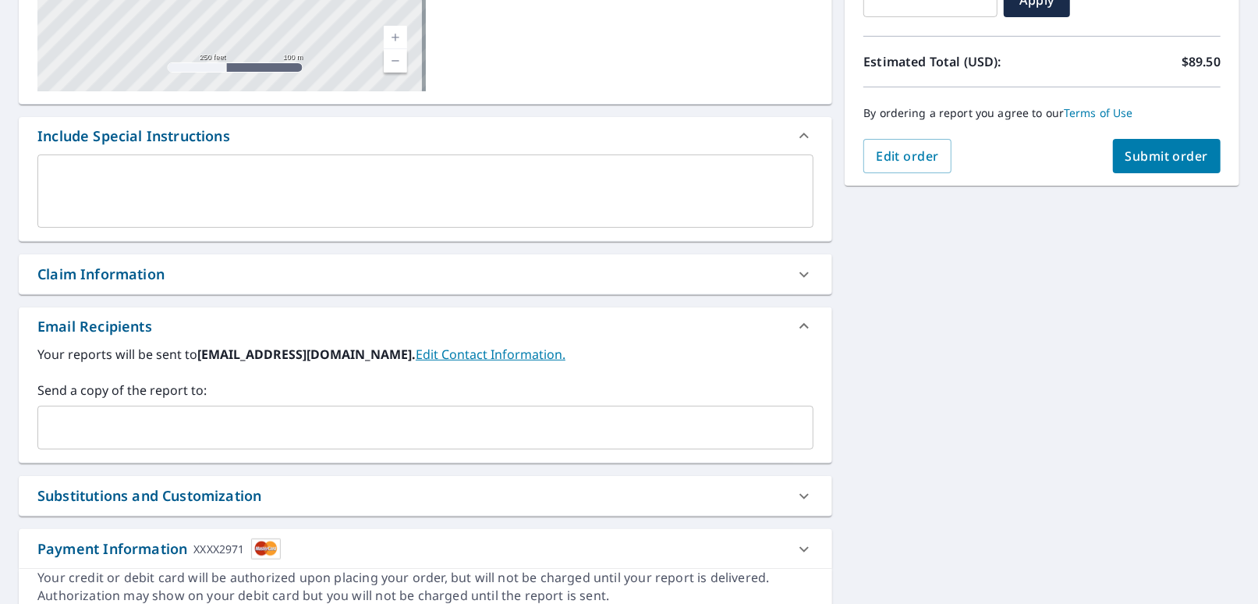
click at [128, 279] on div "Claim Information" at bounding box center [100, 274] width 127 height 21
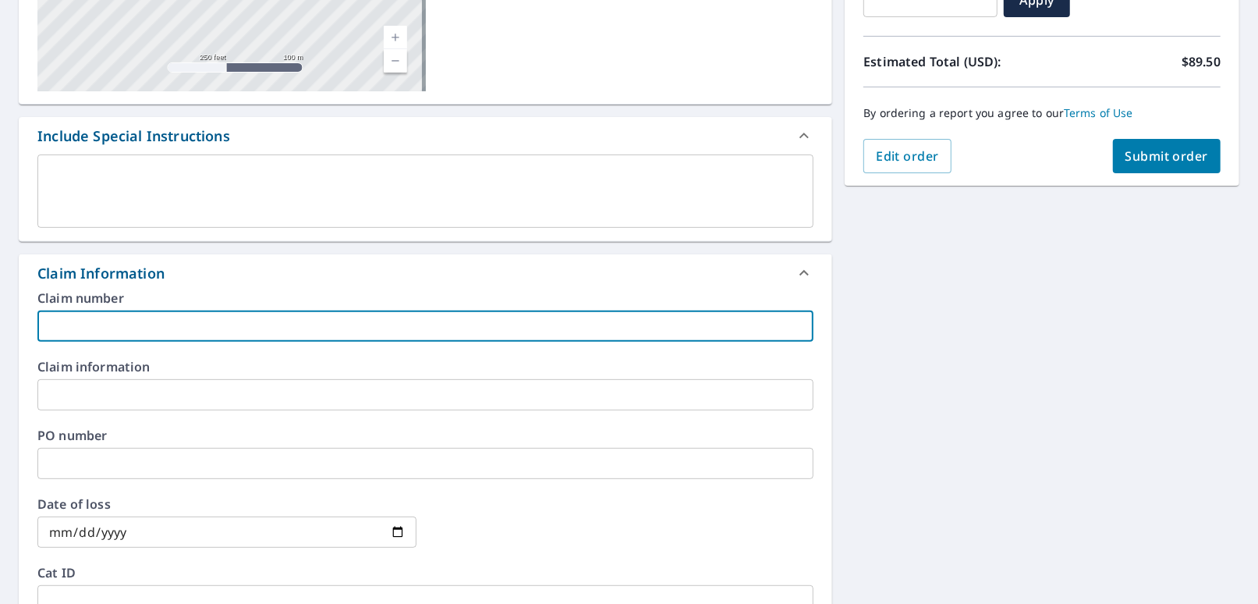
click at [84, 330] on input "text" at bounding box center [425, 325] width 776 height 31
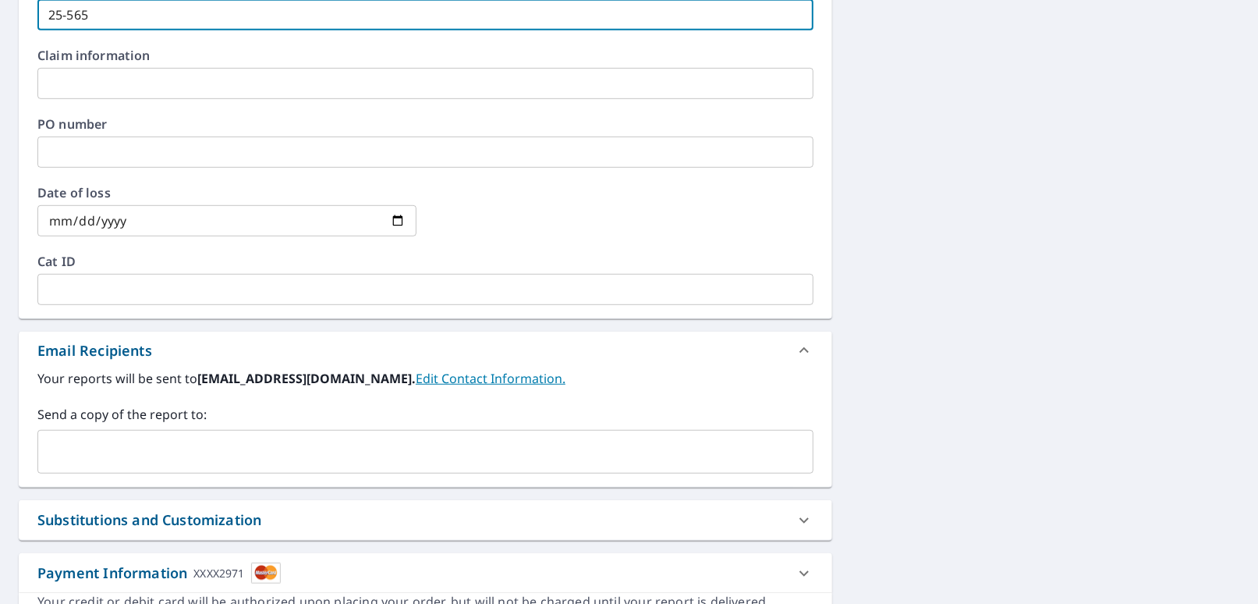
scroll to position [624, 0]
type input "25-565"
click at [75, 459] on input "text" at bounding box center [413, 451] width 739 height 30
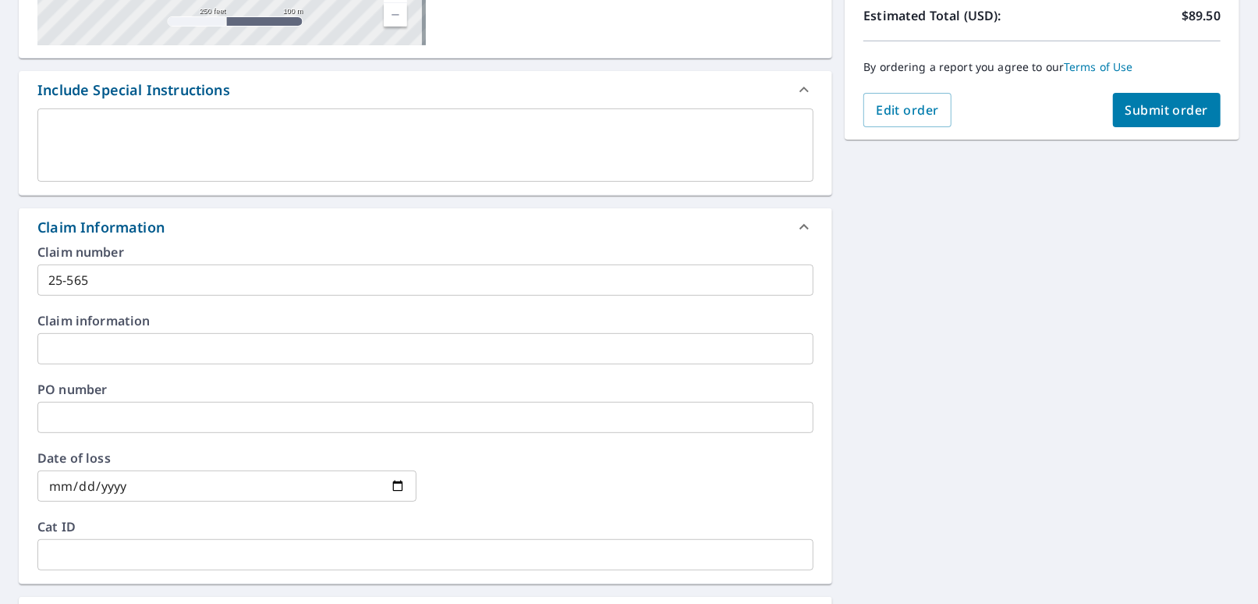
scroll to position [356, 0]
type input "[EMAIL_ADDRESS][DOMAIN_NAME]"
click at [435, 109] on span "Submit order" at bounding box center [1167, 111] width 83 height 17
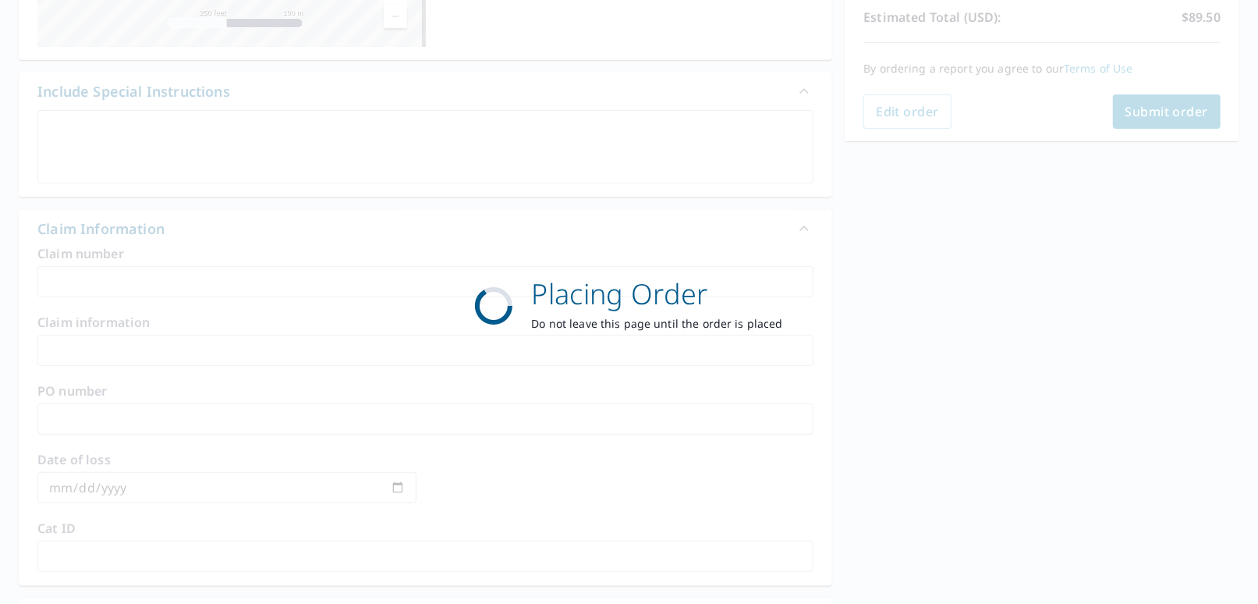
scroll to position [313, 0]
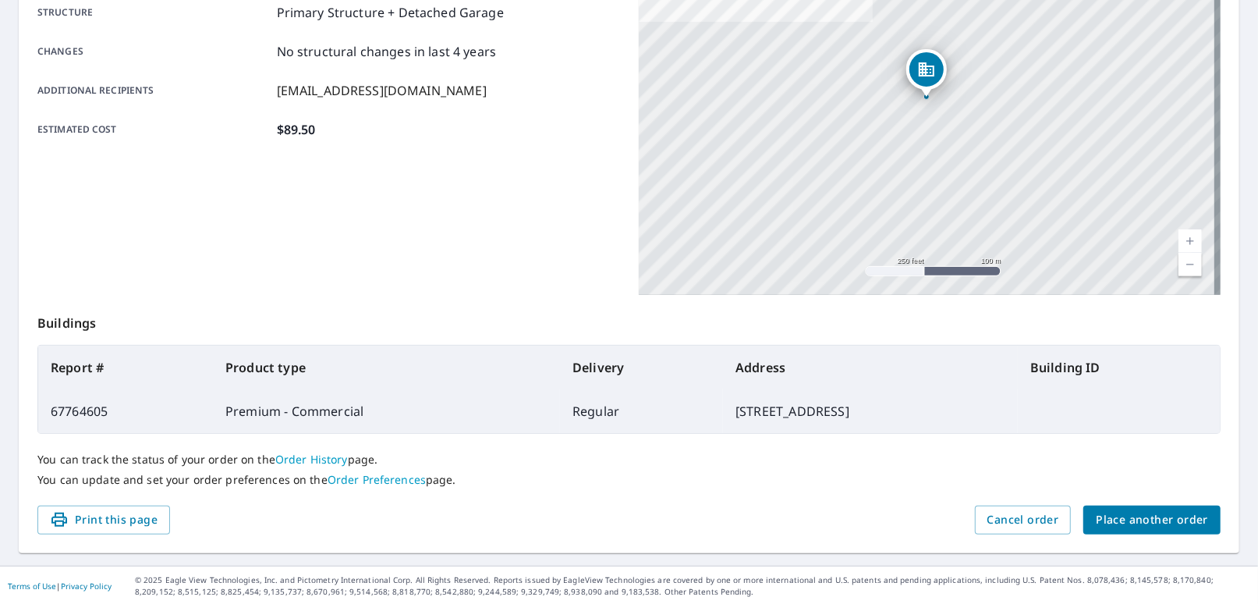
click at [435, 520] on span "Place another order" at bounding box center [1152, 520] width 112 height 20
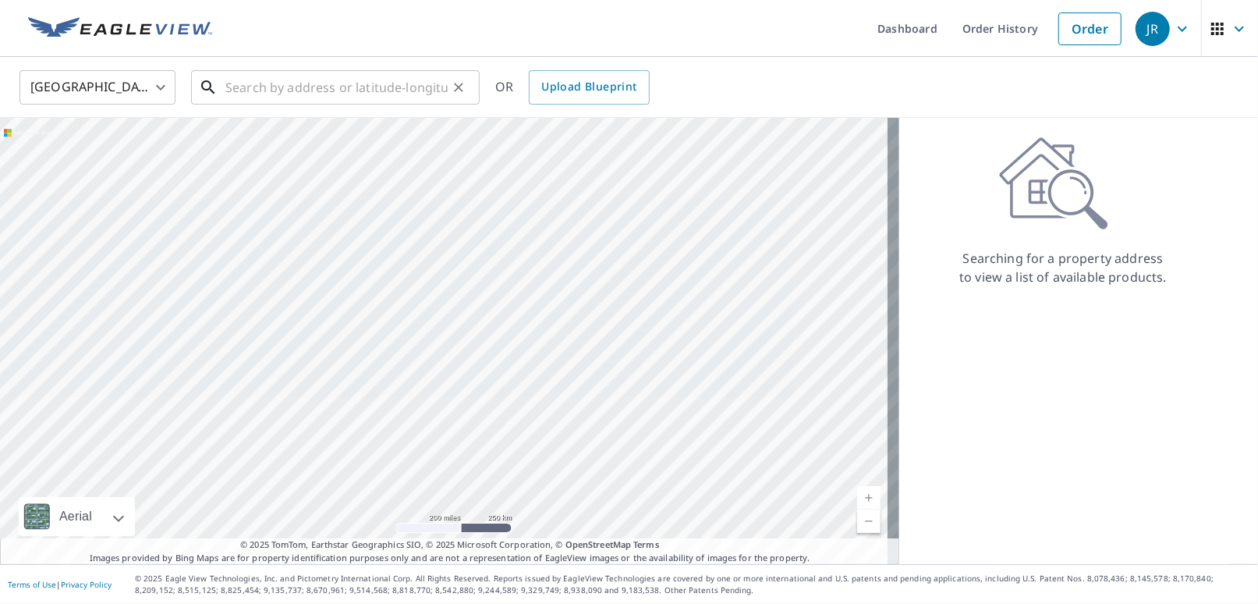
click at [244, 88] on input "text" at bounding box center [336, 88] width 222 height 44
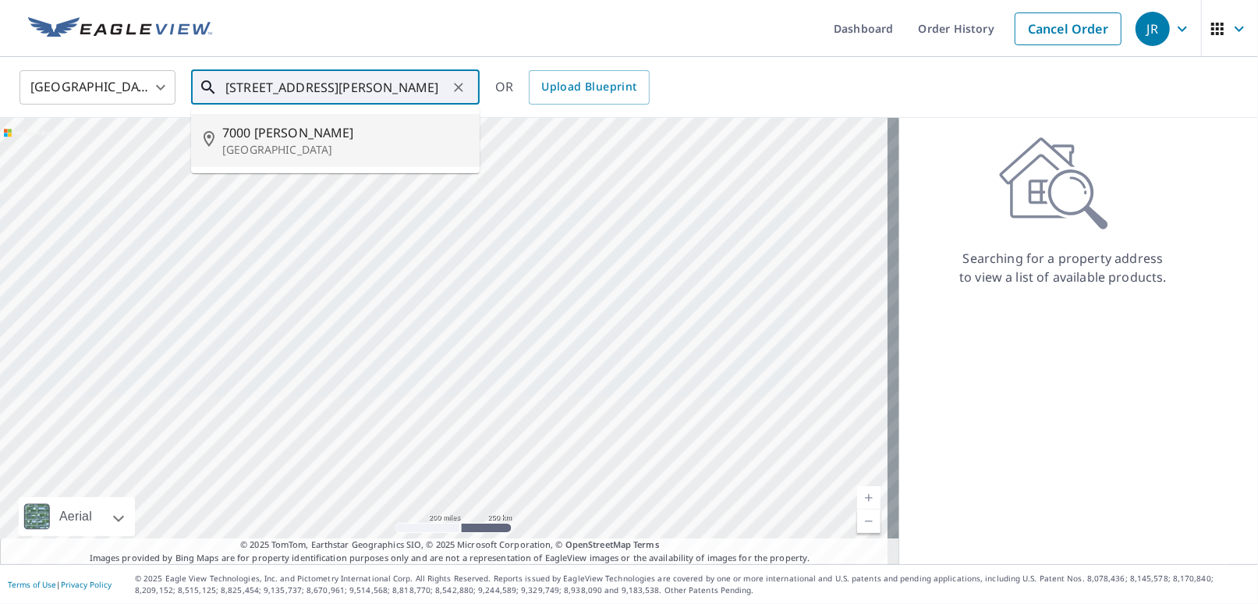
click at [278, 155] on p "[GEOGRAPHIC_DATA]" at bounding box center [344, 150] width 245 height 16
type input "[STREET_ADDRESS][PERSON_NAME]"
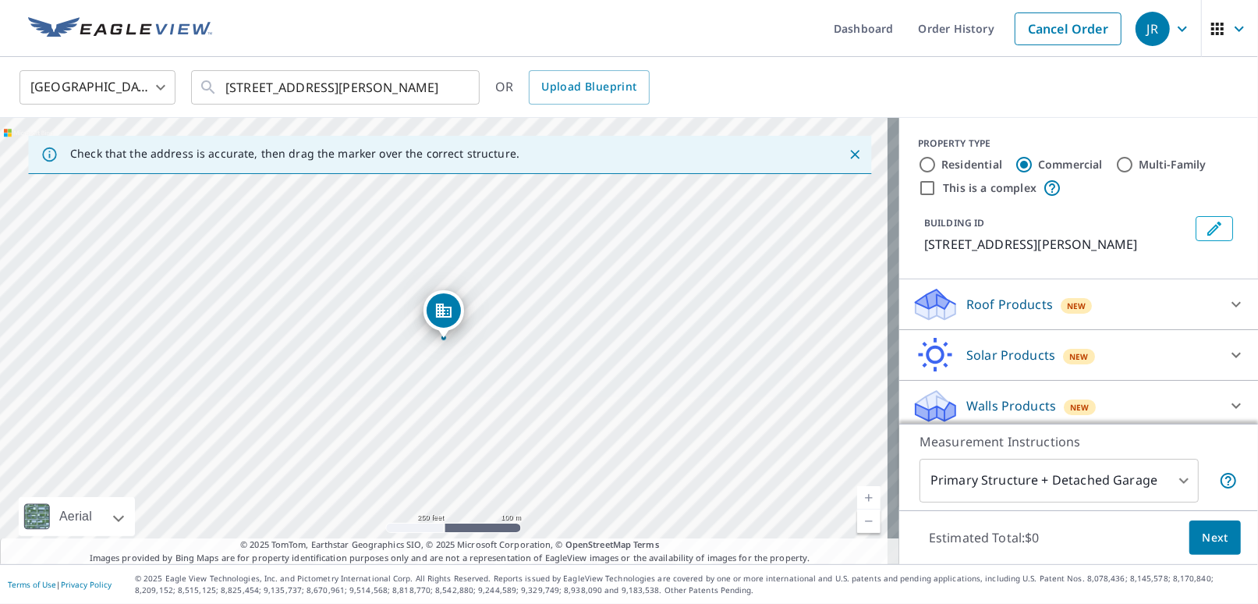
click at [435, 307] on p "Roof Products" at bounding box center [1010, 304] width 87 height 19
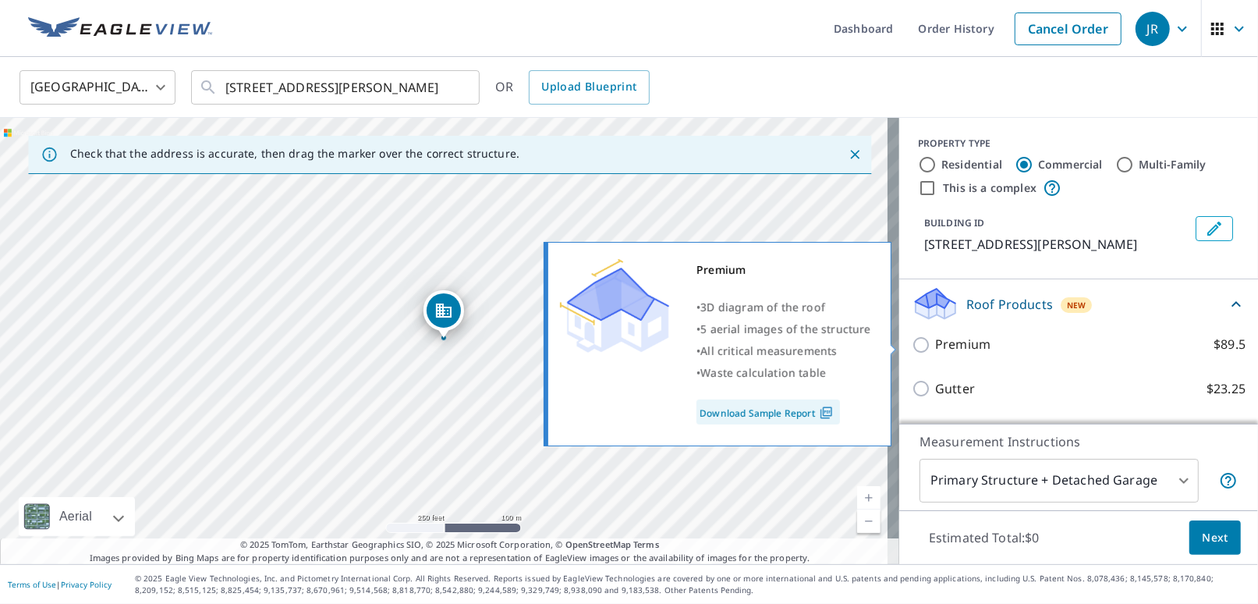
click at [435, 344] on p "Premium" at bounding box center [962, 345] width 55 height 20
click at [435, 344] on input "Premium $89.5" at bounding box center [923, 344] width 23 height 19
checkbox input "true"
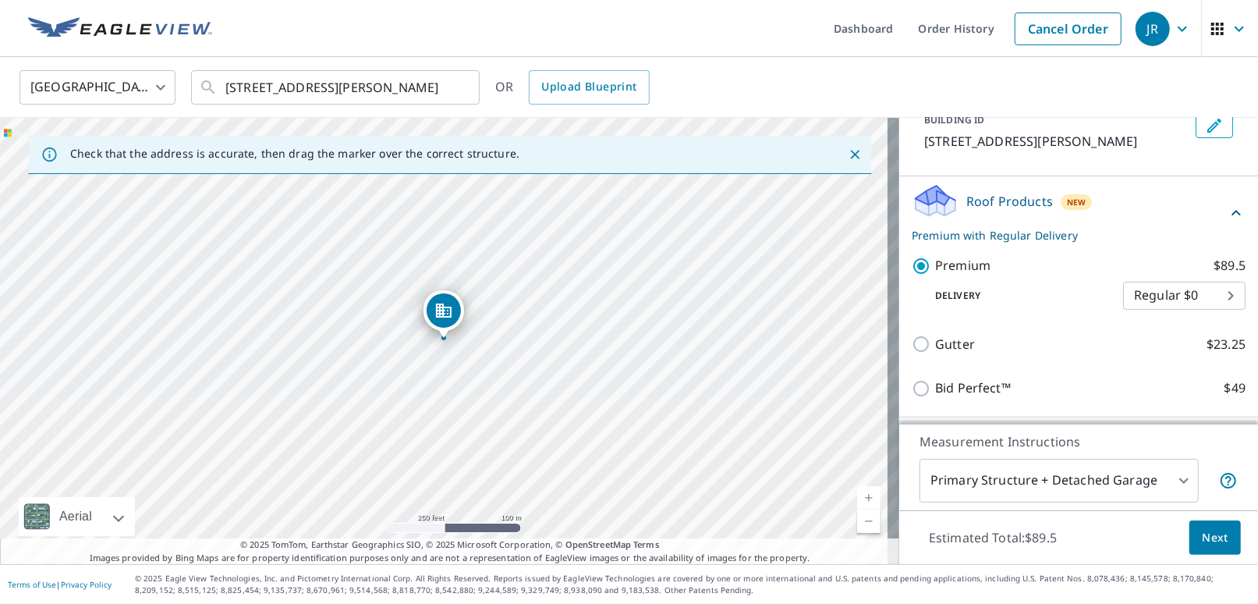
scroll to position [197, 0]
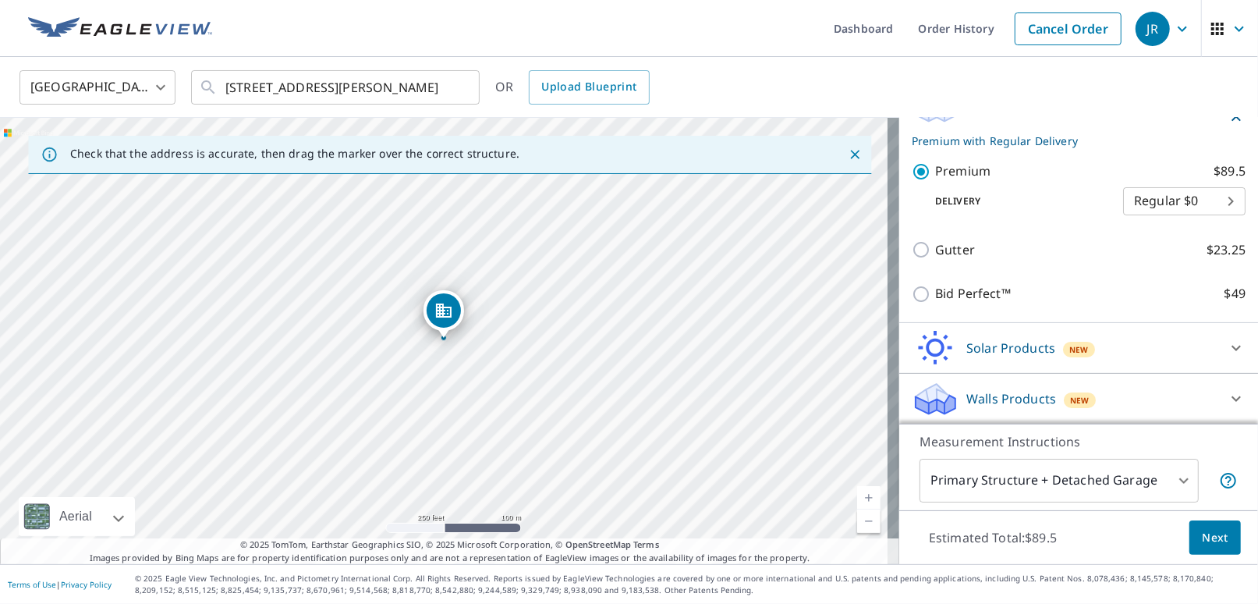
click at [435, 534] on span "Next" at bounding box center [1215, 538] width 27 height 20
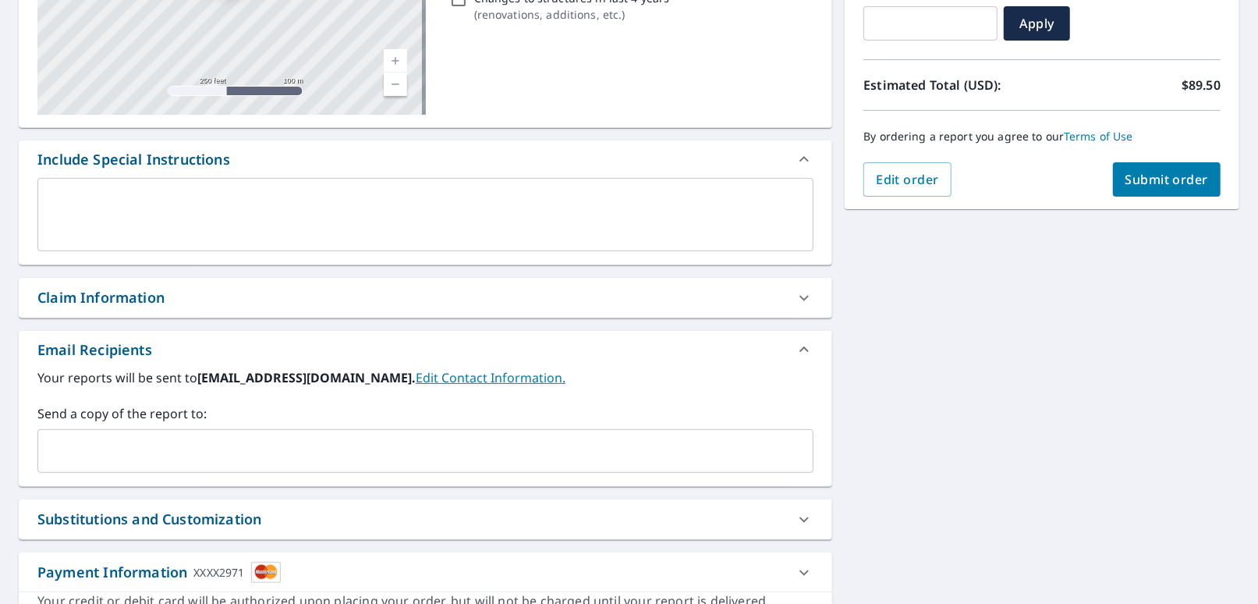
scroll to position [312, 0]
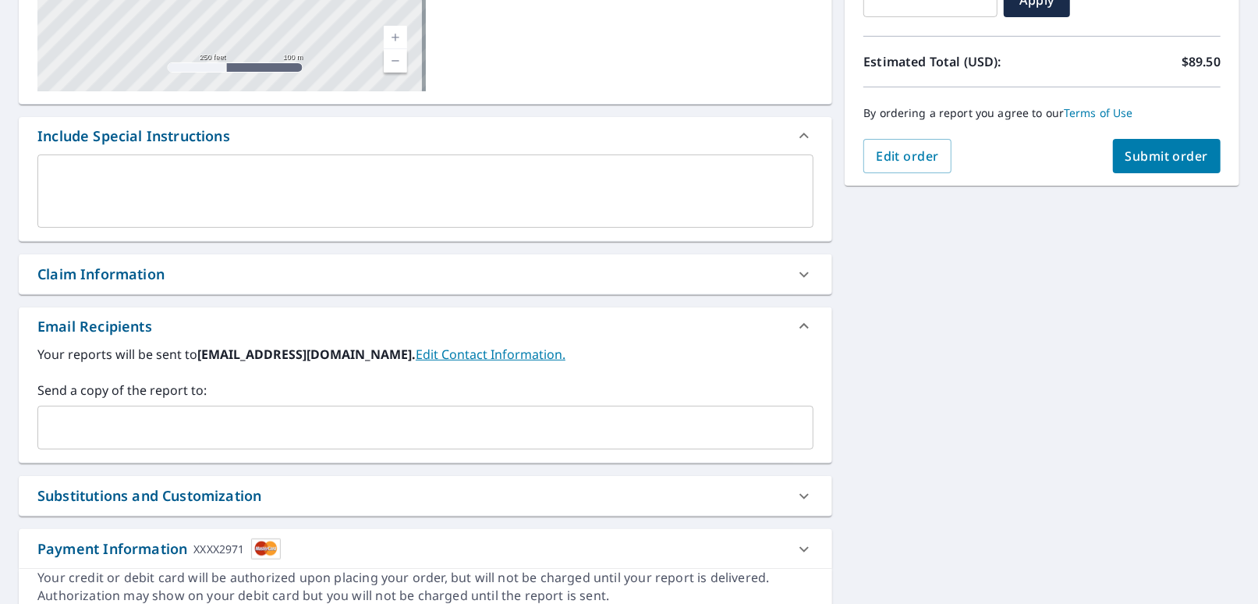
click at [126, 274] on div "Claim Information" at bounding box center [100, 274] width 127 height 21
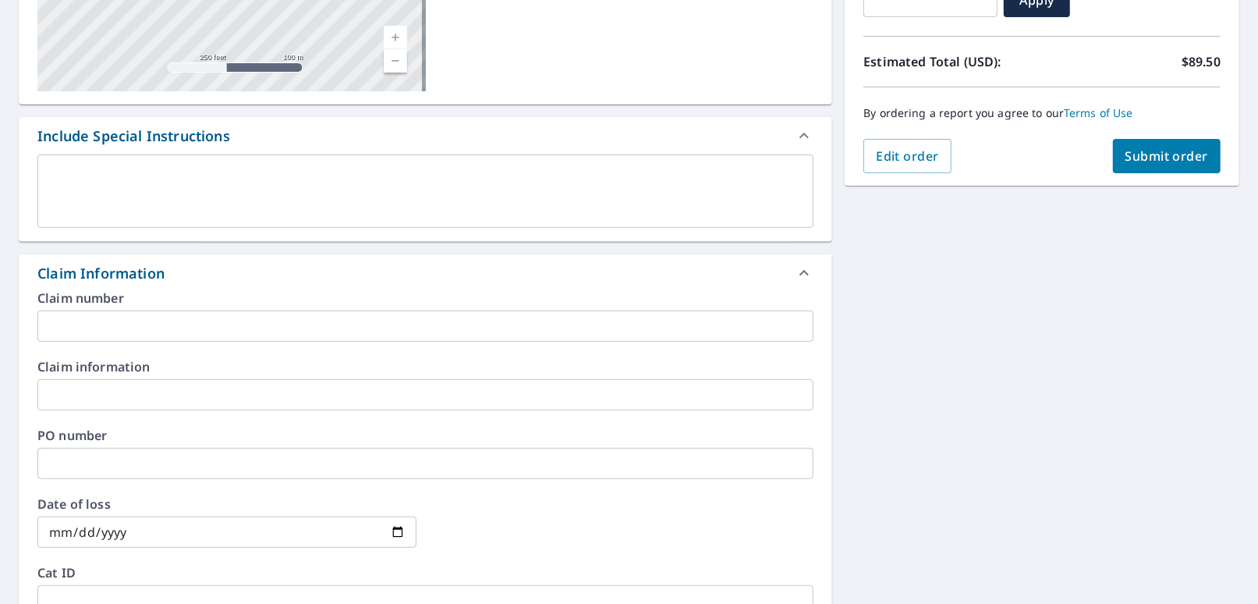
click at [79, 326] on input "text" at bounding box center [425, 325] width 776 height 31
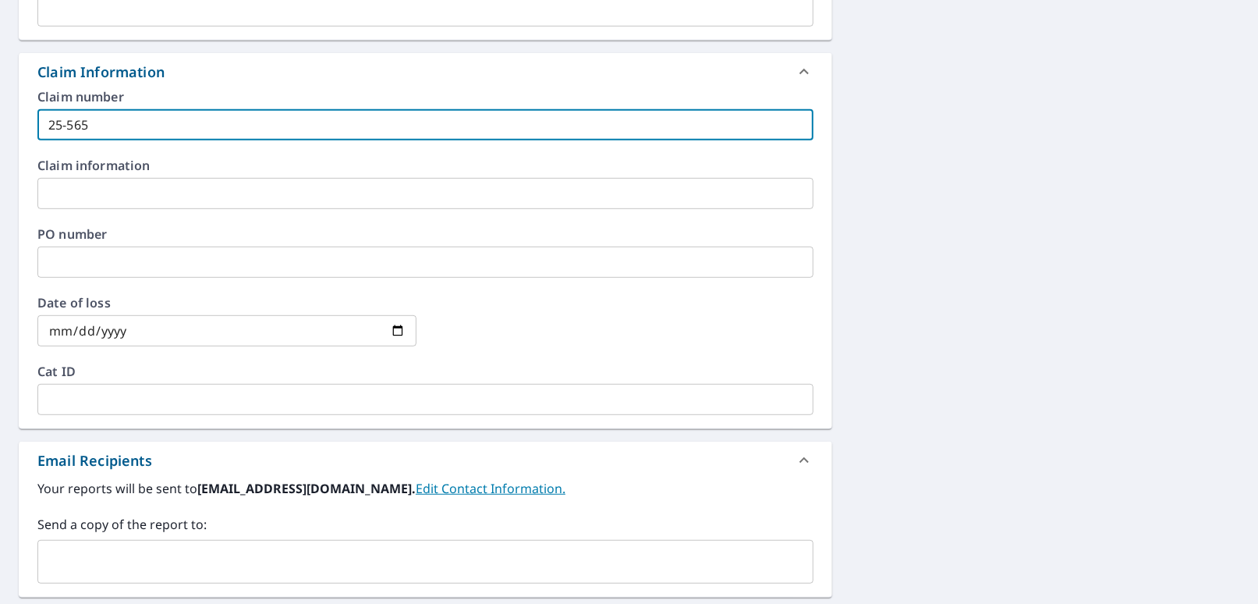
scroll to position [546, 0]
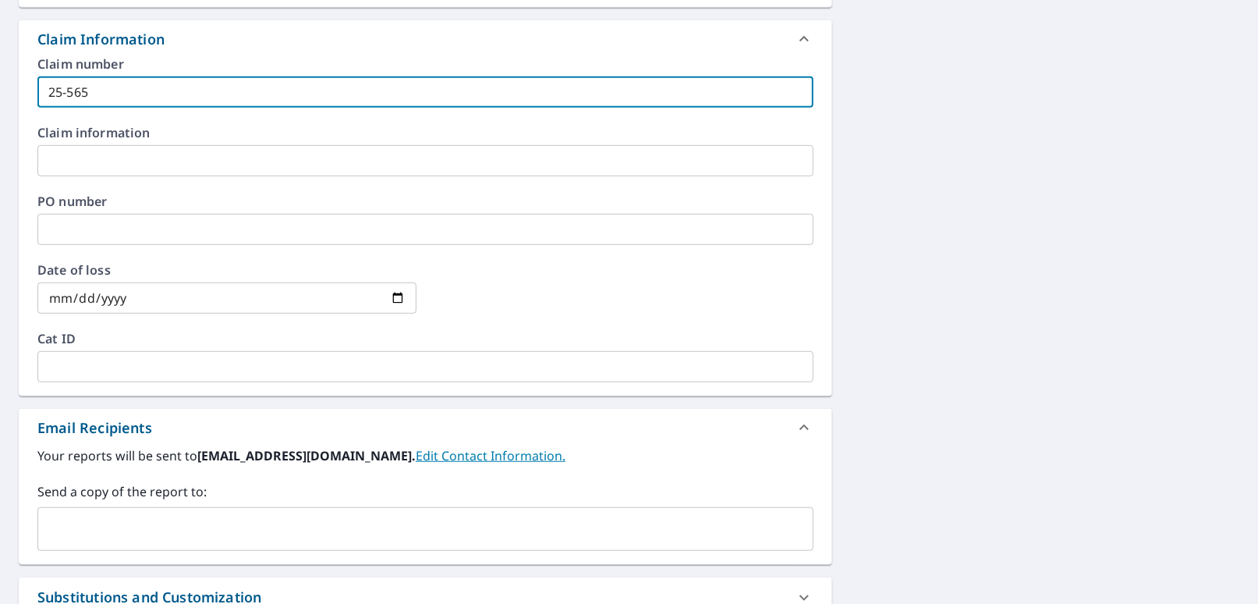
type input "25-565"
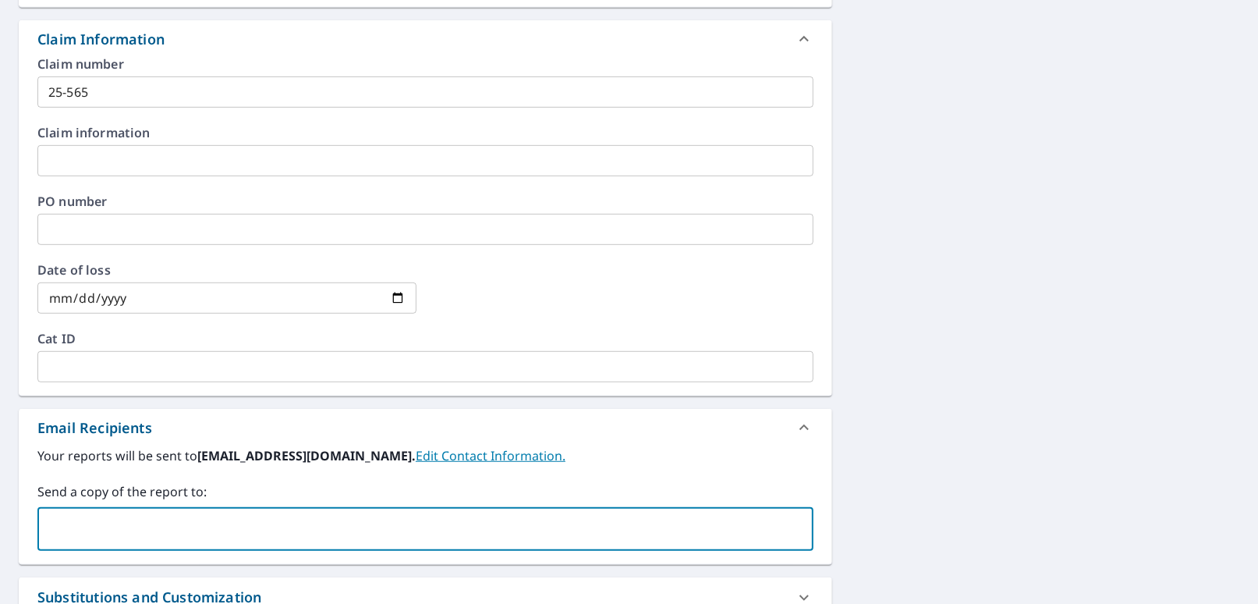
click at [70, 522] on input "text" at bounding box center [413, 529] width 739 height 30
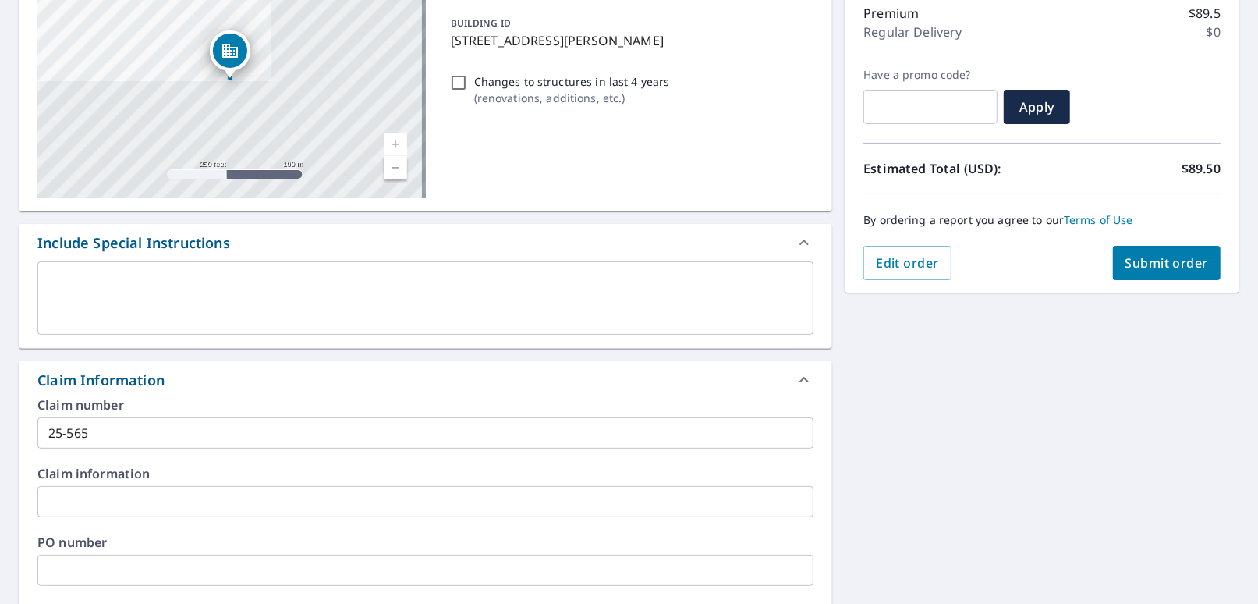
scroll to position [200, 0]
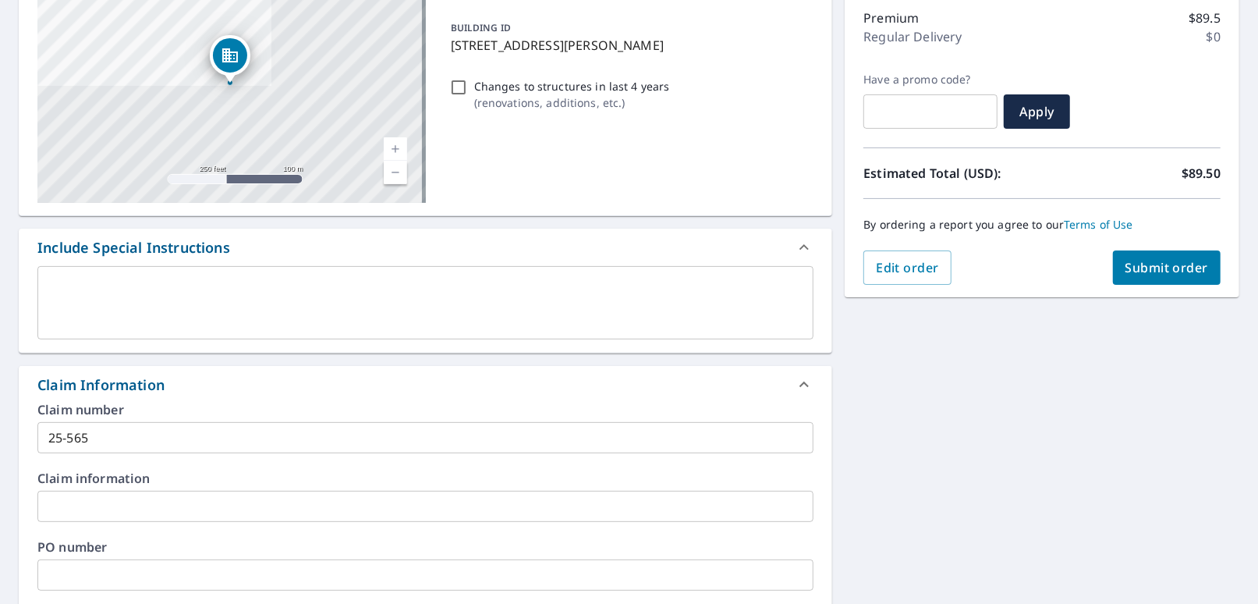
type input "[EMAIL_ADDRESS][DOMAIN_NAME]"
click at [435, 259] on span "Submit order" at bounding box center [1167, 267] width 83 height 17
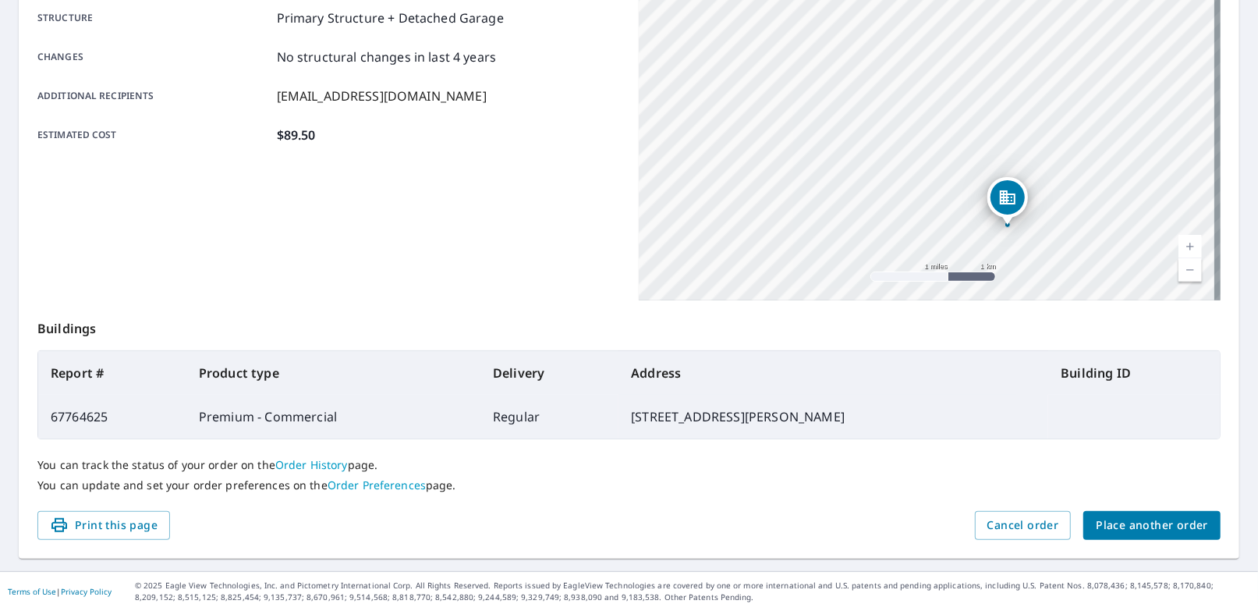
scroll to position [313, 0]
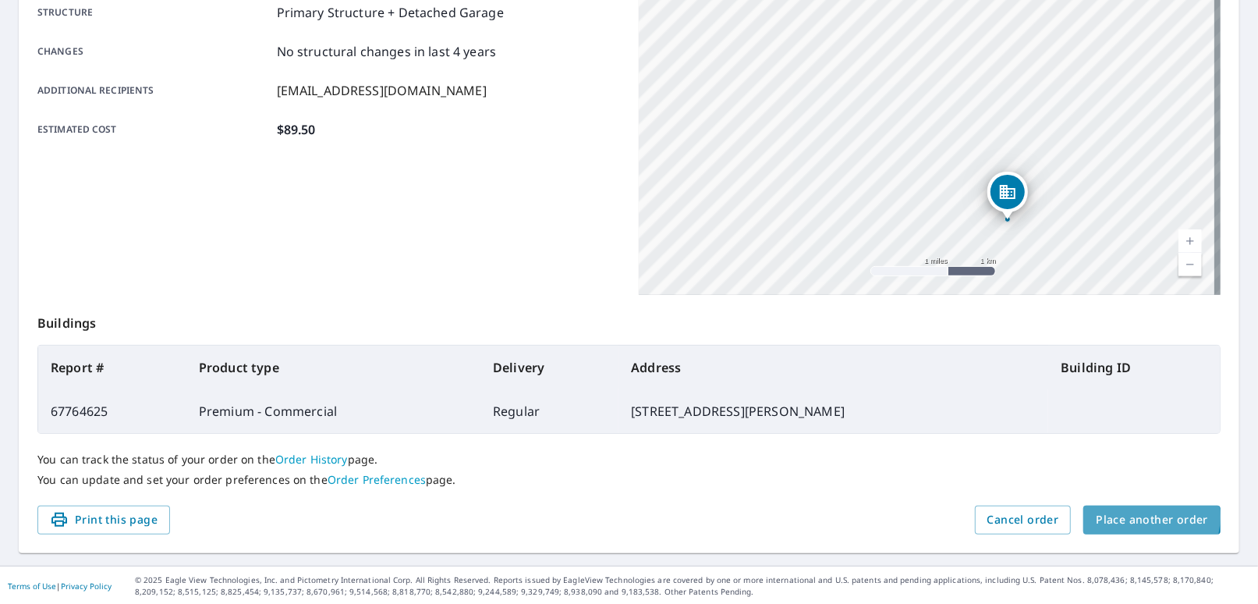
click at [435, 517] on span "Place another order" at bounding box center [1152, 520] width 112 height 20
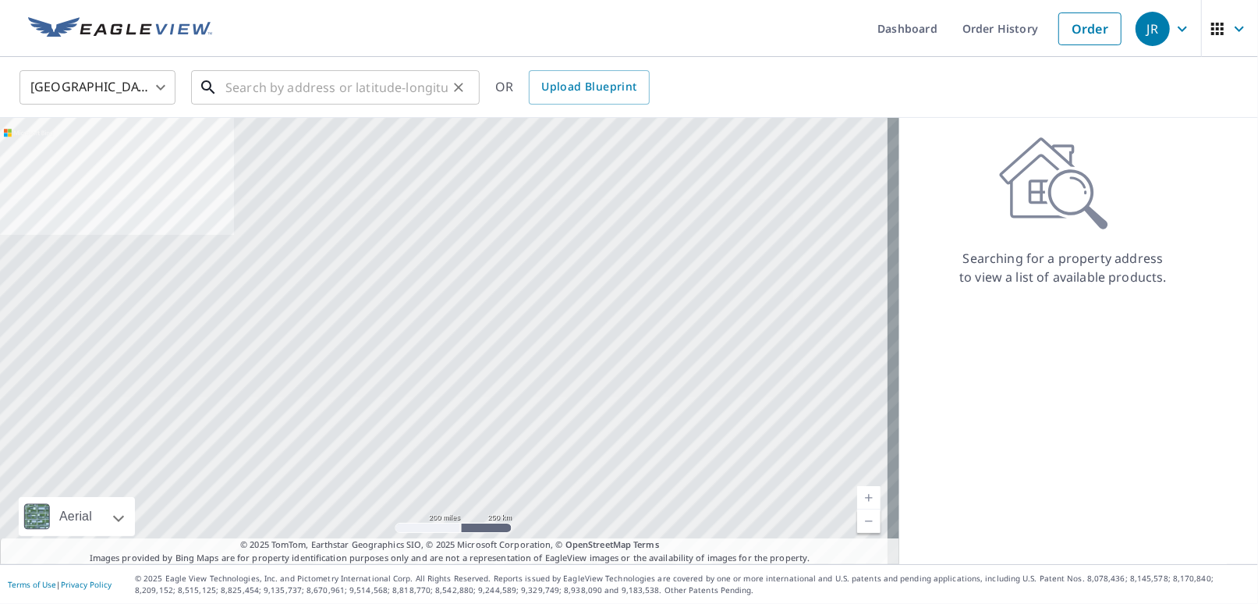
click at [247, 86] on input "text" at bounding box center [336, 88] width 222 height 44
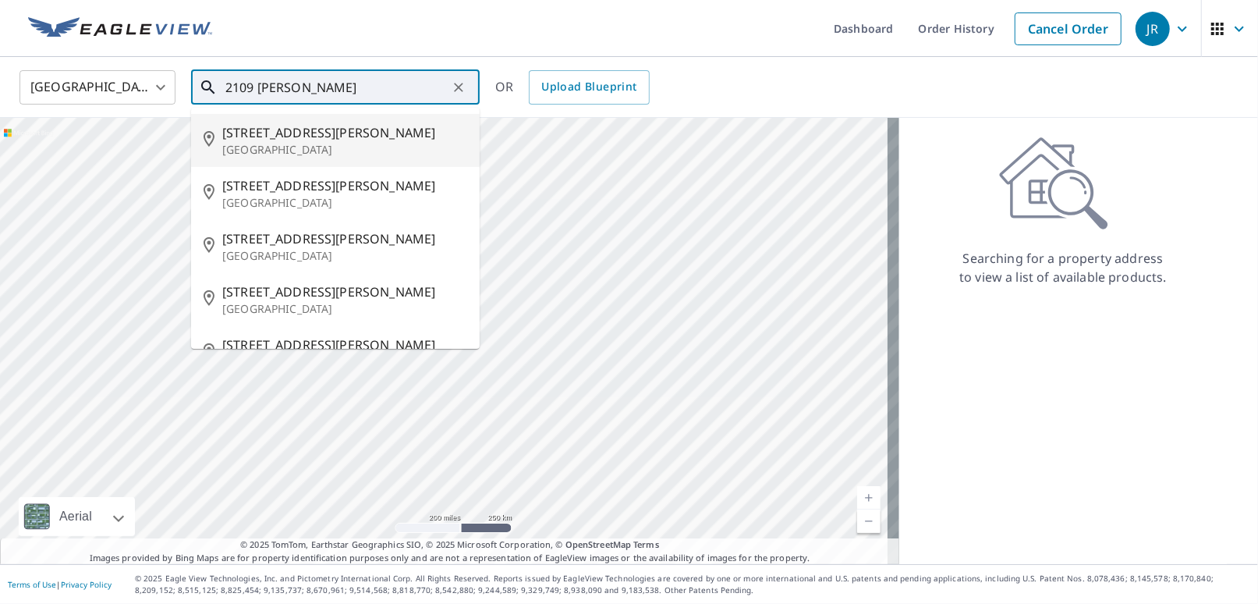
click at [254, 142] on p "[GEOGRAPHIC_DATA]" at bounding box center [344, 150] width 245 height 16
type input "[STREET_ADDRESS][PERSON_NAME][PERSON_NAME]"
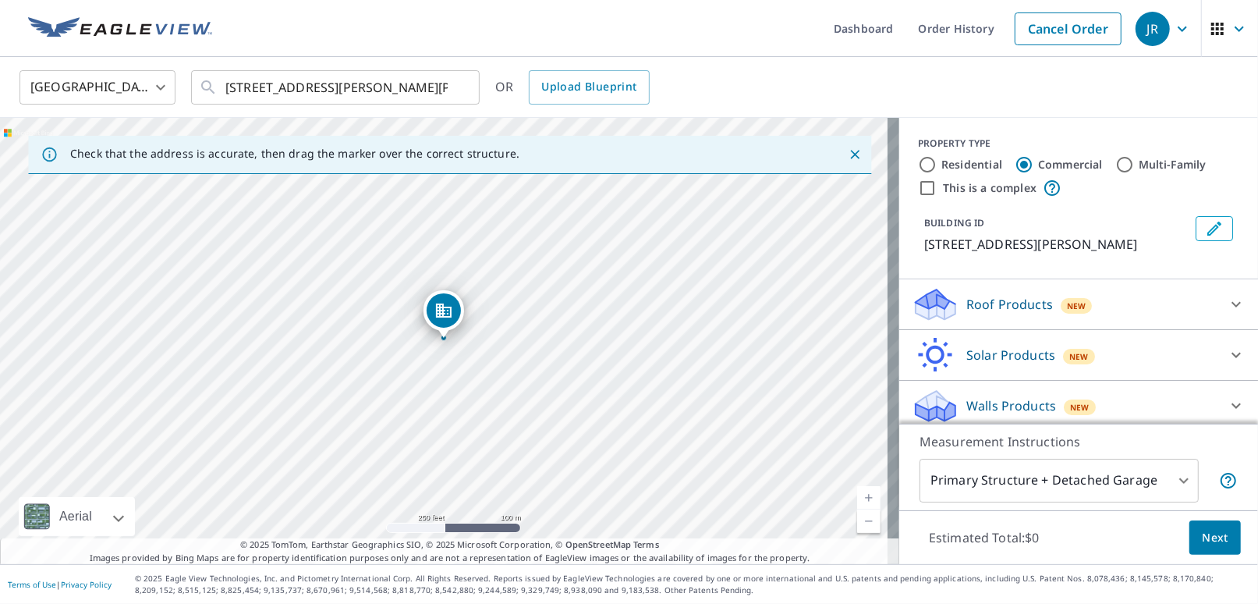
click at [435, 302] on p "Roof Products" at bounding box center [1010, 304] width 87 height 19
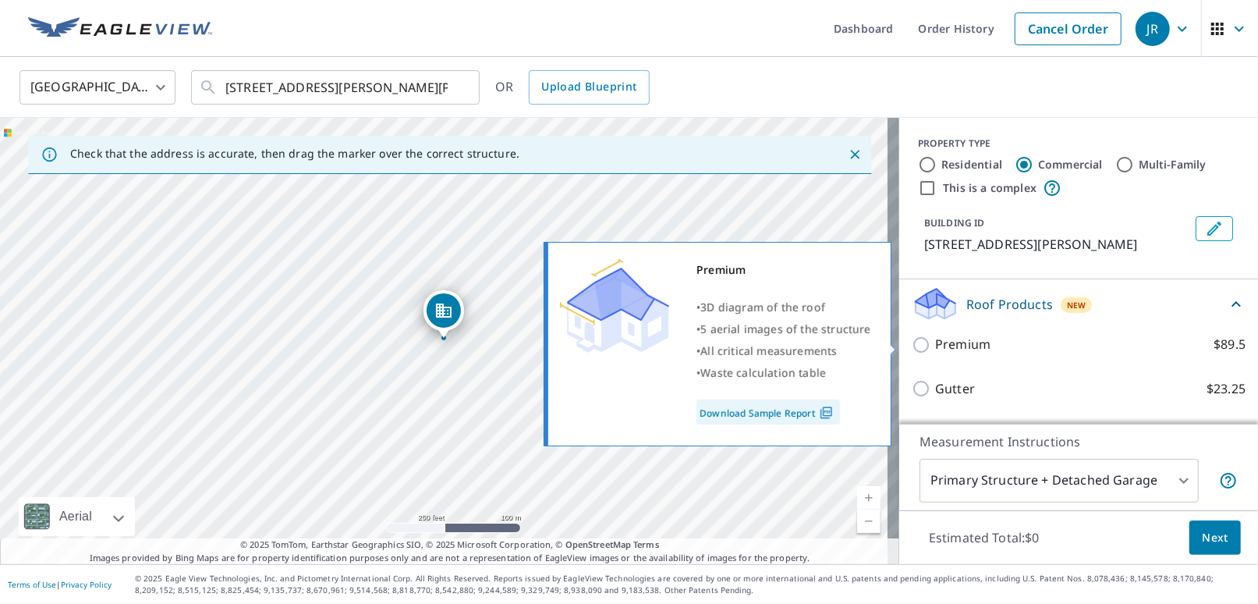
click at [435, 345] on p "Premium" at bounding box center [962, 345] width 55 height 20
click at [435, 345] on input "Premium $89.5" at bounding box center [923, 344] width 23 height 19
checkbox input "true"
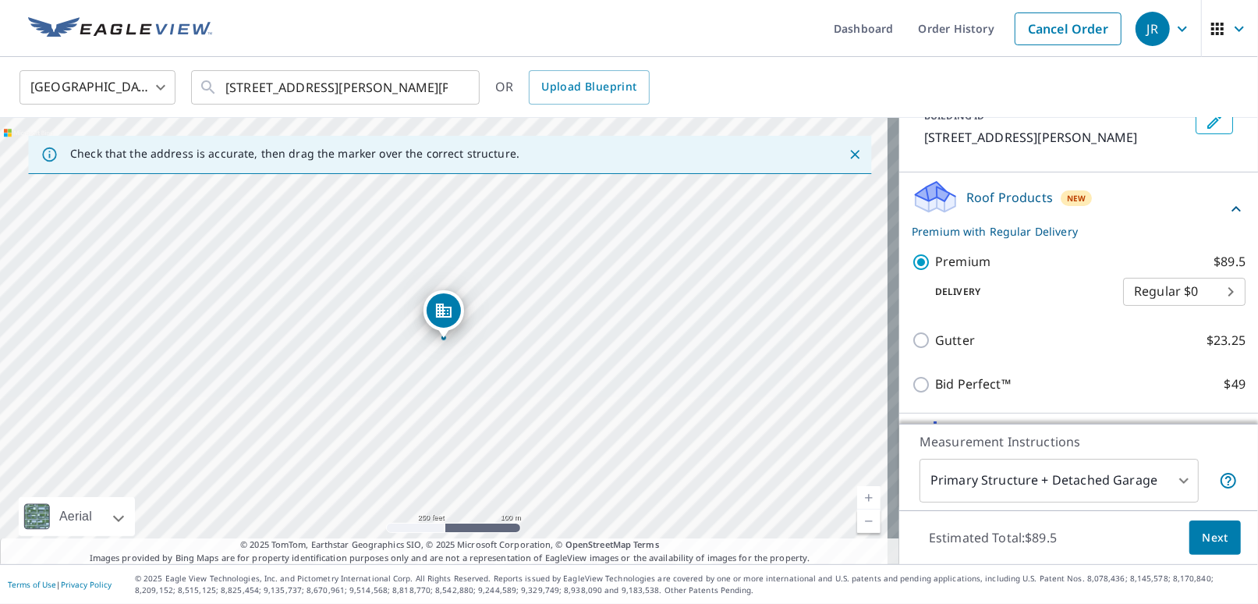
scroll to position [156, 0]
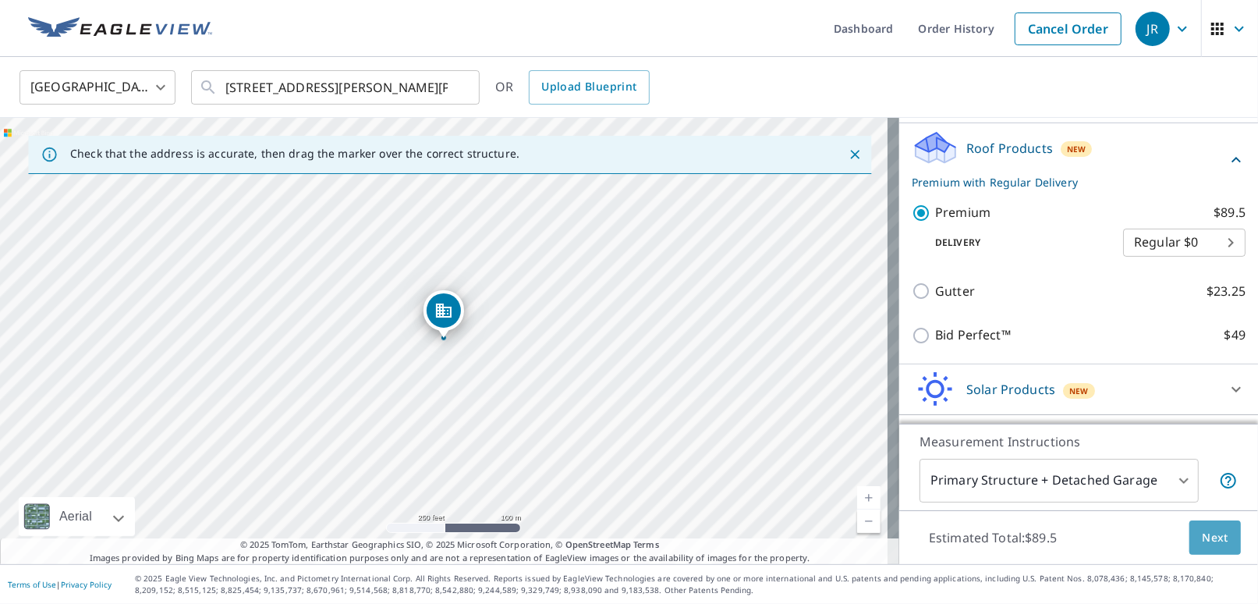
click at [435, 540] on span "Next" at bounding box center [1215, 538] width 27 height 20
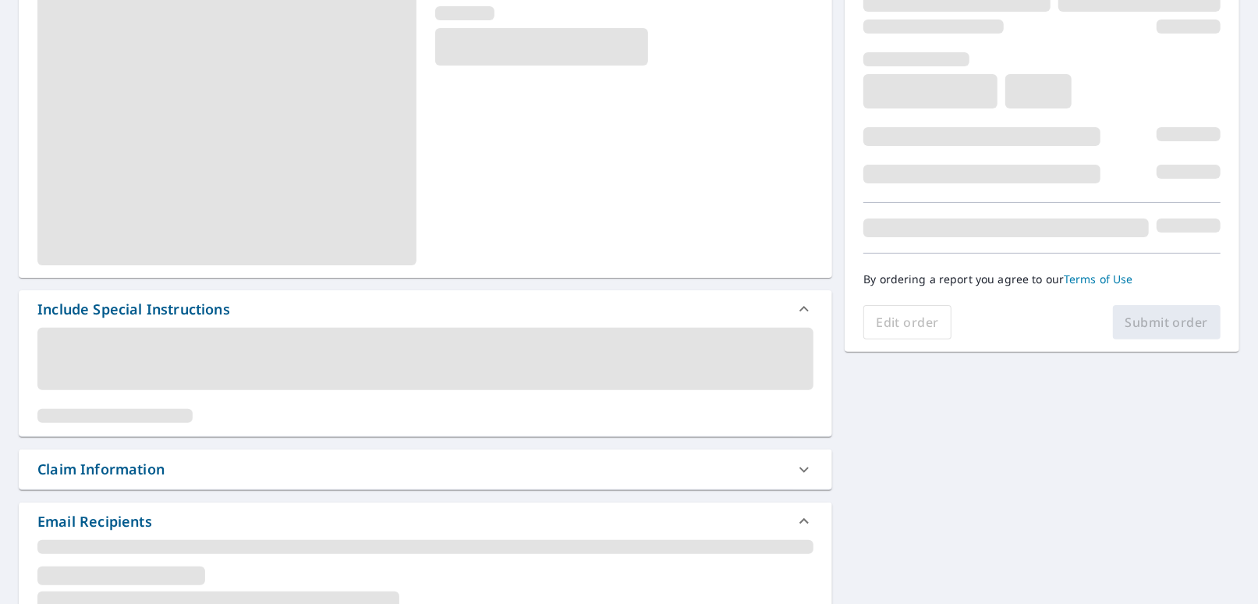
scroll to position [312, 0]
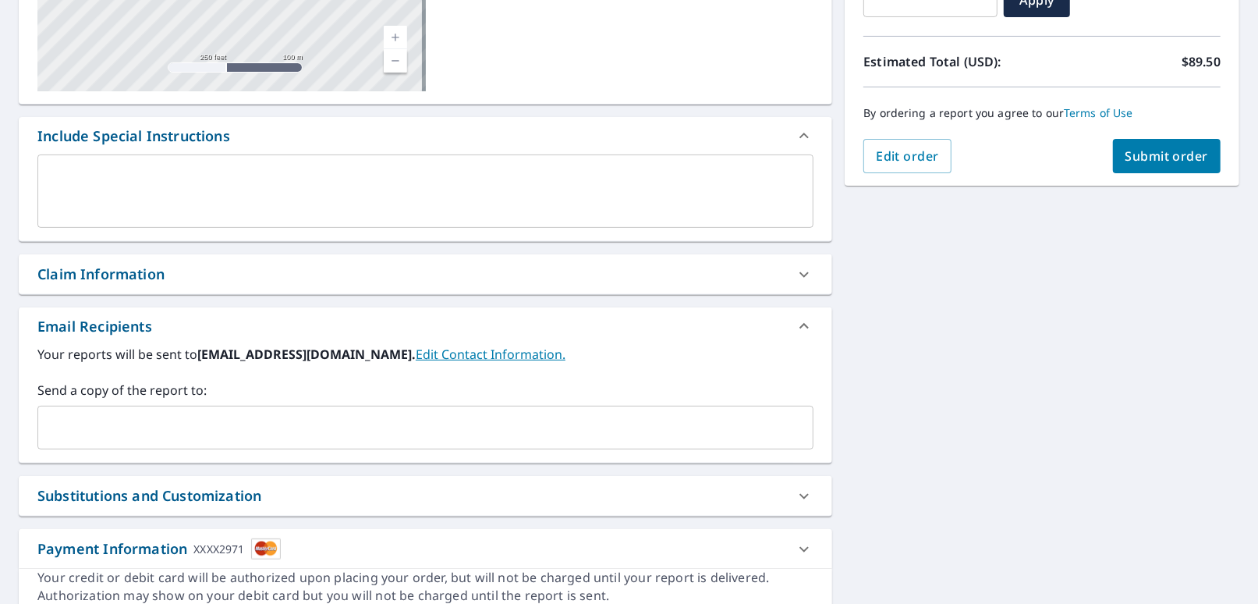
click at [110, 278] on div "Claim Information" at bounding box center [100, 274] width 127 height 21
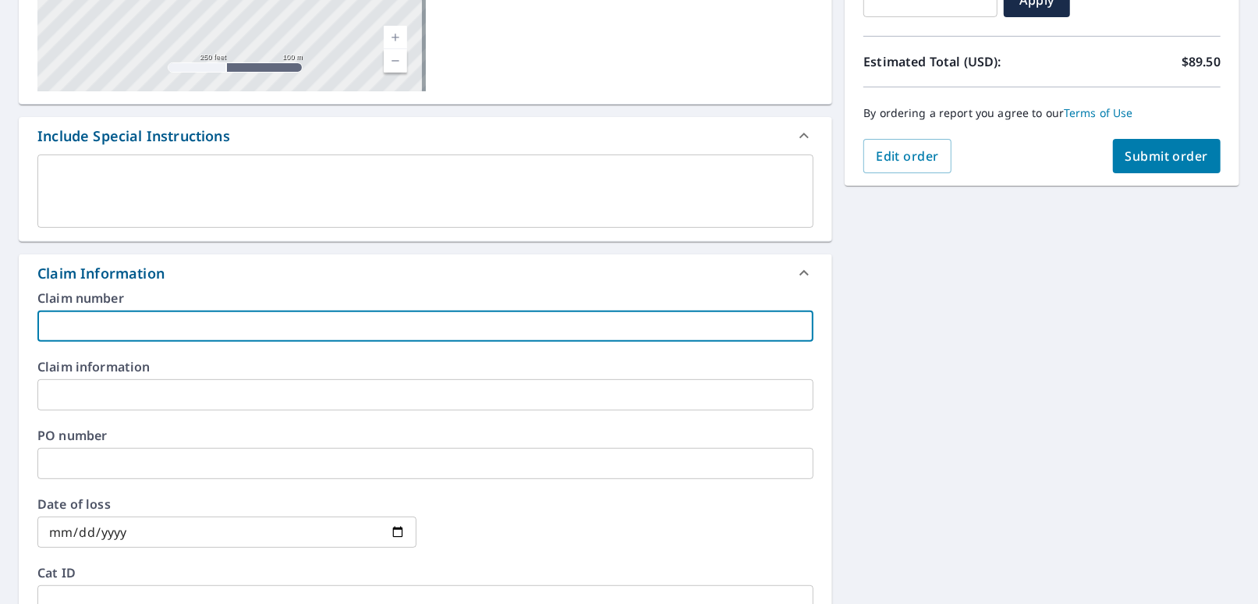
click at [76, 333] on input "text" at bounding box center [425, 325] width 776 height 31
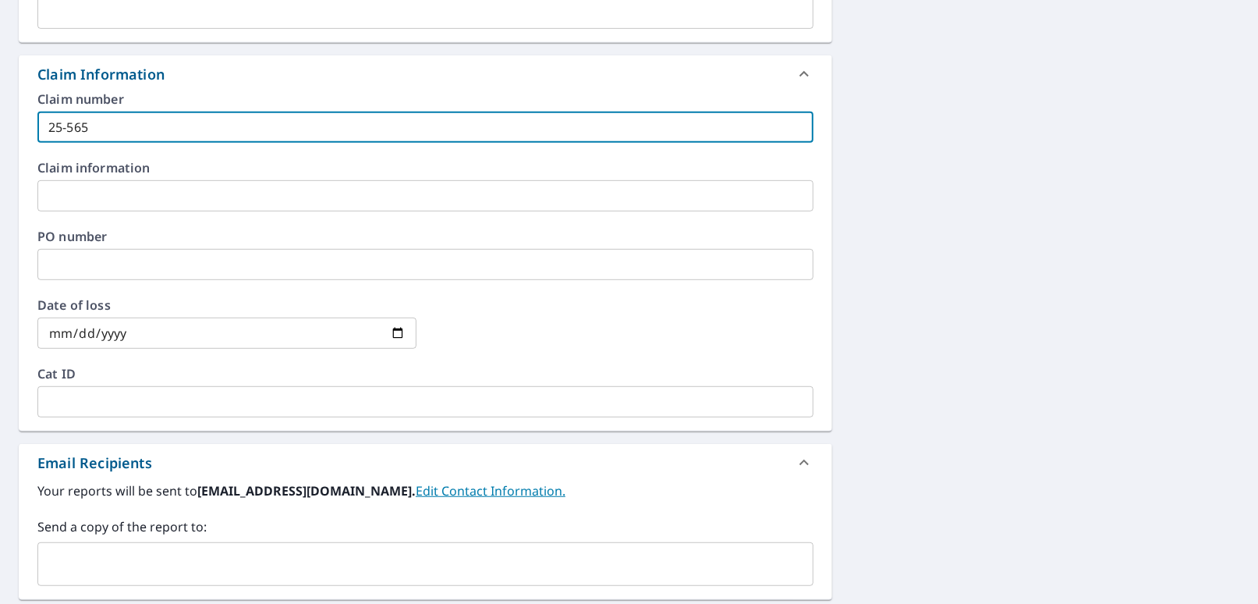
scroll to position [546, 0]
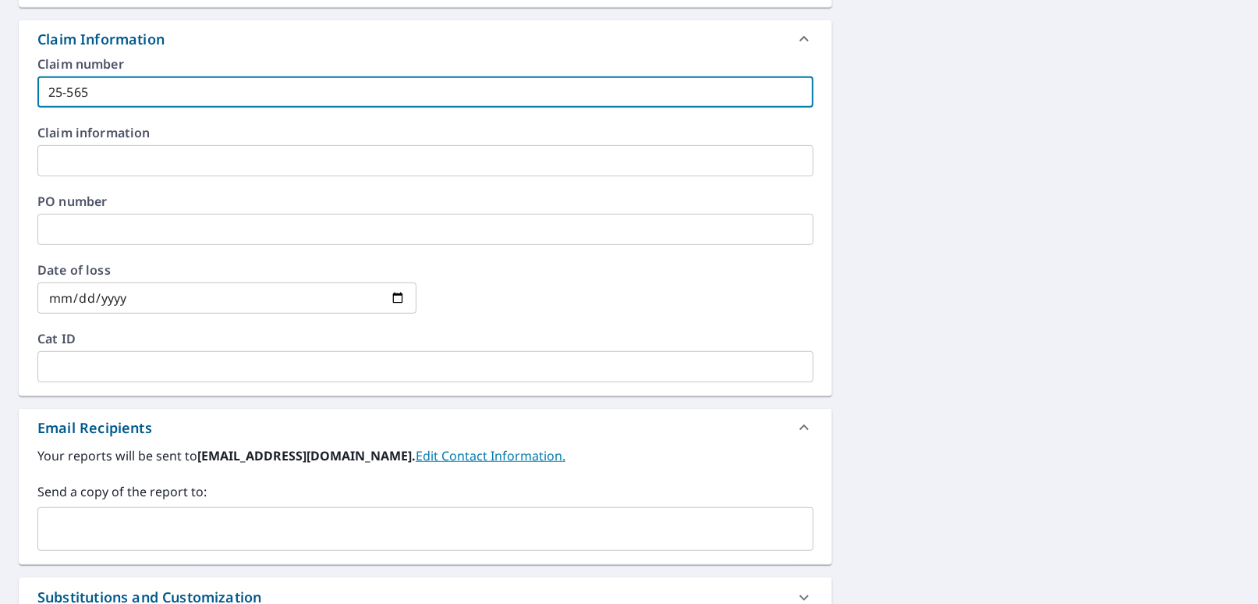
type input "25-565"
click at [60, 537] on input "text" at bounding box center [413, 529] width 739 height 30
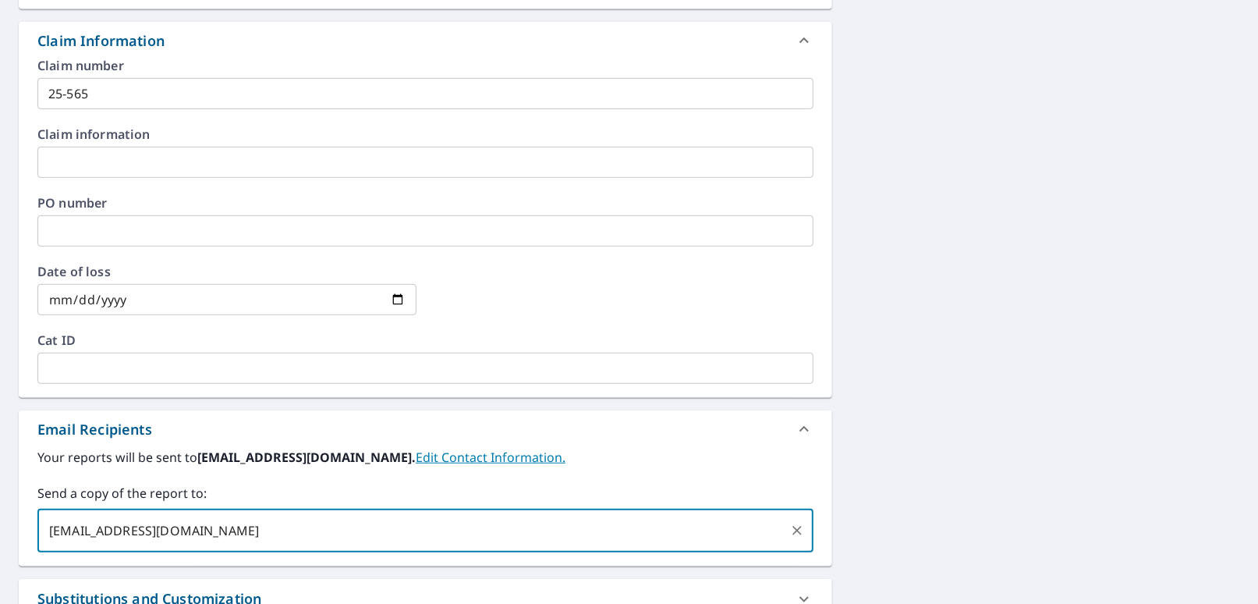
scroll to position [356, 0]
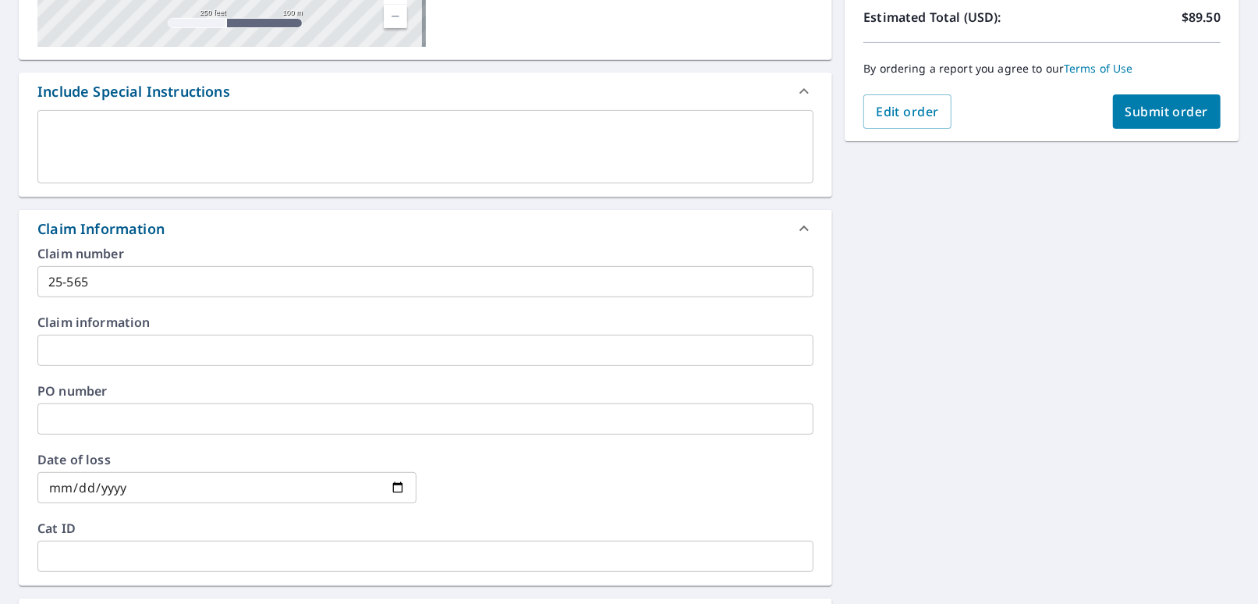
type input "[EMAIL_ADDRESS][DOMAIN_NAME]"
click at [435, 107] on span "Submit order" at bounding box center [1167, 111] width 83 height 17
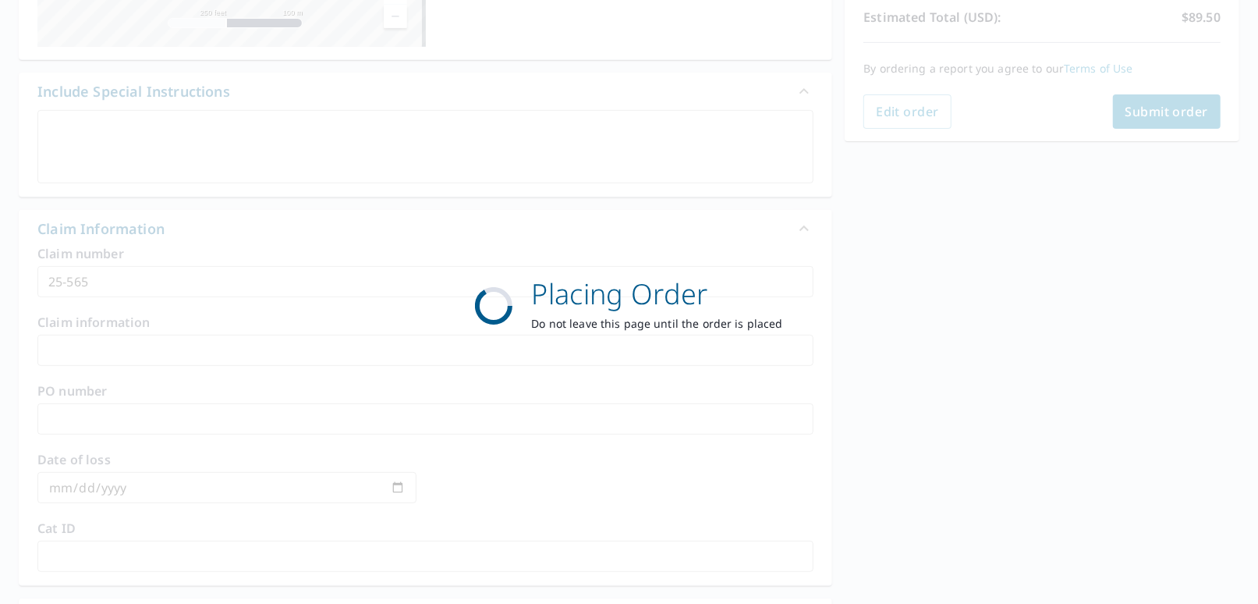
scroll to position [0, 0]
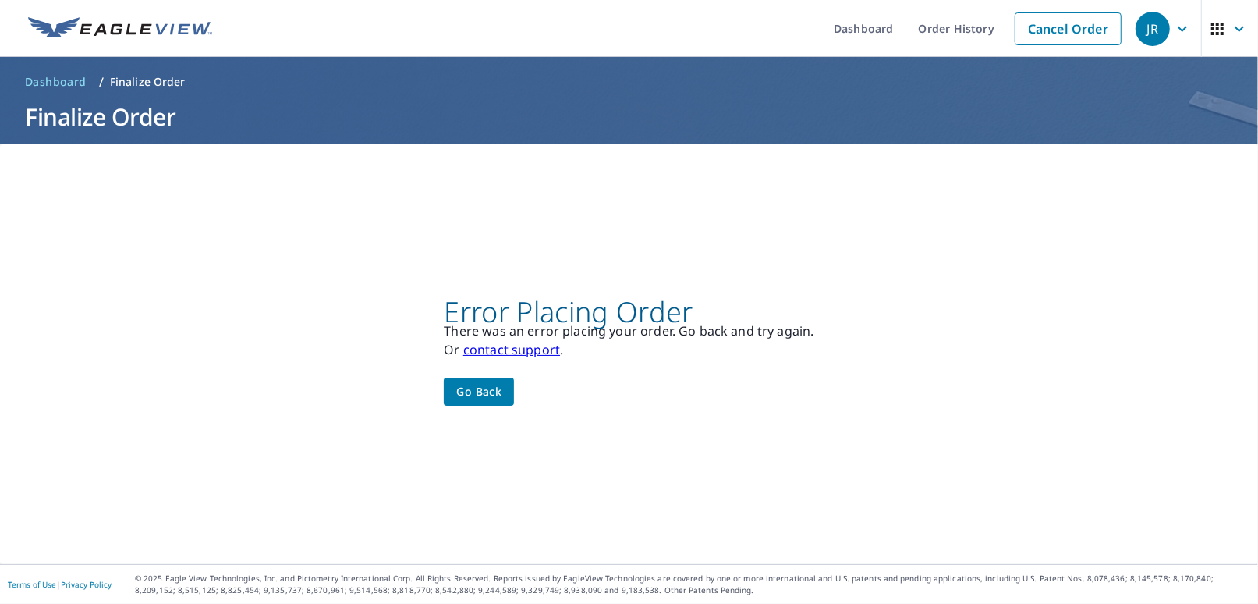
click at [435, 392] on span "Go back" at bounding box center [478, 392] width 45 height 20
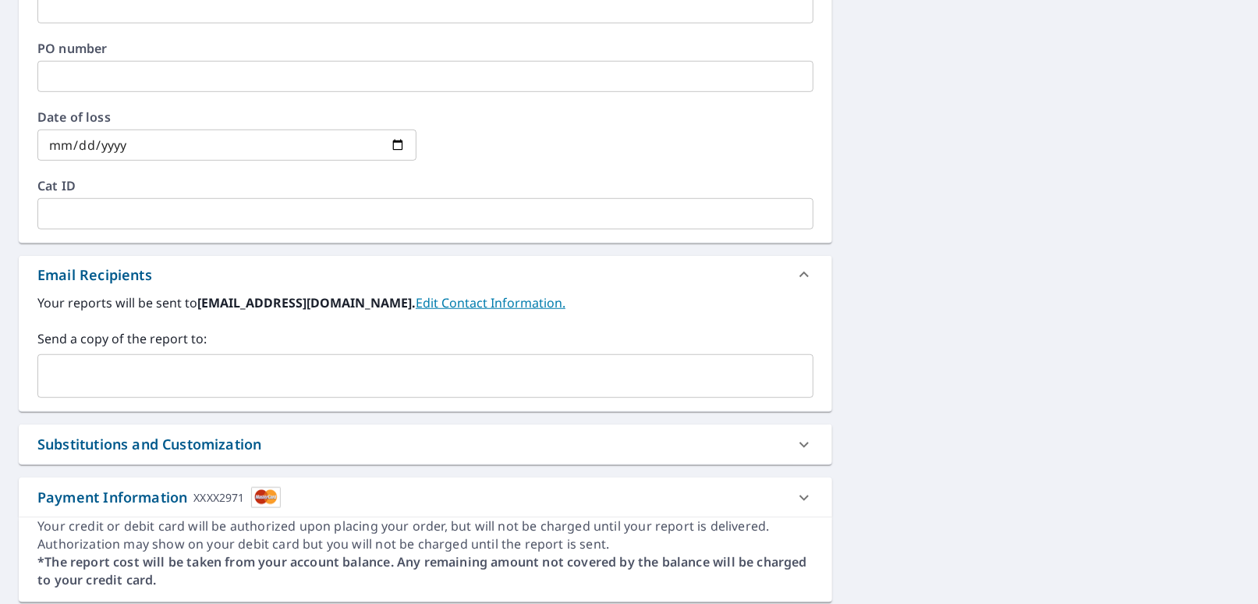
scroll to position [702, 0]
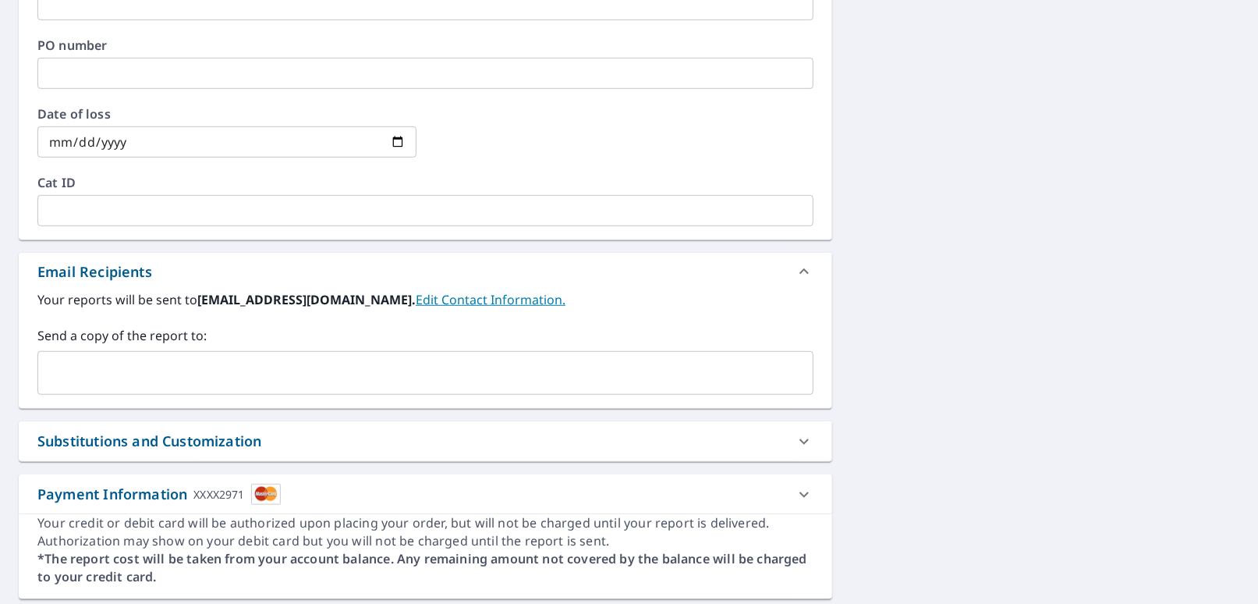
click at [147, 375] on input "text" at bounding box center [413, 373] width 739 height 30
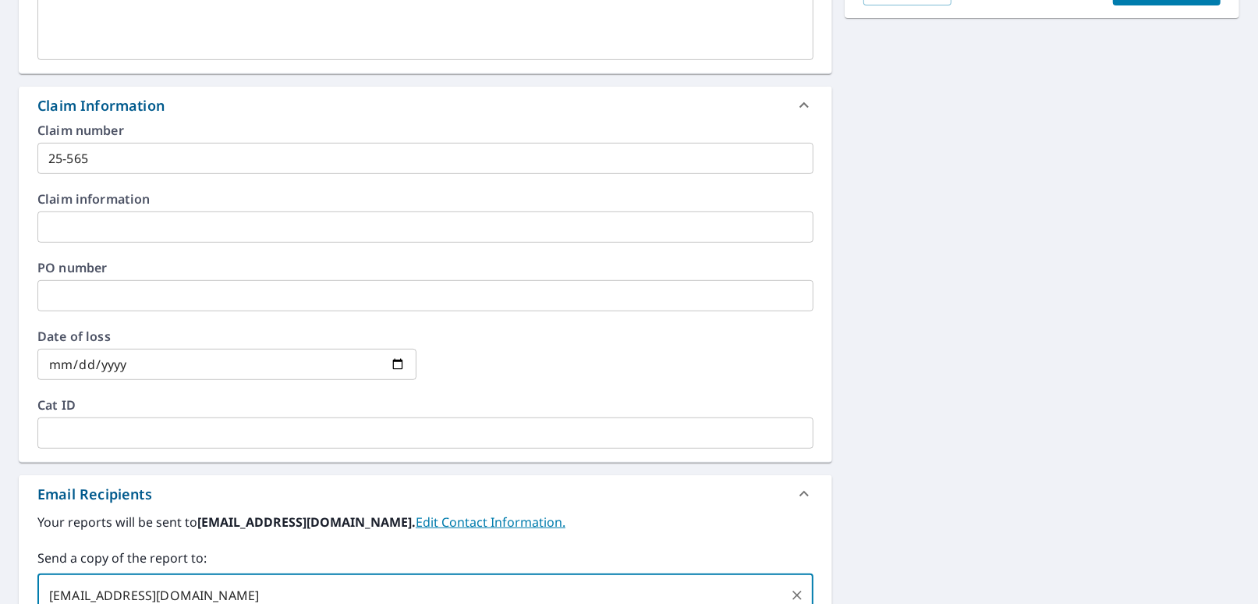
scroll to position [390, 0]
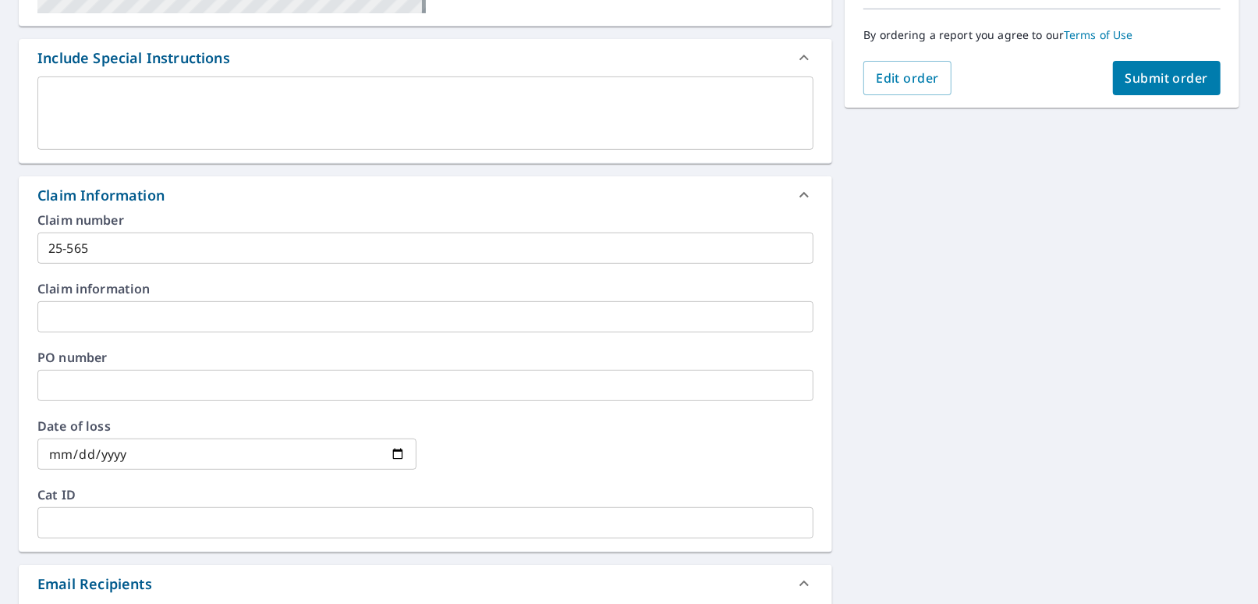
type input "[EMAIL_ADDRESS][DOMAIN_NAME]"
click at [435, 74] on span "Submit order" at bounding box center [1167, 77] width 83 height 17
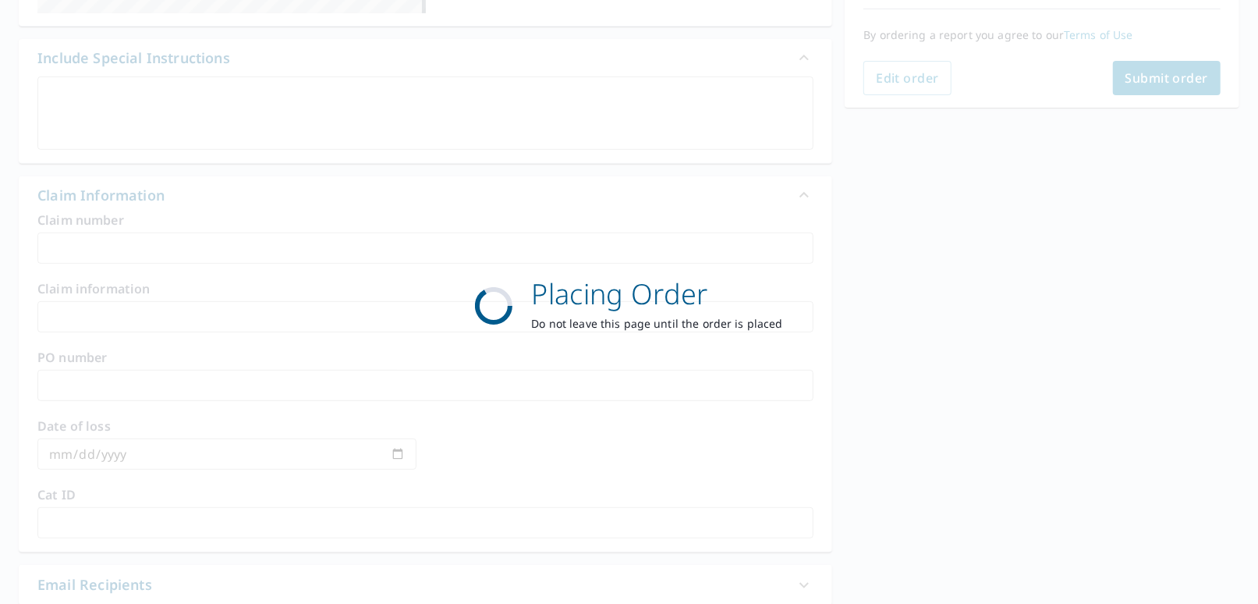
scroll to position [313, 0]
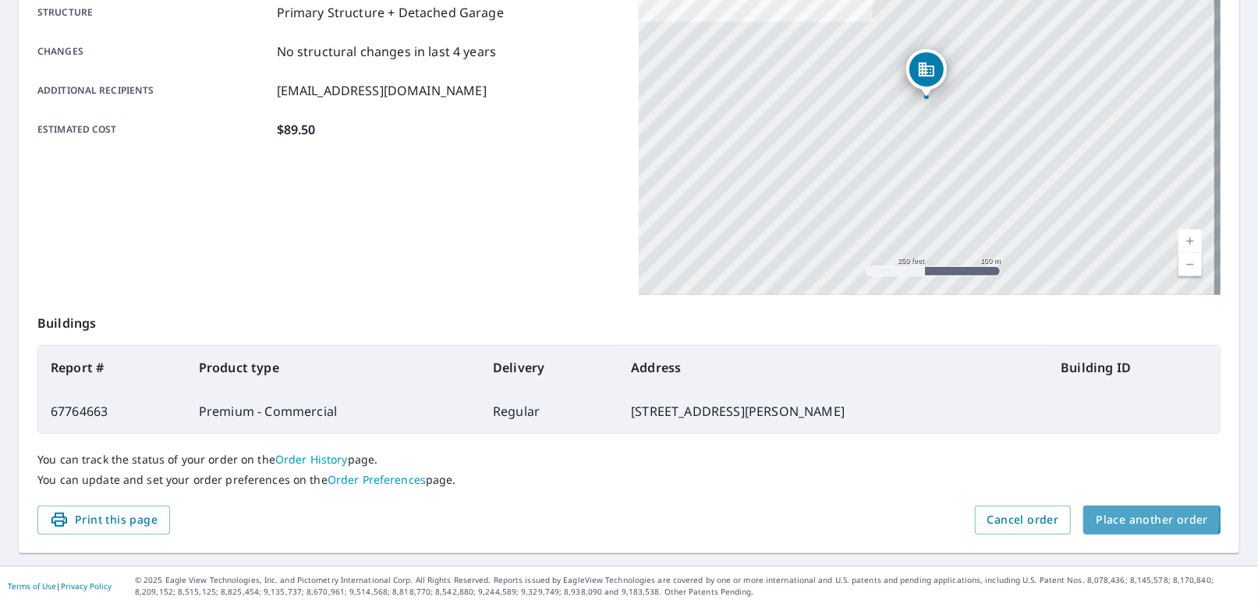
click at [435, 518] on span "Place another order" at bounding box center [1152, 520] width 112 height 20
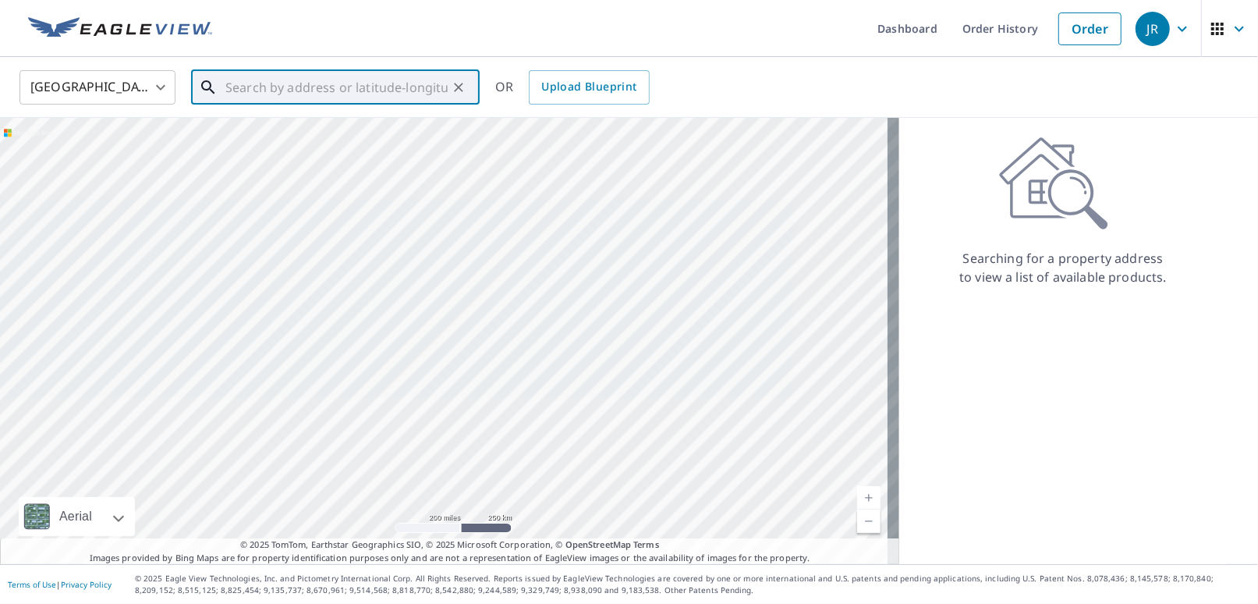
click at [262, 89] on input "text" at bounding box center [336, 88] width 222 height 44
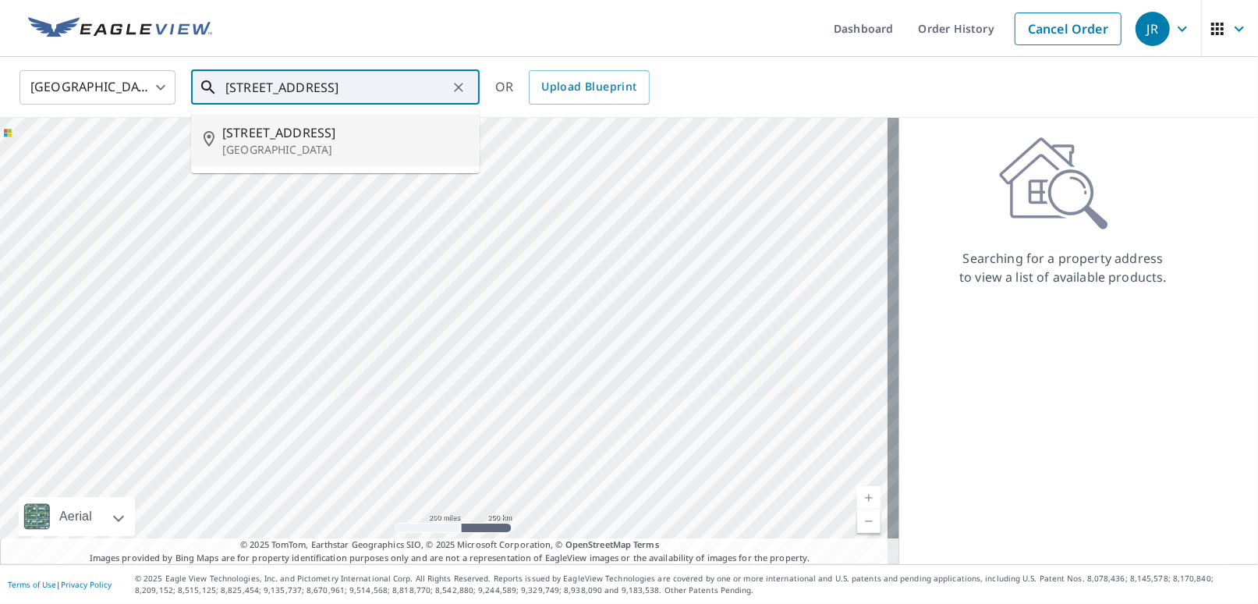
click at [243, 140] on span "[STREET_ADDRESS]" at bounding box center [344, 132] width 245 height 19
type input "[STREET_ADDRESS]"
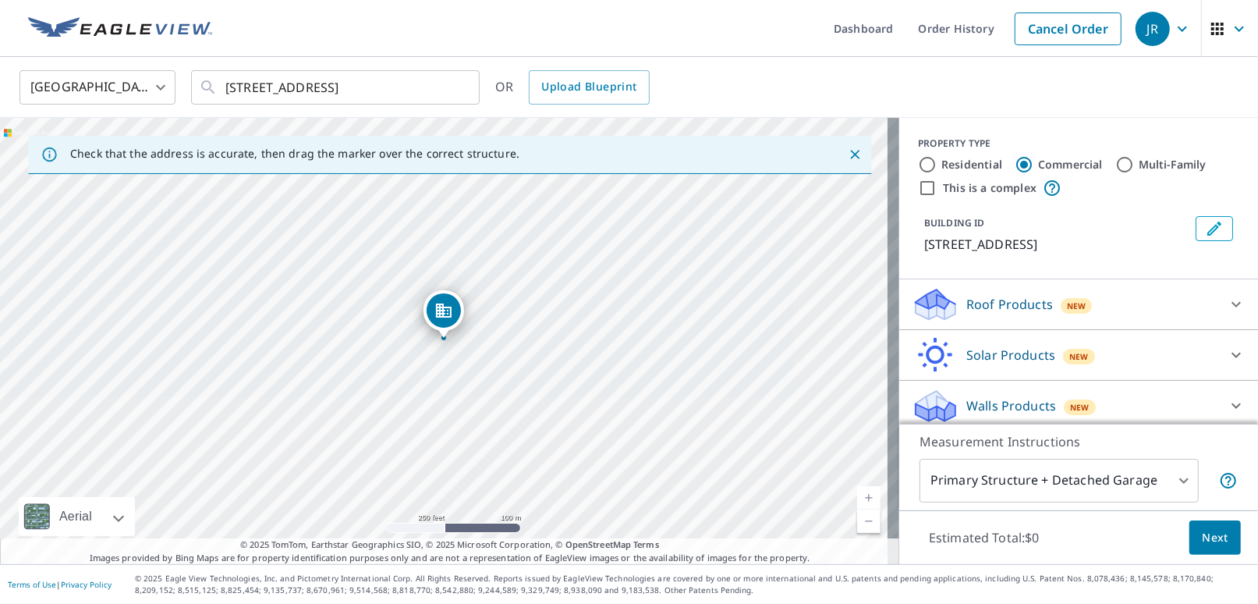
click at [435, 303] on p "Roof Products" at bounding box center [1010, 304] width 87 height 19
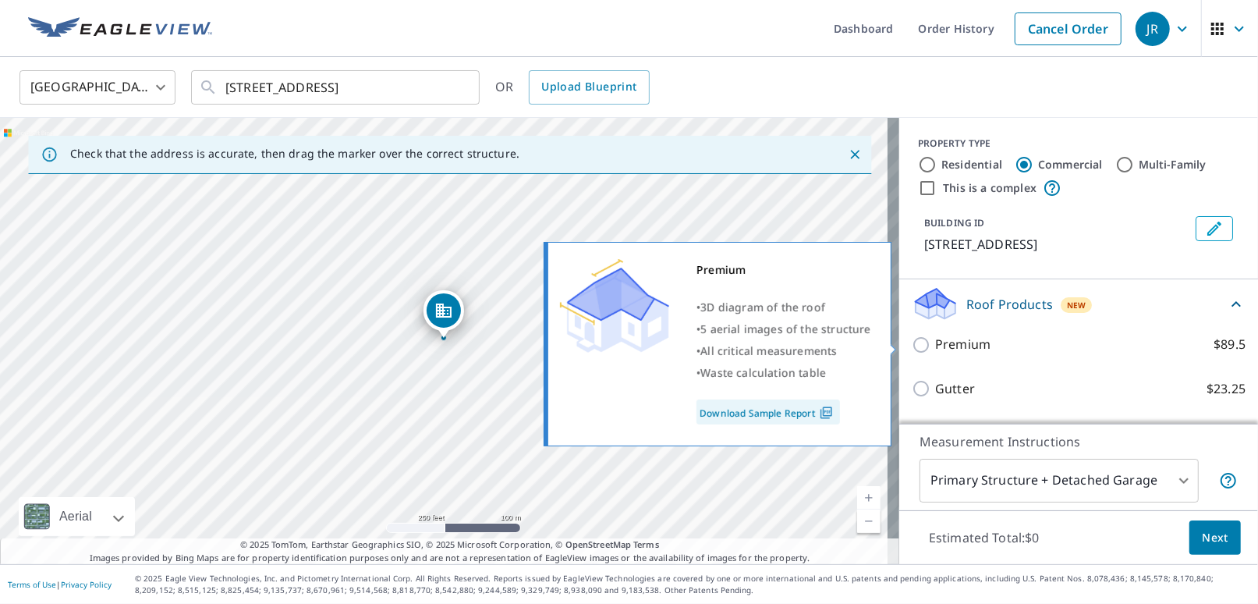
click at [435, 340] on p "Premium" at bounding box center [962, 345] width 55 height 20
click at [435, 340] on input "Premium $89.5" at bounding box center [923, 344] width 23 height 19
checkbox input "true"
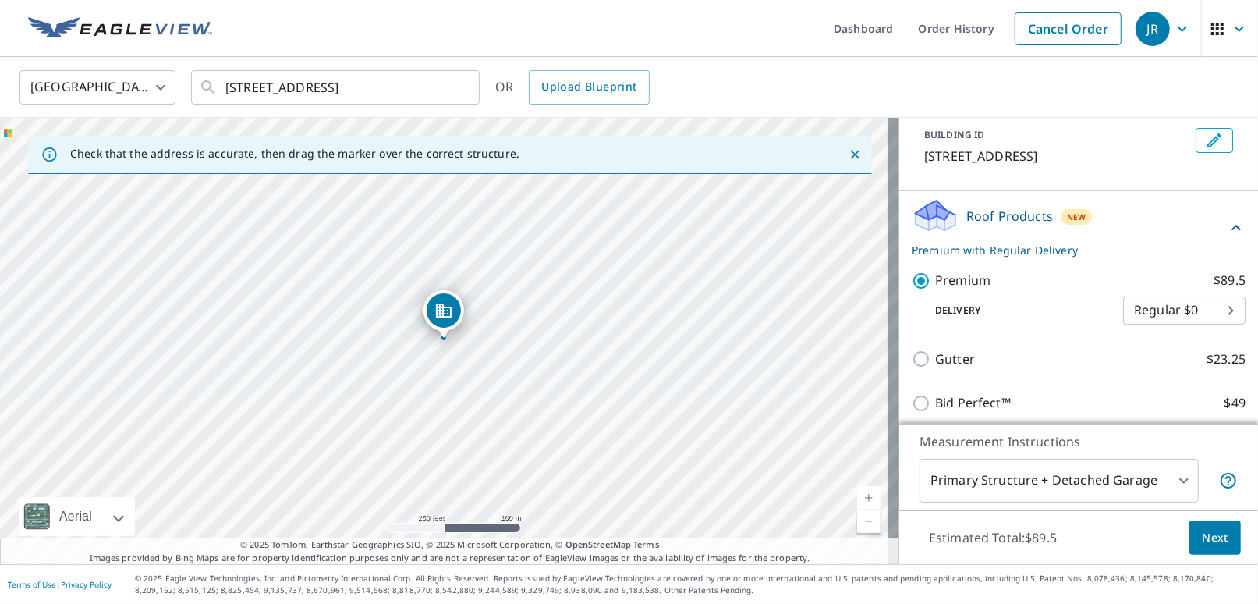
scroll to position [197, 0]
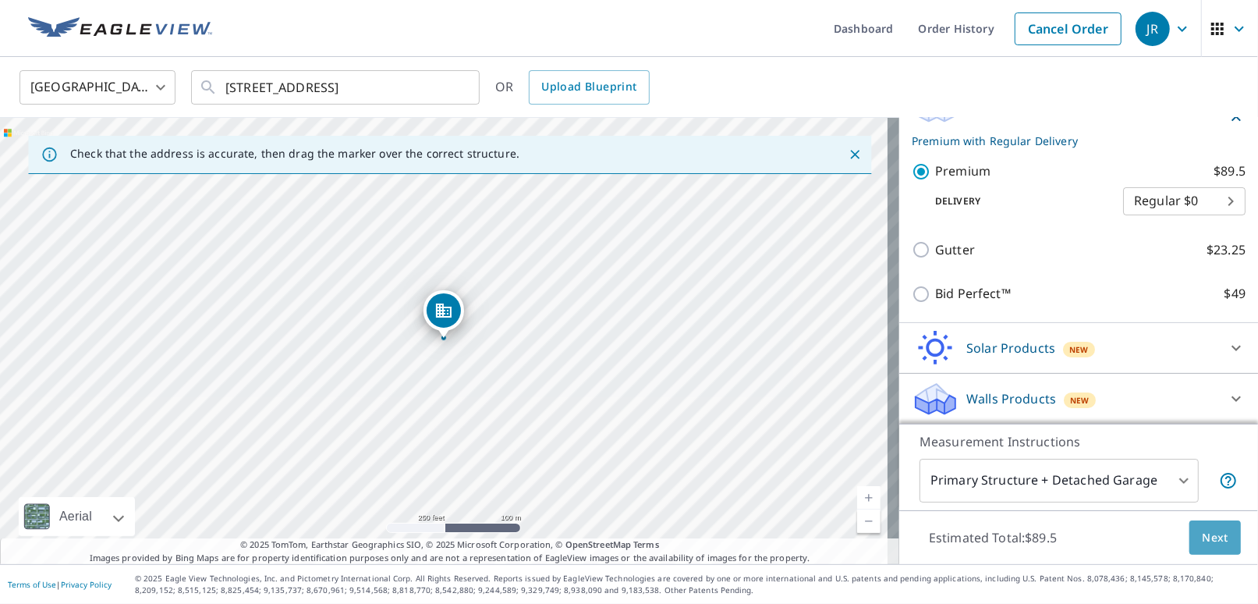
click at [435, 541] on span "Next" at bounding box center [1215, 538] width 27 height 20
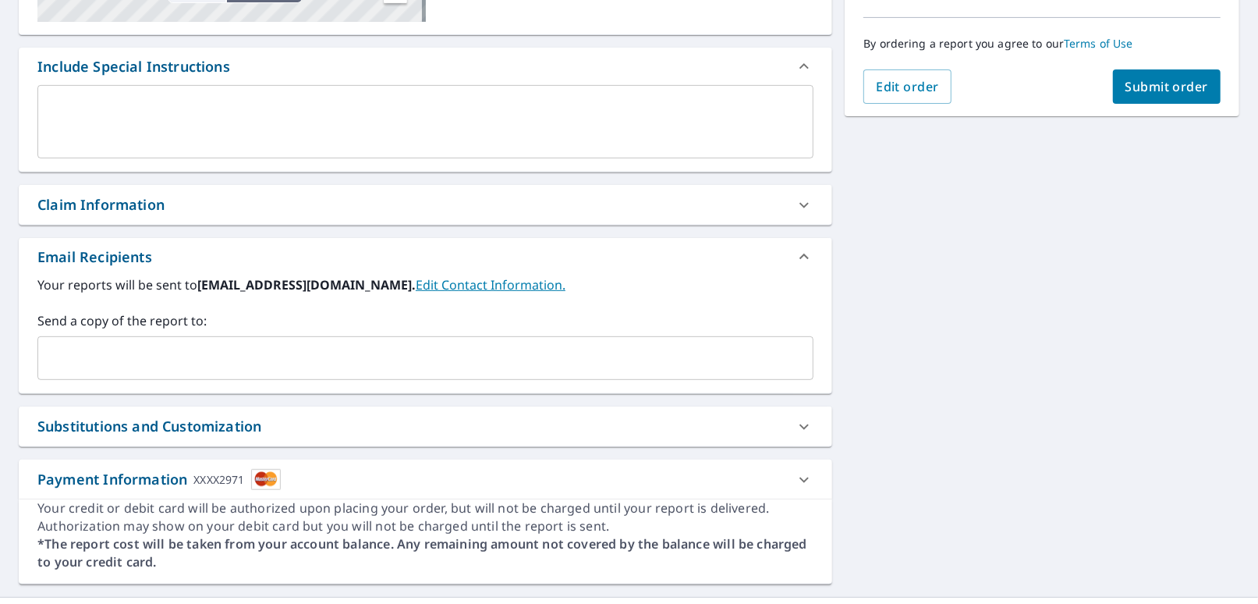
scroll to position [390, 0]
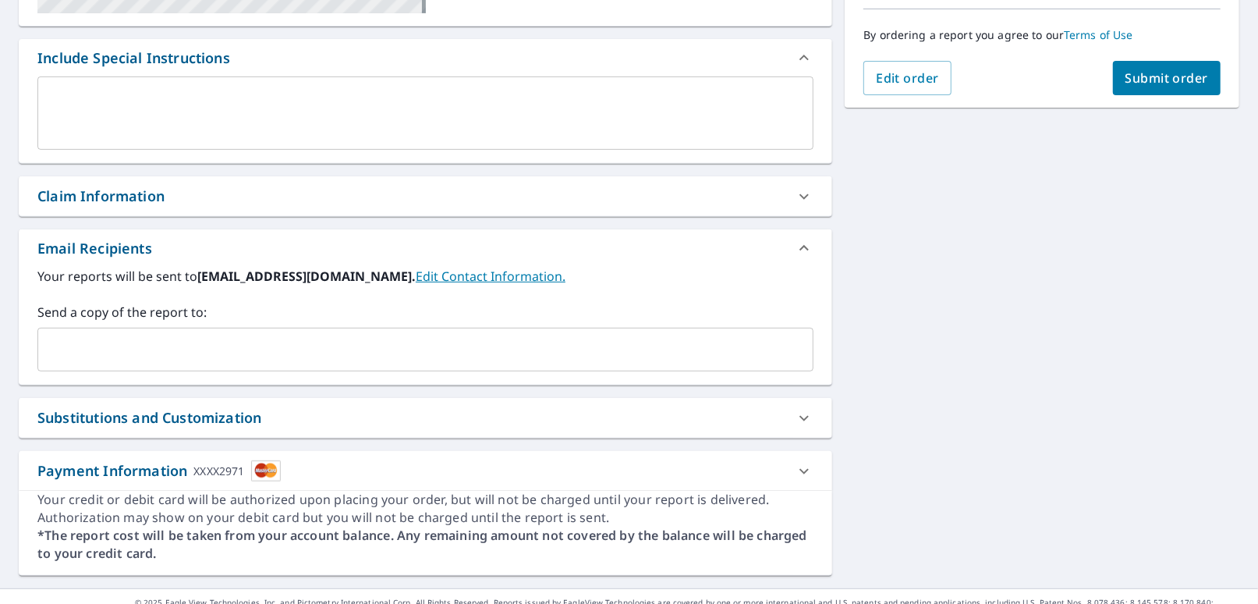
click at [94, 195] on div "Claim Information" at bounding box center [100, 196] width 127 height 21
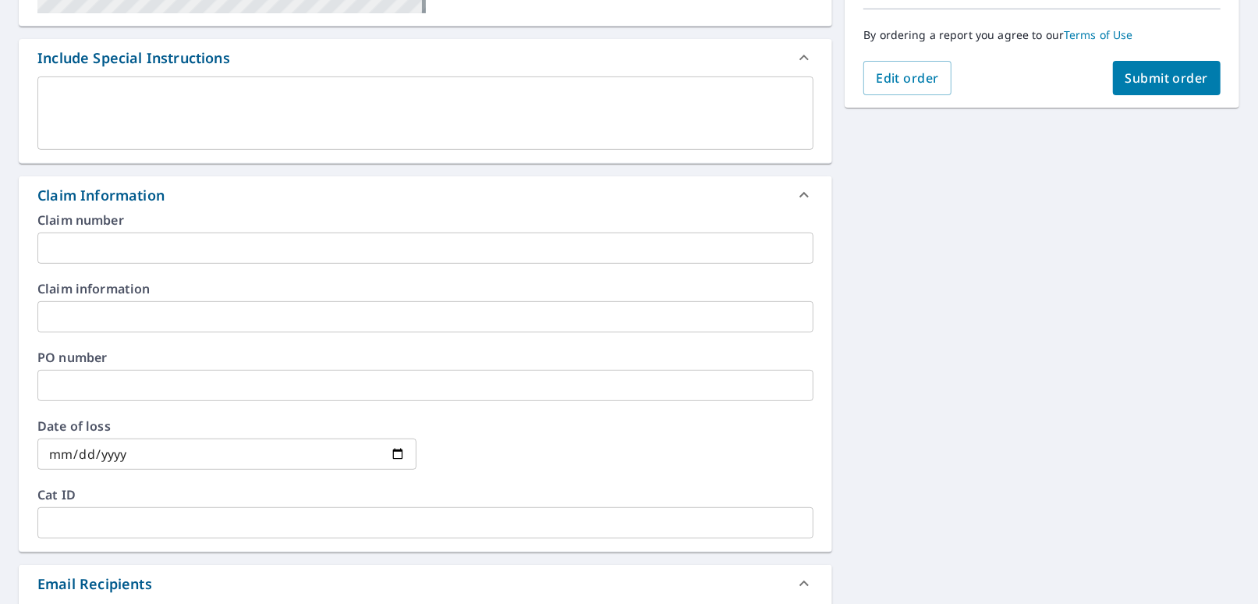
click at [83, 250] on input "text" at bounding box center [425, 247] width 776 height 31
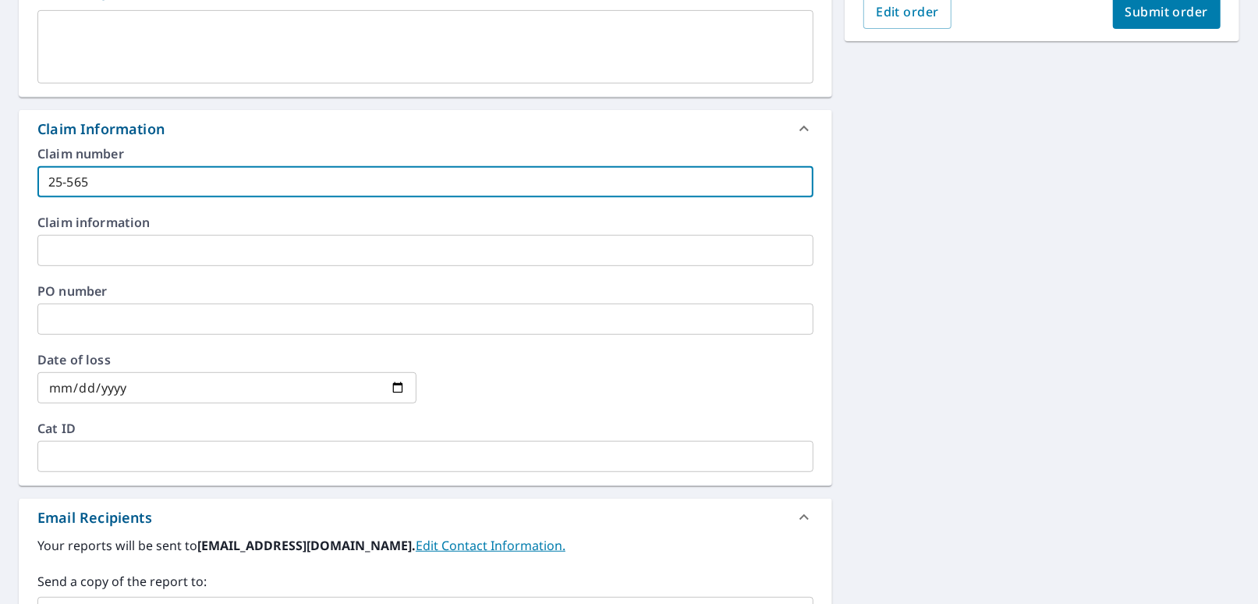
scroll to position [546, 0]
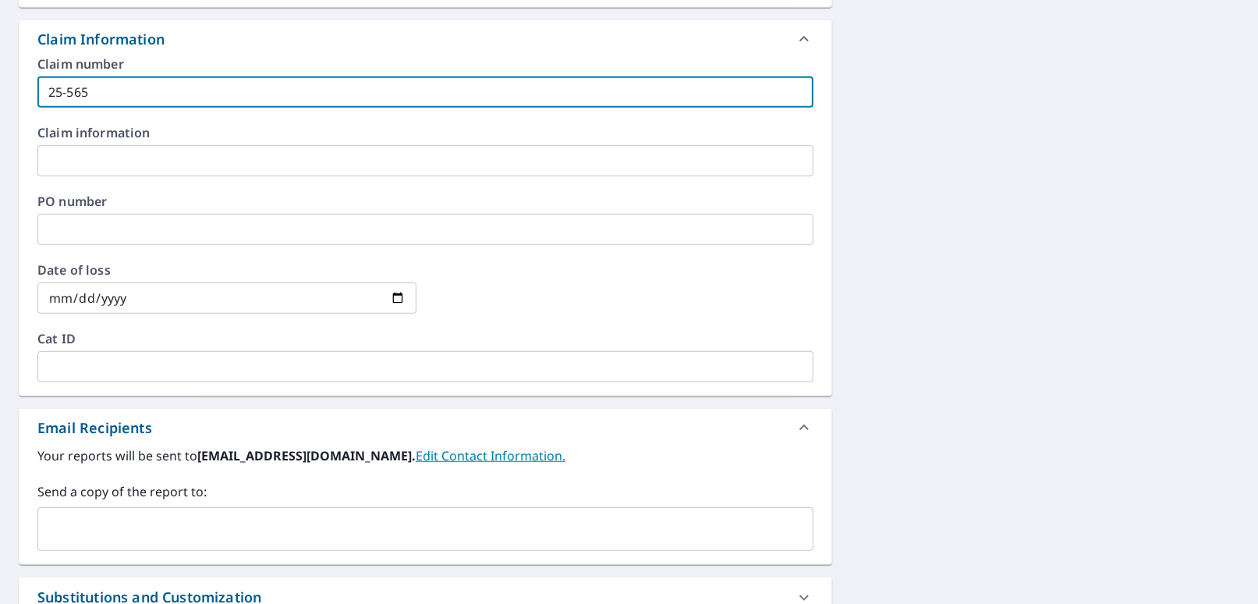
type input "25-565"
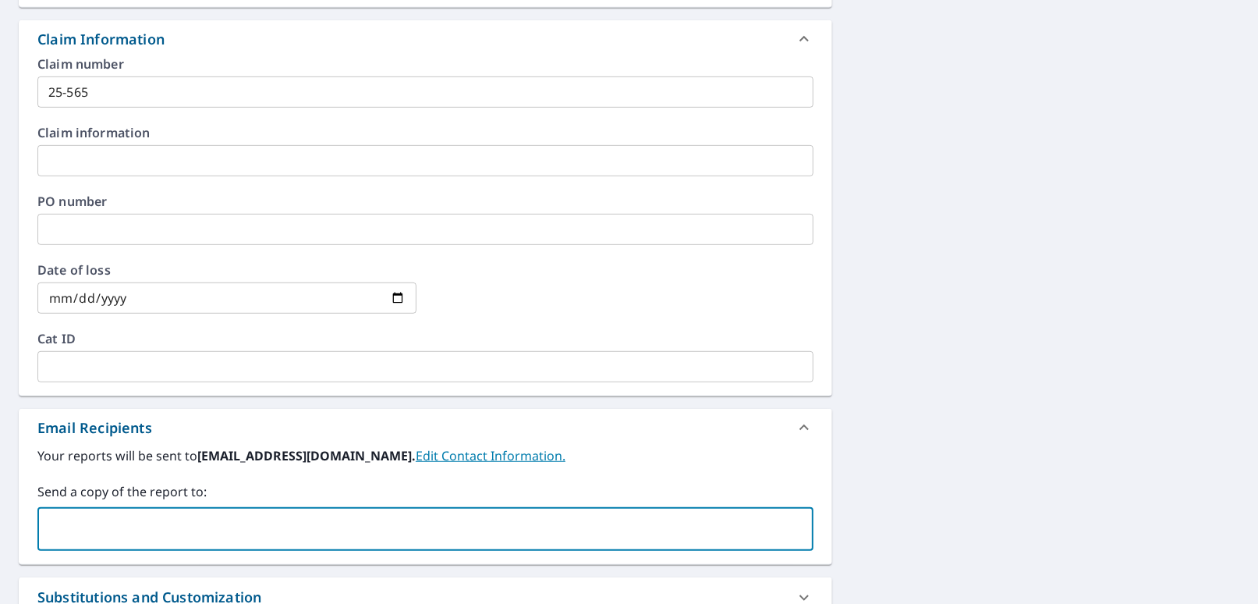
click at [61, 522] on input "text" at bounding box center [413, 529] width 739 height 30
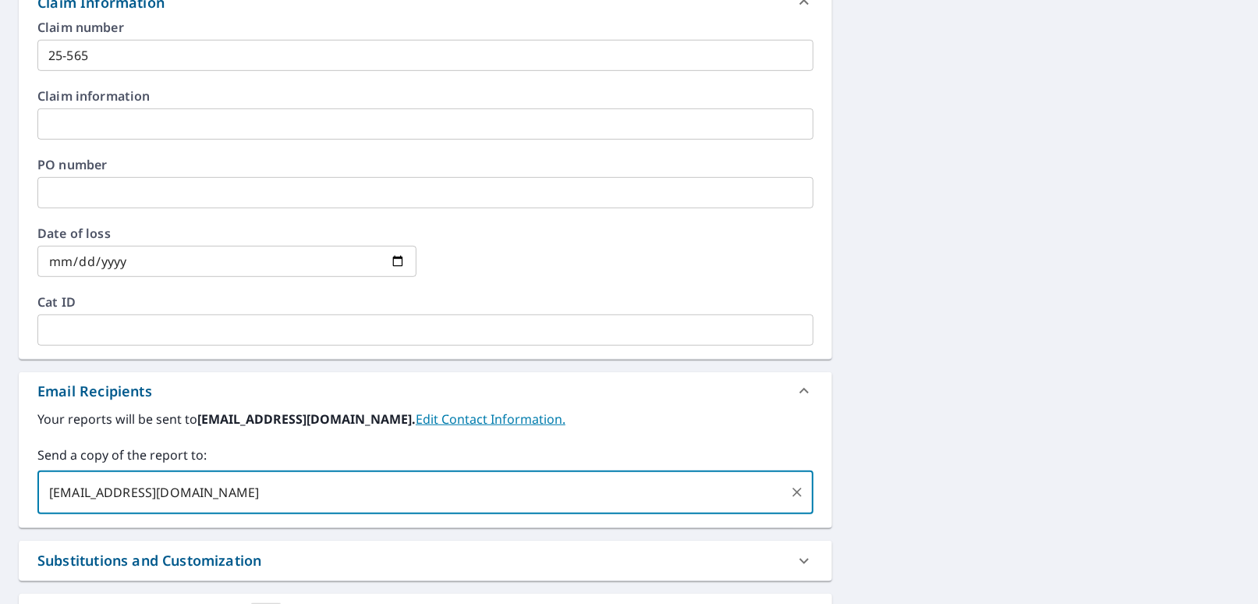
scroll to position [435, 0]
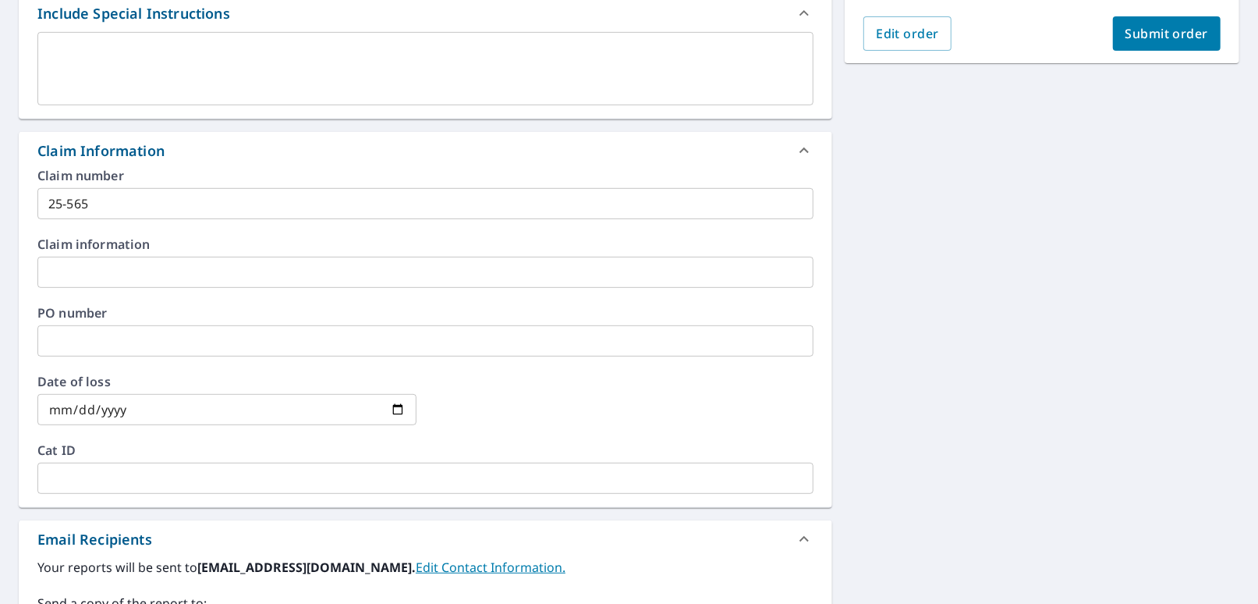
type input "[EMAIL_ADDRESS][DOMAIN_NAME]"
click at [435, 31] on span "Submit order" at bounding box center [1167, 33] width 83 height 17
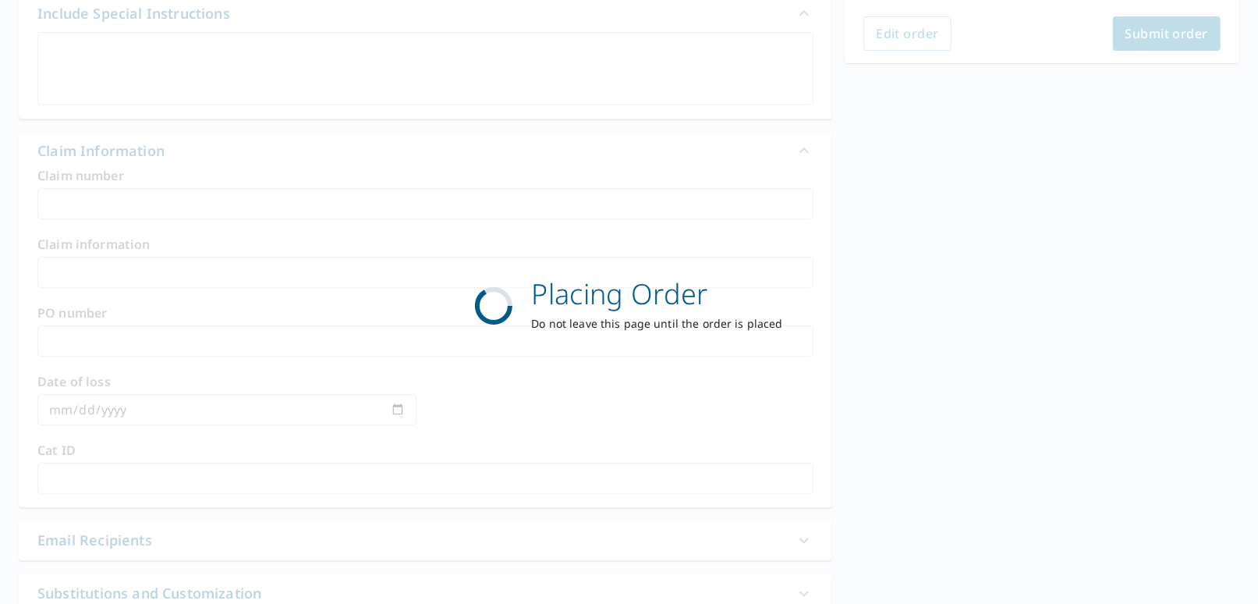
scroll to position [313, 0]
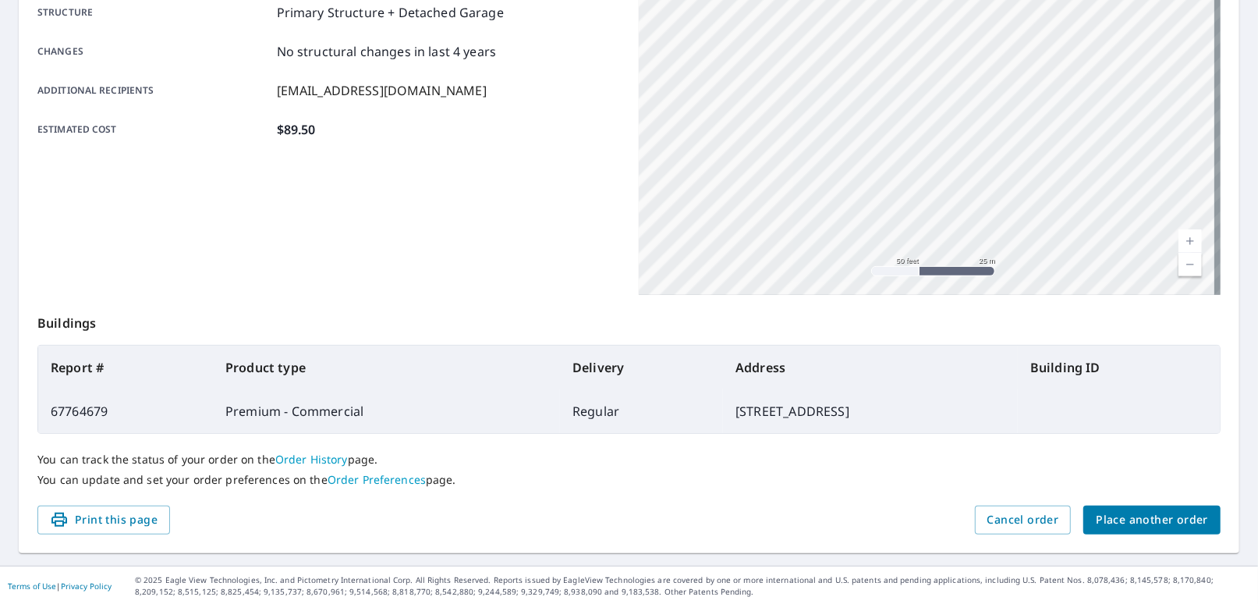
drag, startPoint x: 112, startPoint y: 517, endPoint x: 204, endPoint y: 519, distance: 91.3
click at [112, 517] on span "Print this page" at bounding box center [104, 520] width 108 height 20
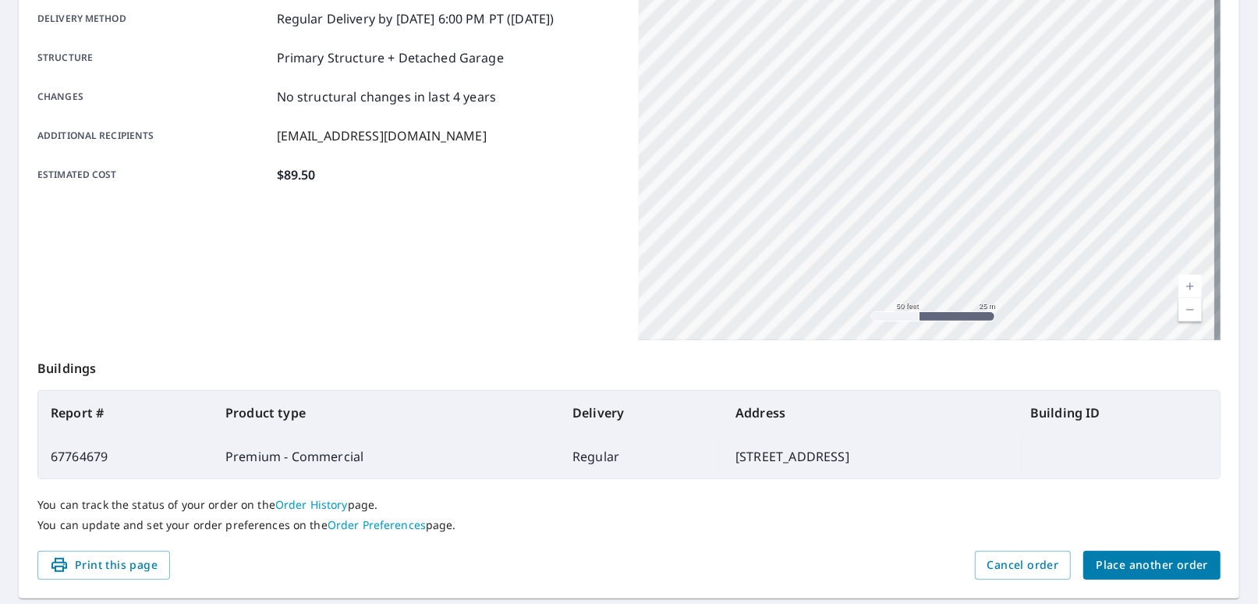
scroll to position [0, 0]
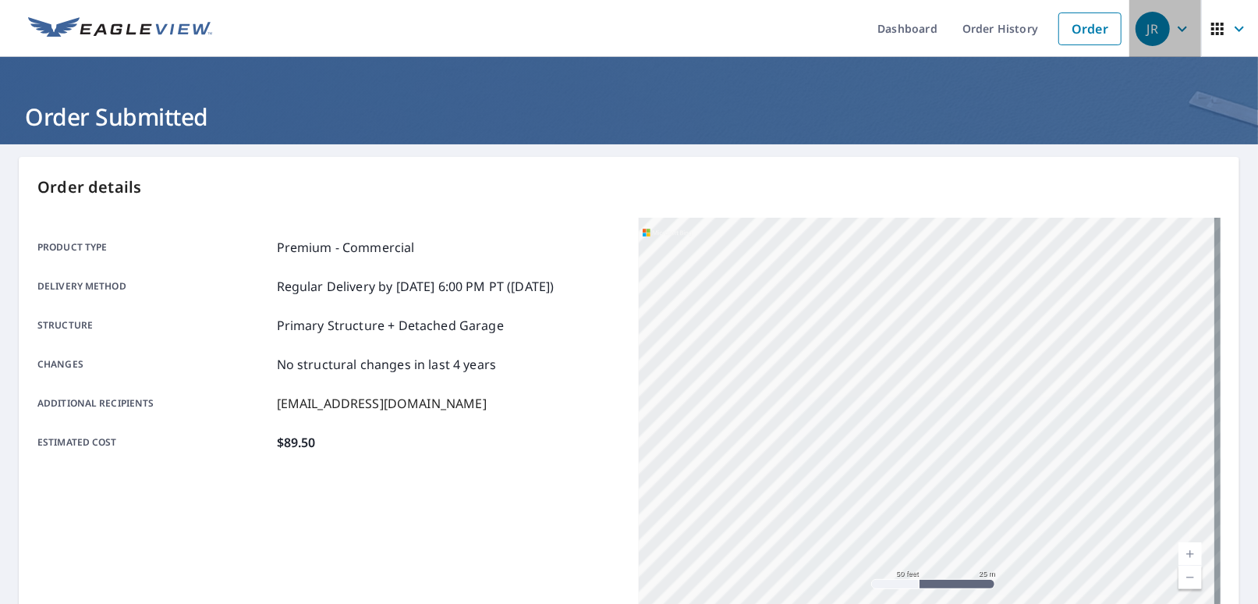
click at [435, 27] on span "JR" at bounding box center [1165, 28] width 59 height 37
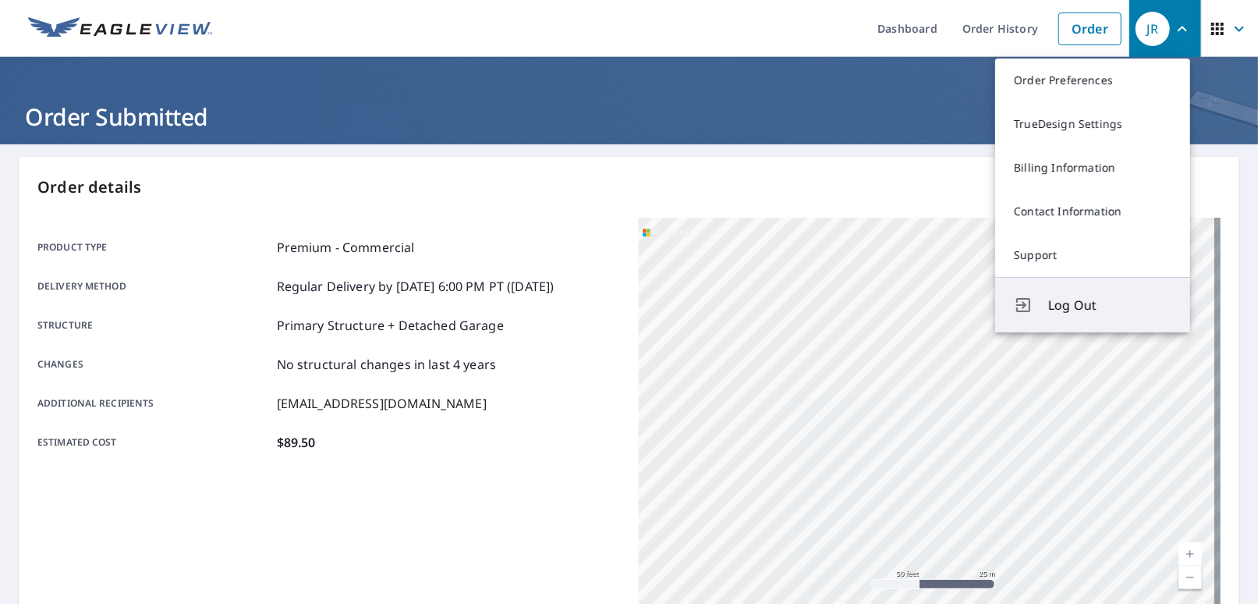
click at [435, 310] on span "Log Out" at bounding box center [1109, 305] width 123 height 19
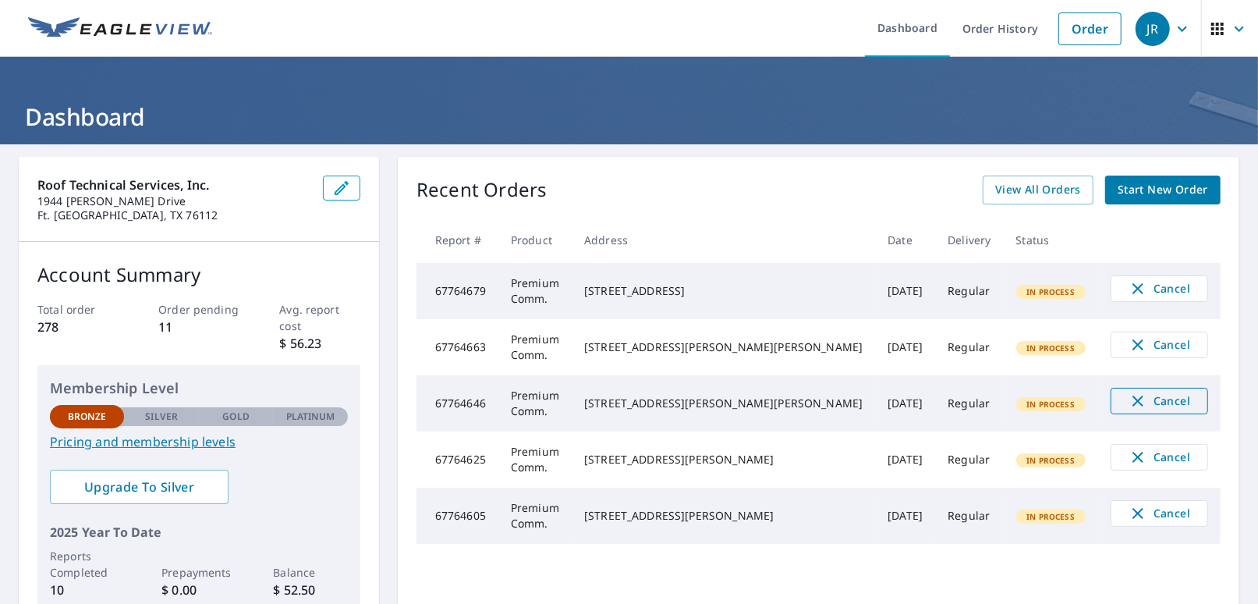
click at [1129, 401] on icon "button" at bounding box center [1138, 401] width 19 height 19
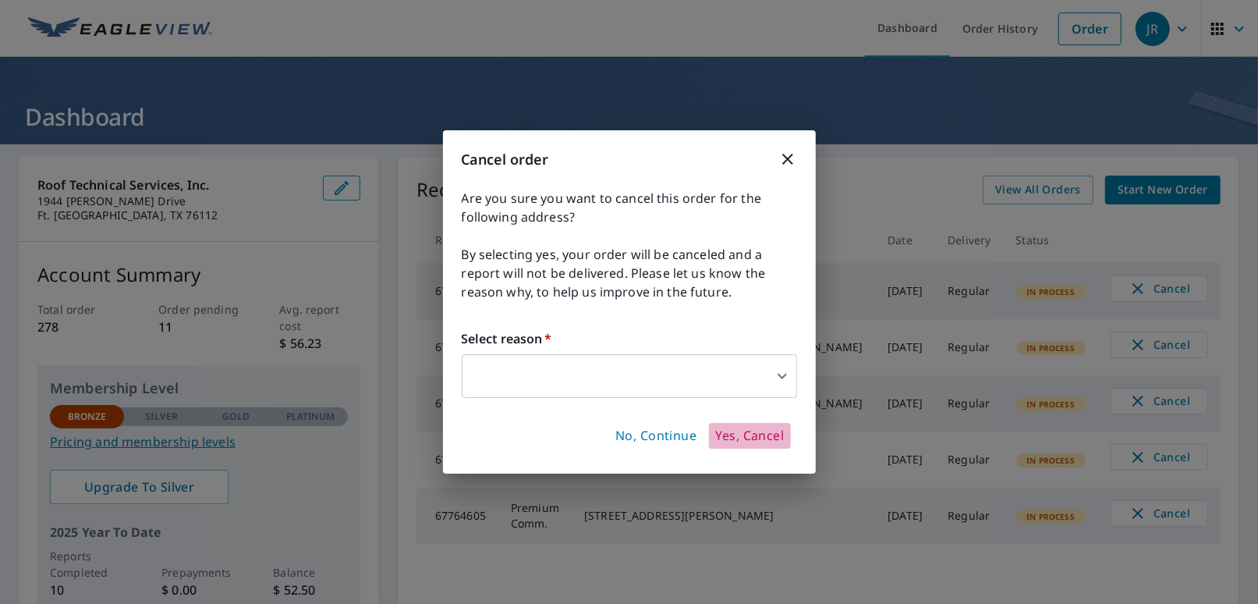
click at [751, 432] on span "Yes, Cancel" at bounding box center [749, 435] width 69 height 17
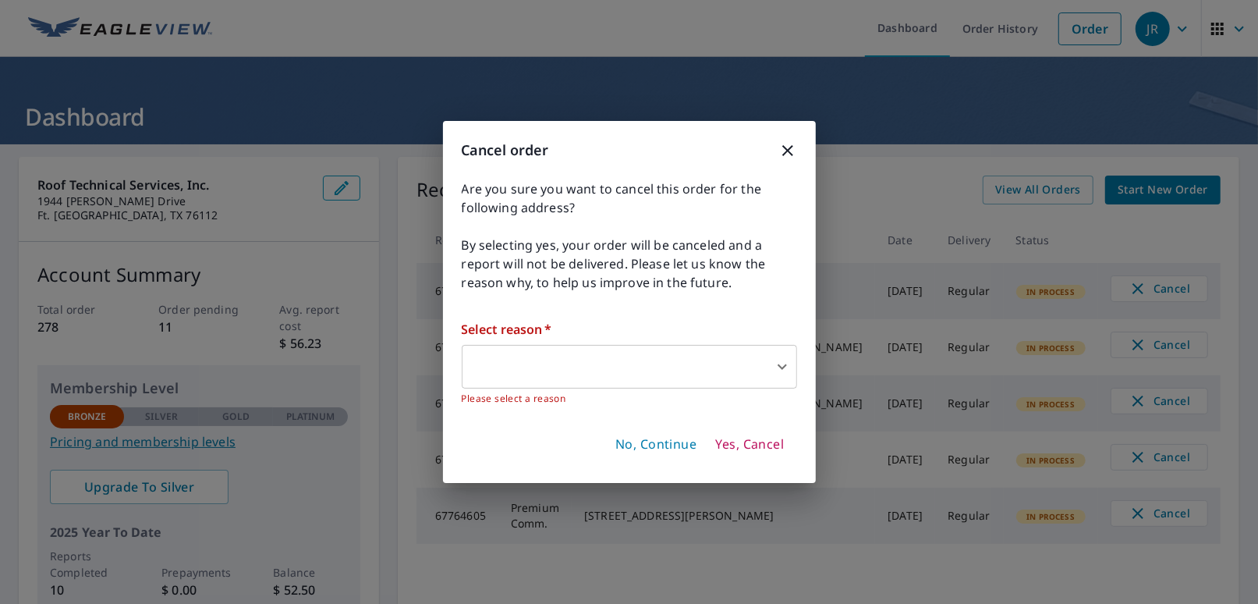
click at [529, 375] on body "JR JR Dashboard Order History Order JR Dashboard Roof Technical Services, Inc. …" at bounding box center [629, 302] width 1258 height 604
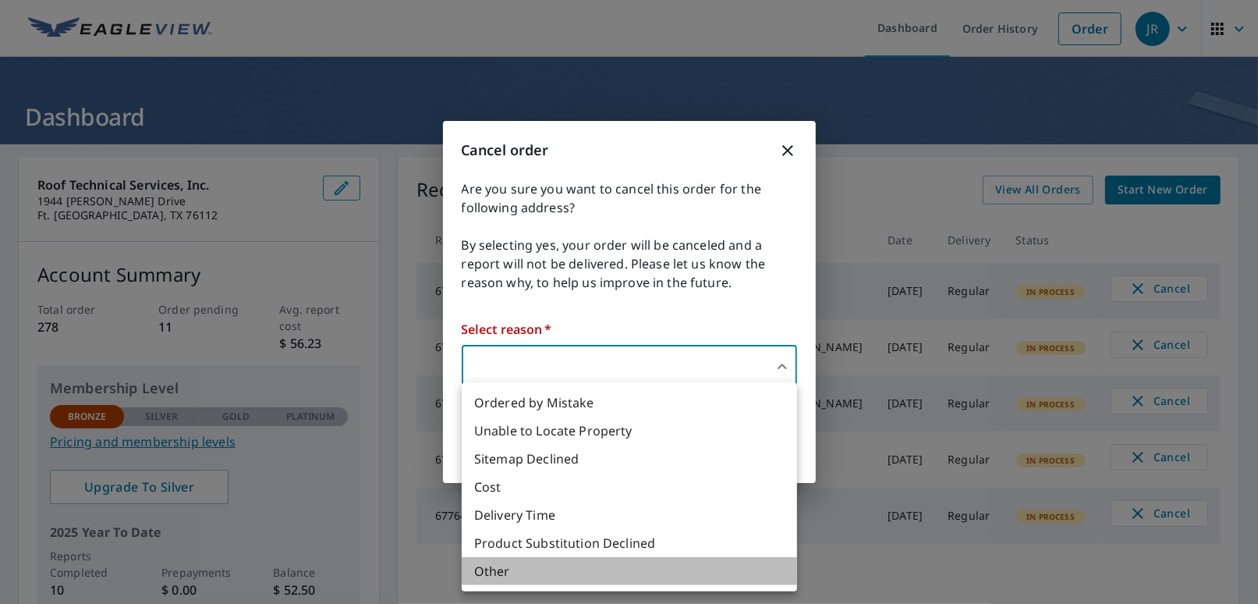
click at [489, 576] on li "Other" at bounding box center [629, 571] width 335 height 28
type input "36"
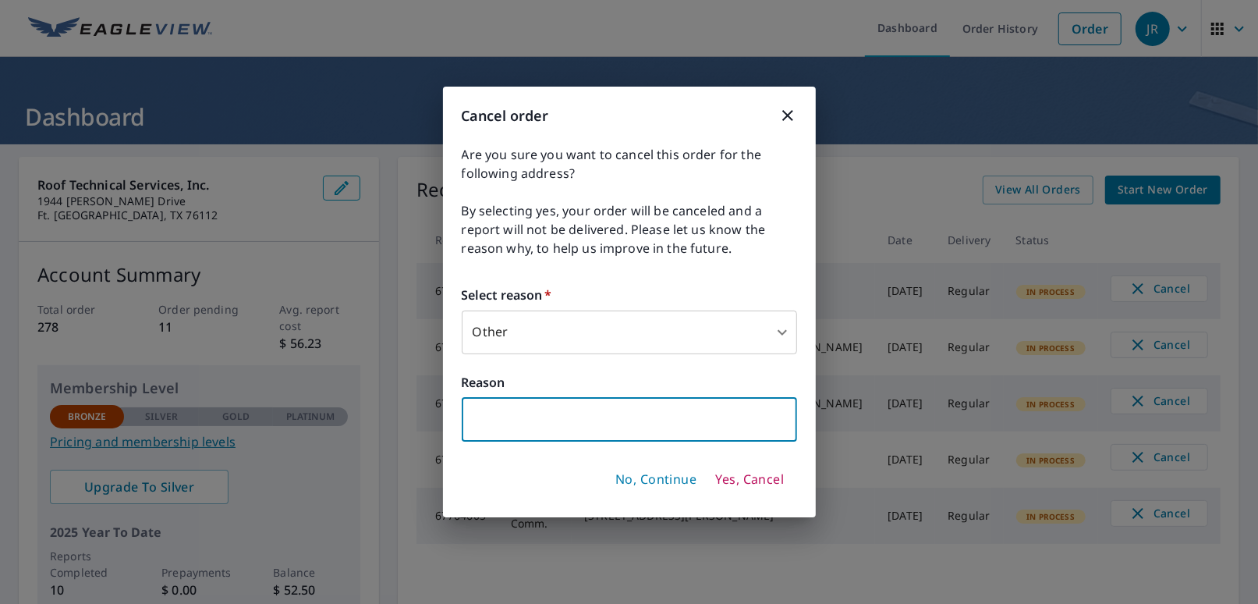
click at [498, 413] on input "text" at bounding box center [629, 420] width 335 height 44
type input "Duplicated"
click at [761, 480] on span "Yes, Cancel" at bounding box center [749, 479] width 69 height 17
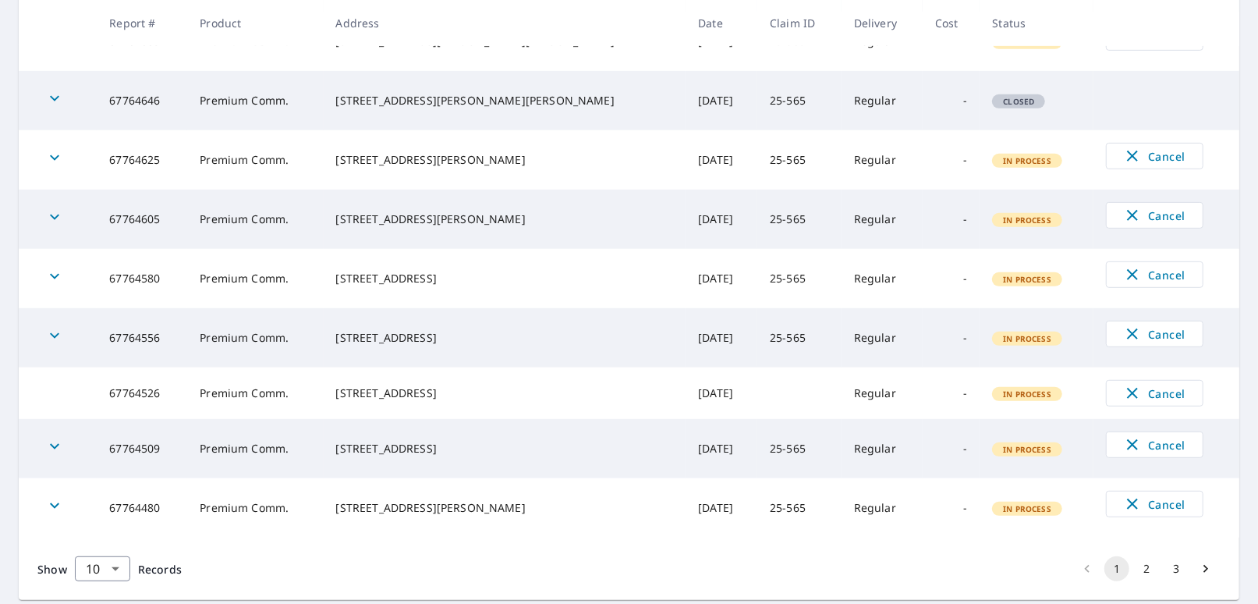
scroll to position [546, 0]
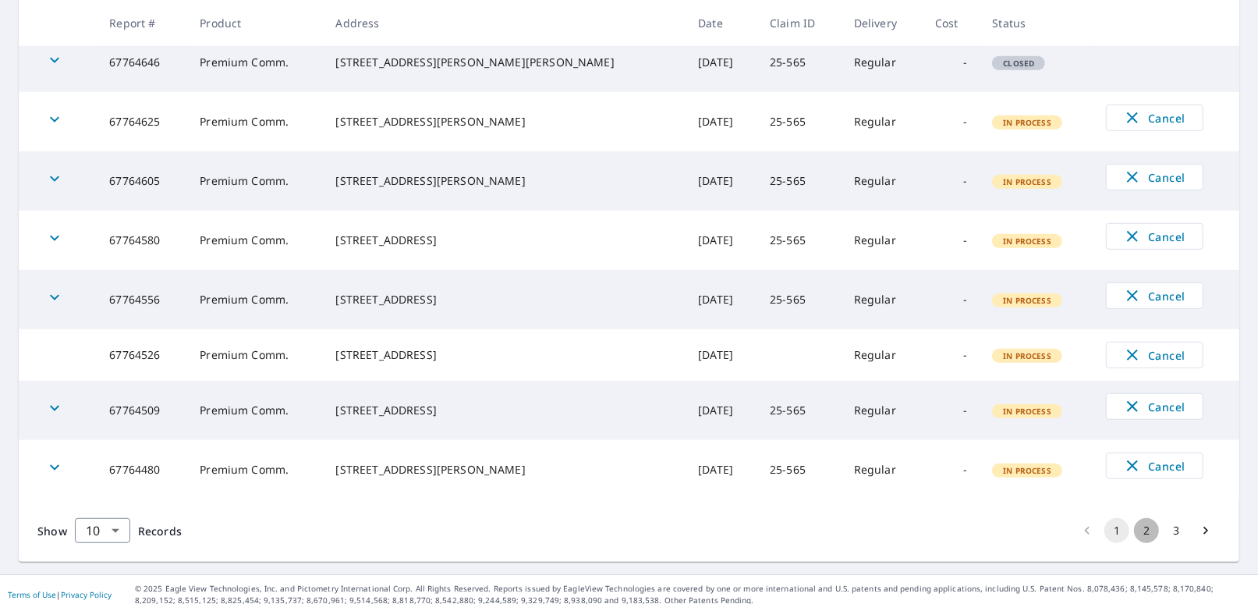
click at [1134, 534] on button "2" at bounding box center [1146, 530] width 25 height 25
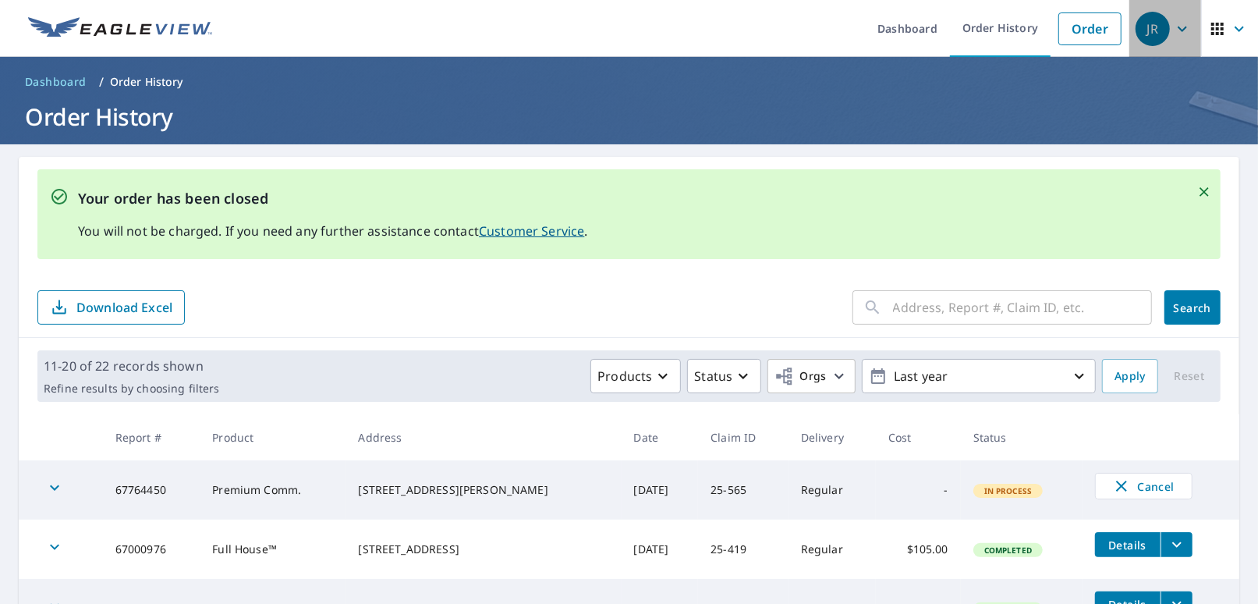
click at [1143, 31] on div "JR" at bounding box center [1153, 29] width 34 height 34
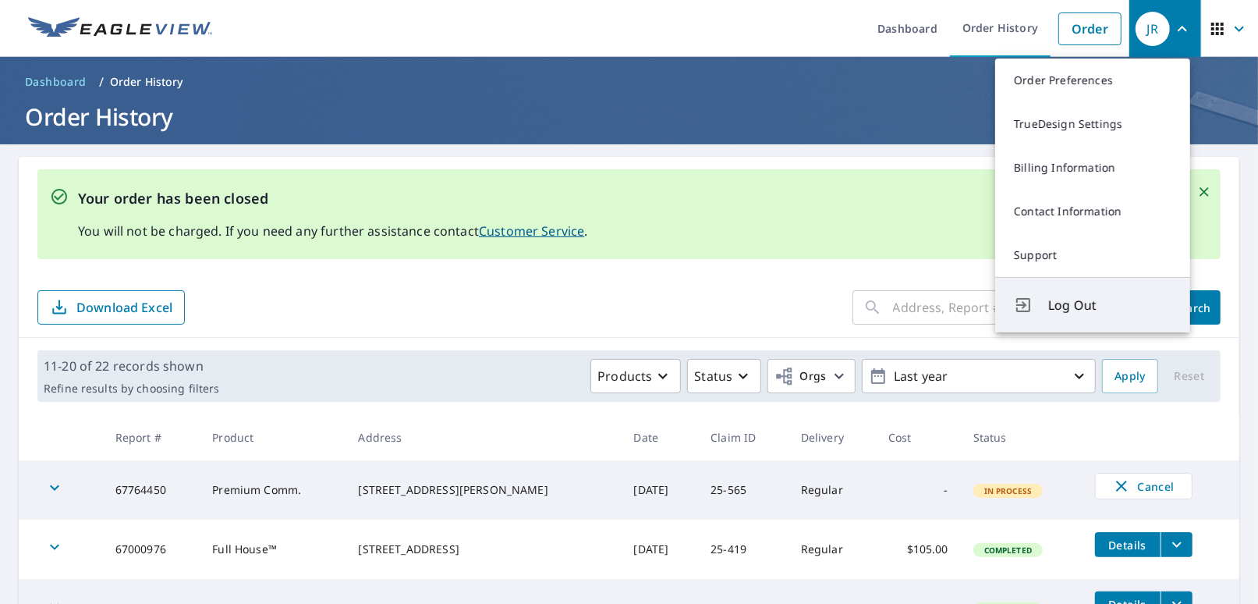
click at [1070, 307] on span "Log Out" at bounding box center [1109, 305] width 123 height 19
